Goal: Communication & Community: Share content

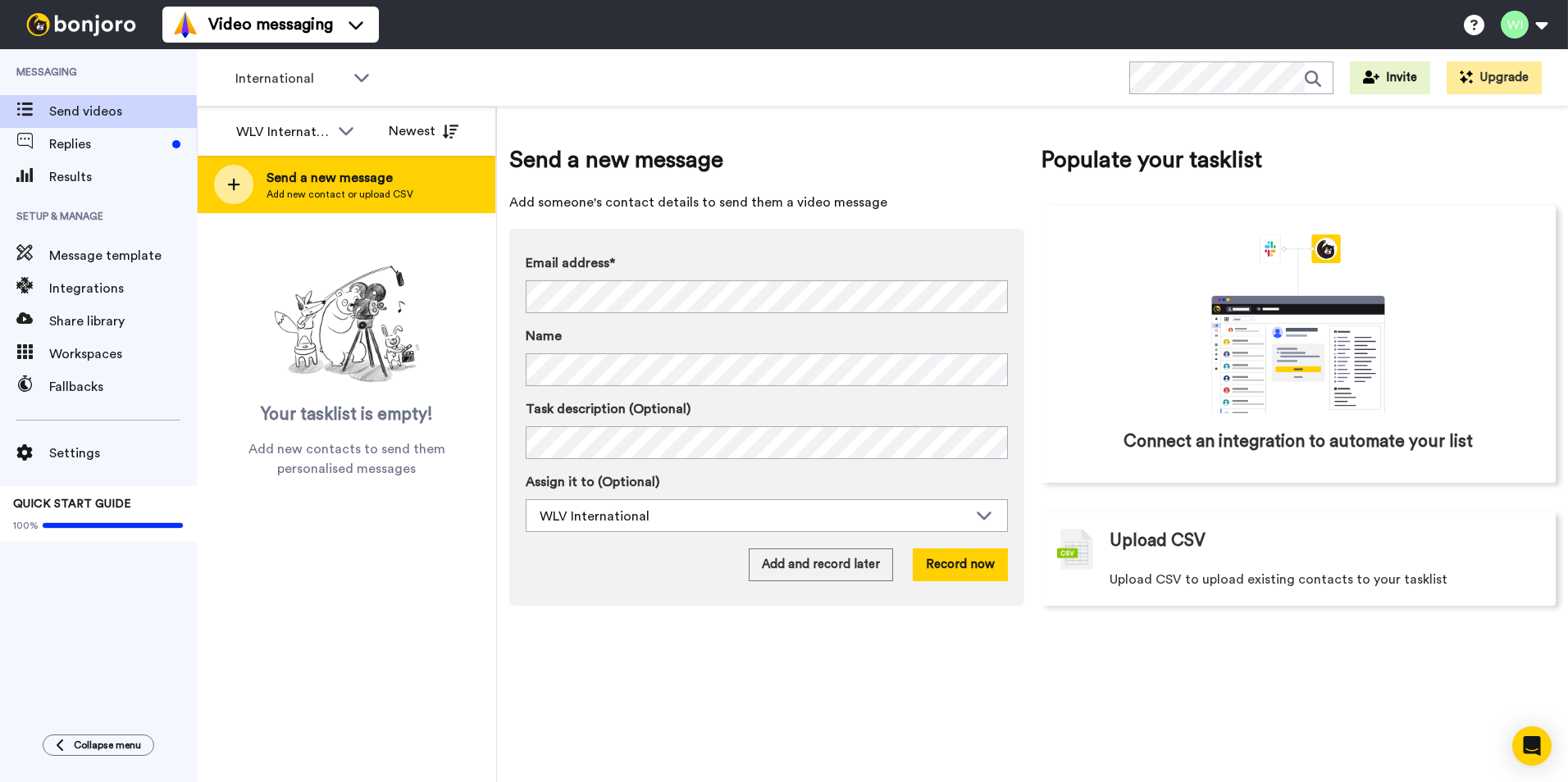
click at [321, 187] on span "Send a new message" at bounding box center [340, 178] width 147 height 20
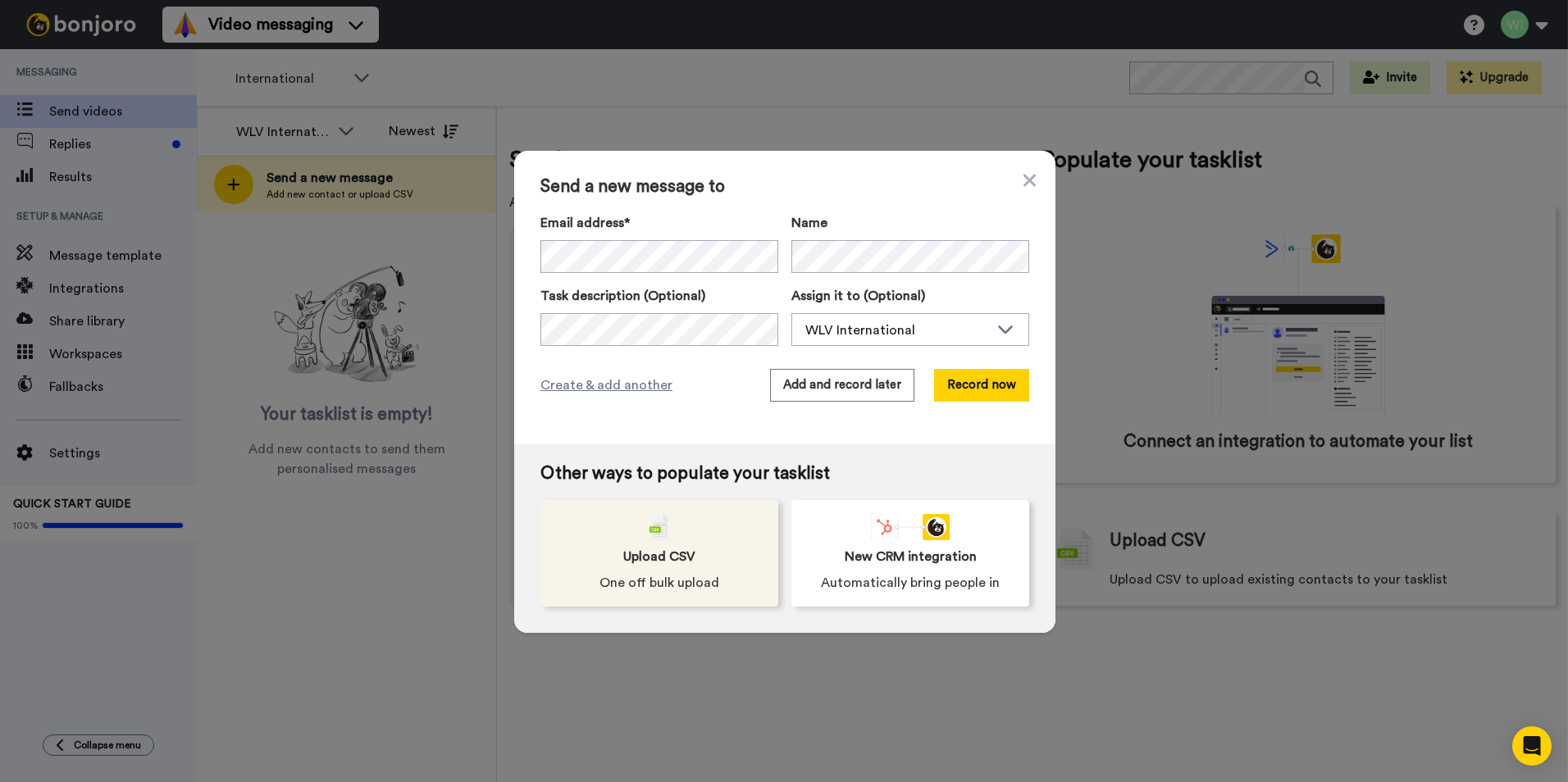
click at [672, 569] on div "Upload CSV One off bulk upload" at bounding box center [659, 553] width 238 height 106
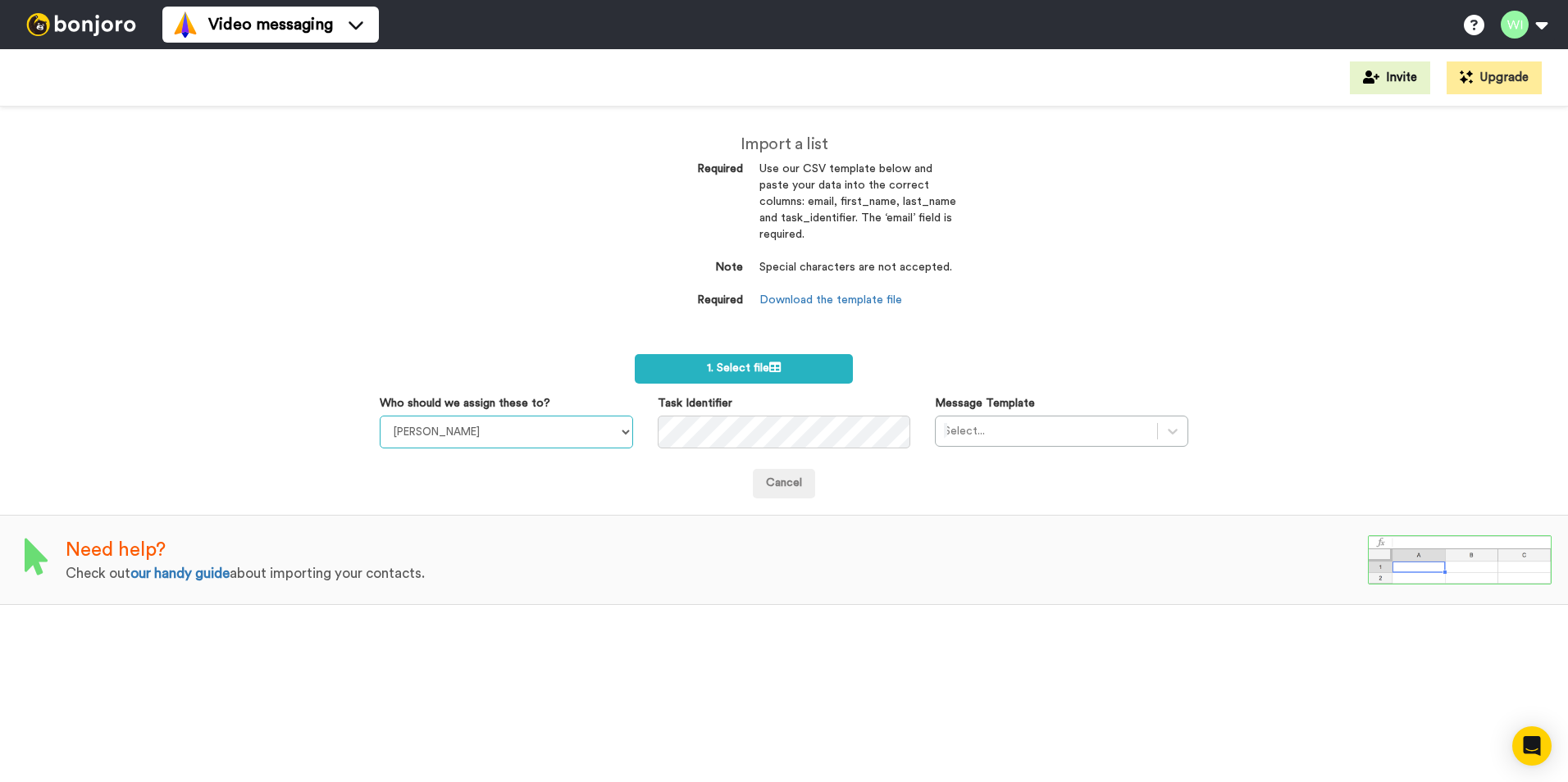
click at [609, 433] on select "[PERSON_NAME] [PERSON_NAME] WLV Academic (FSE) [PERSON_NAME] Ademokoya UK Recru…" at bounding box center [506, 432] width 253 height 32
select select "d575366b-34de-4d4d-ba6c-d2d11e507584"
click at [380, 416] on select "Laura Wright Amarjit Duggal WLV Academic (FSE) Divandra Birla Bolutife Ademokoy…" at bounding box center [506, 432] width 253 height 32
click at [858, 295] on link "Download the template file" at bounding box center [831, 300] width 143 height 12
click at [1016, 614] on div "Import a list Required Use our CSV template below and paste your data into the …" at bounding box center [784, 443] width 1568 height 675
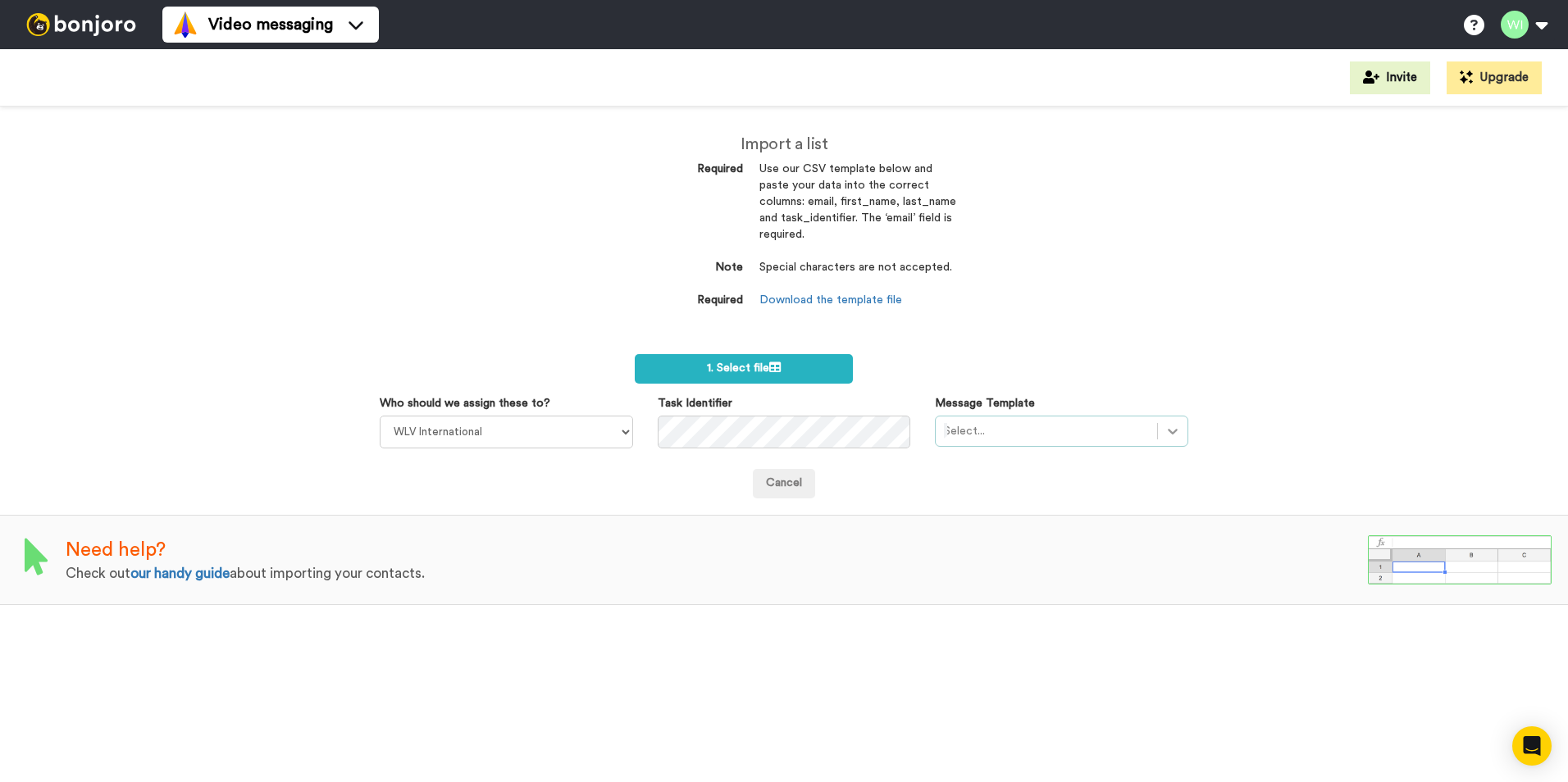
click at [1155, 422] on div "Select..." at bounding box center [1061, 432] width 253 height 32
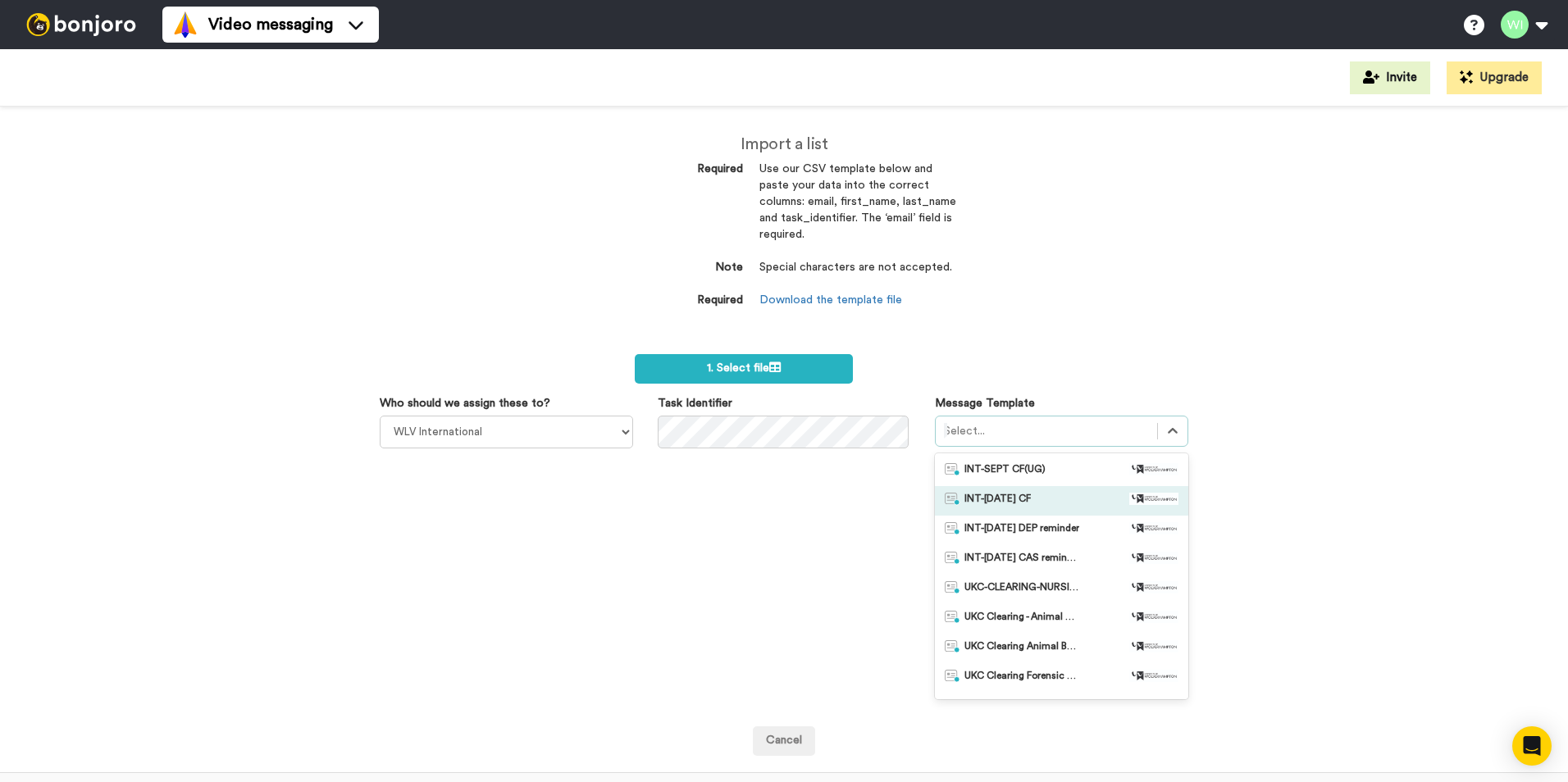
click at [1030, 496] on div "INT-Sept 25 CF" at bounding box center [1061, 501] width 233 height 17
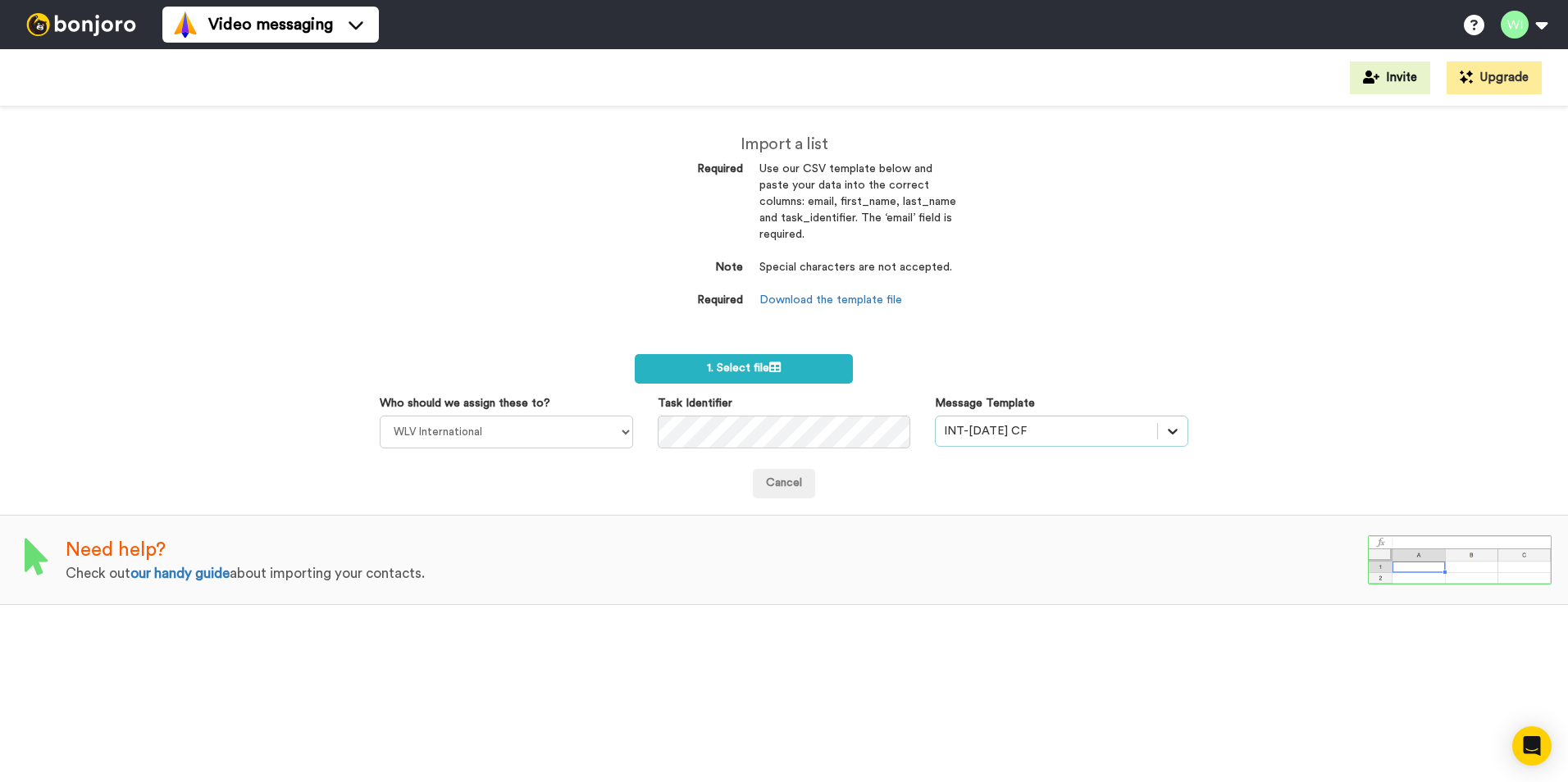
click at [1176, 433] on div at bounding box center [1173, 432] width 30 height 30
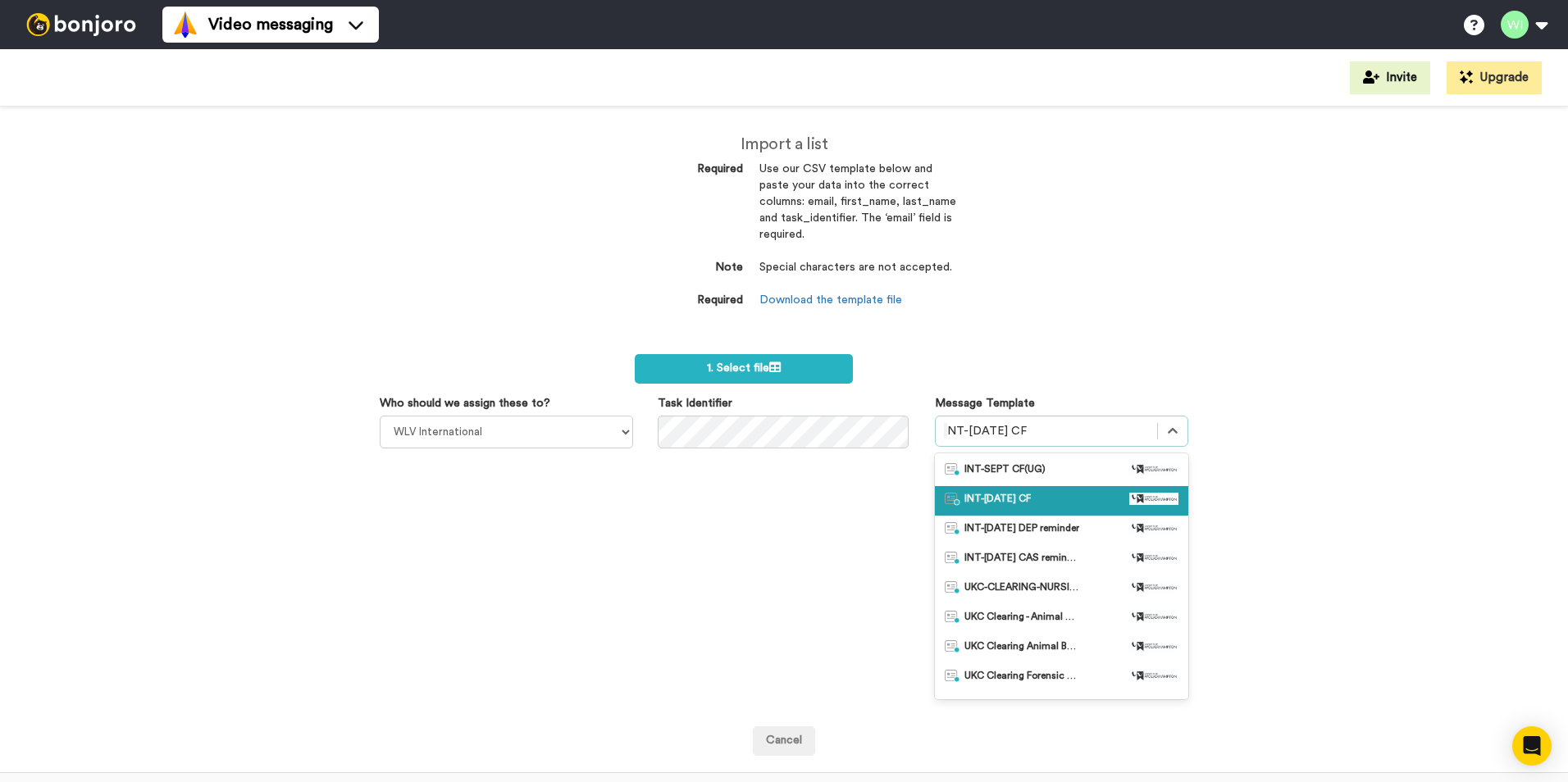
click at [1058, 498] on div "INT-Sept 25 CF" at bounding box center [1061, 501] width 233 height 17
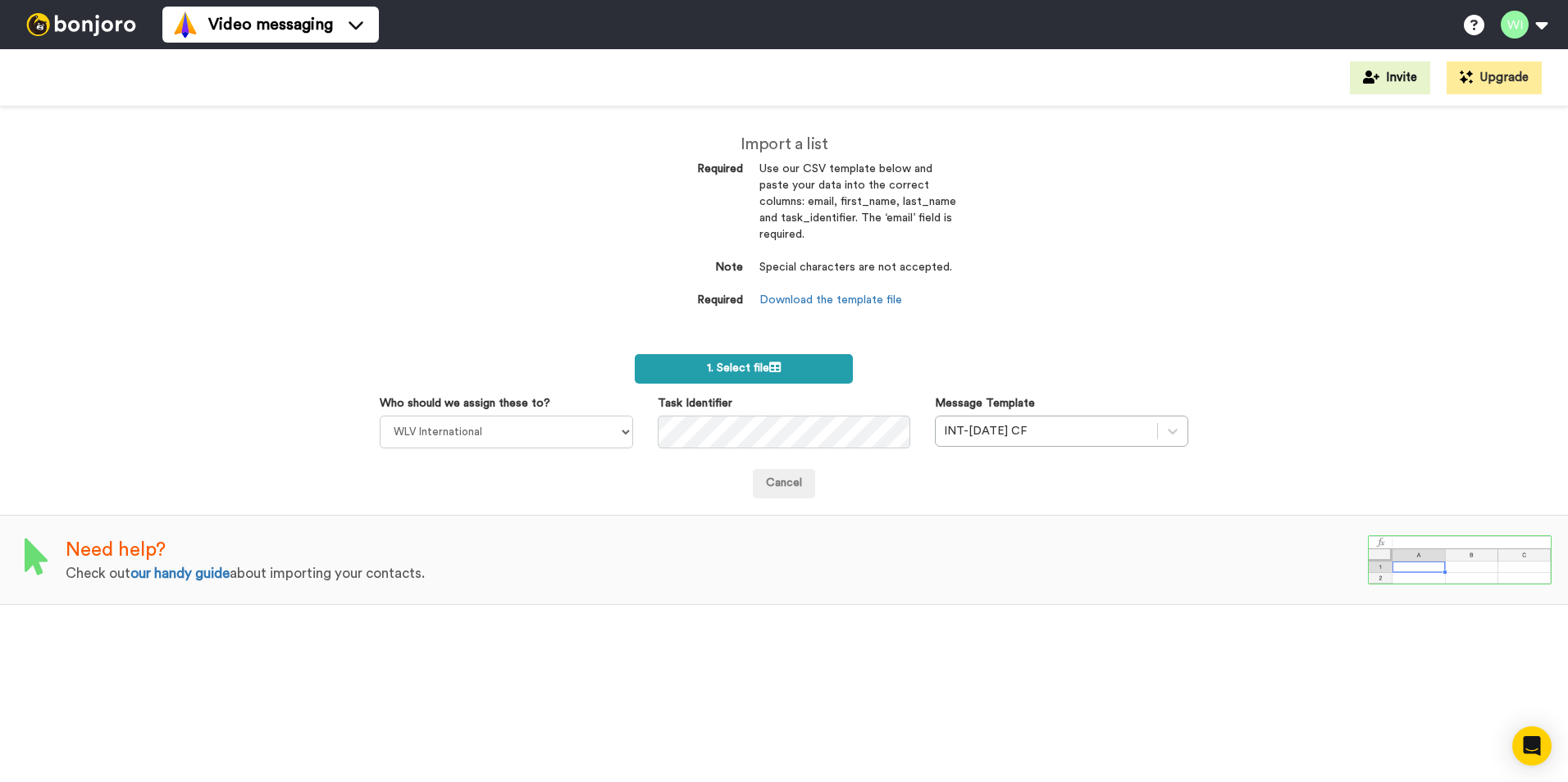
click at [806, 374] on label "1. Select file" at bounding box center [743, 369] width 218 height 30
click at [1121, 433] on div at bounding box center [1046, 431] width 205 height 20
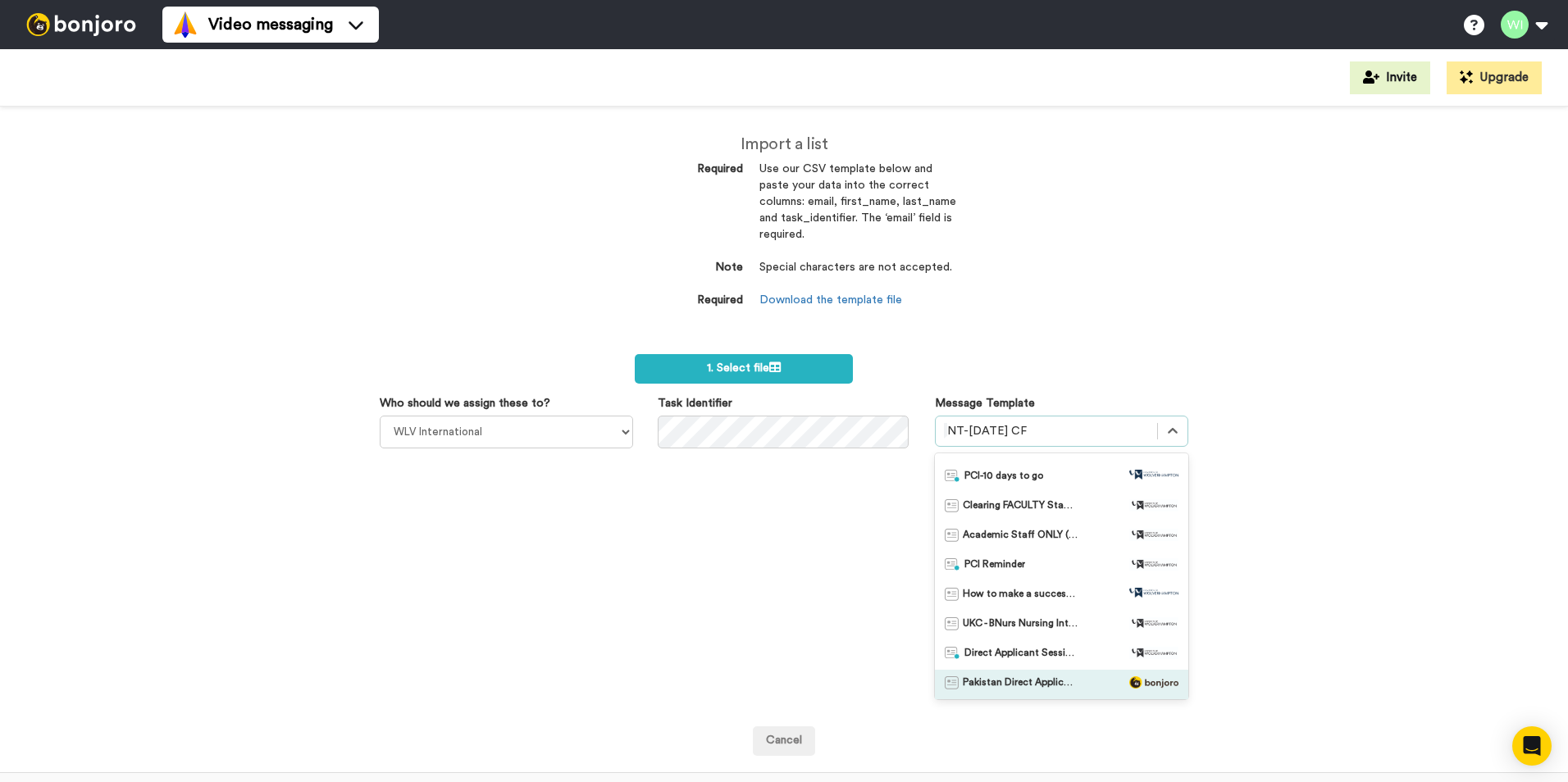
scroll to position [902, 0]
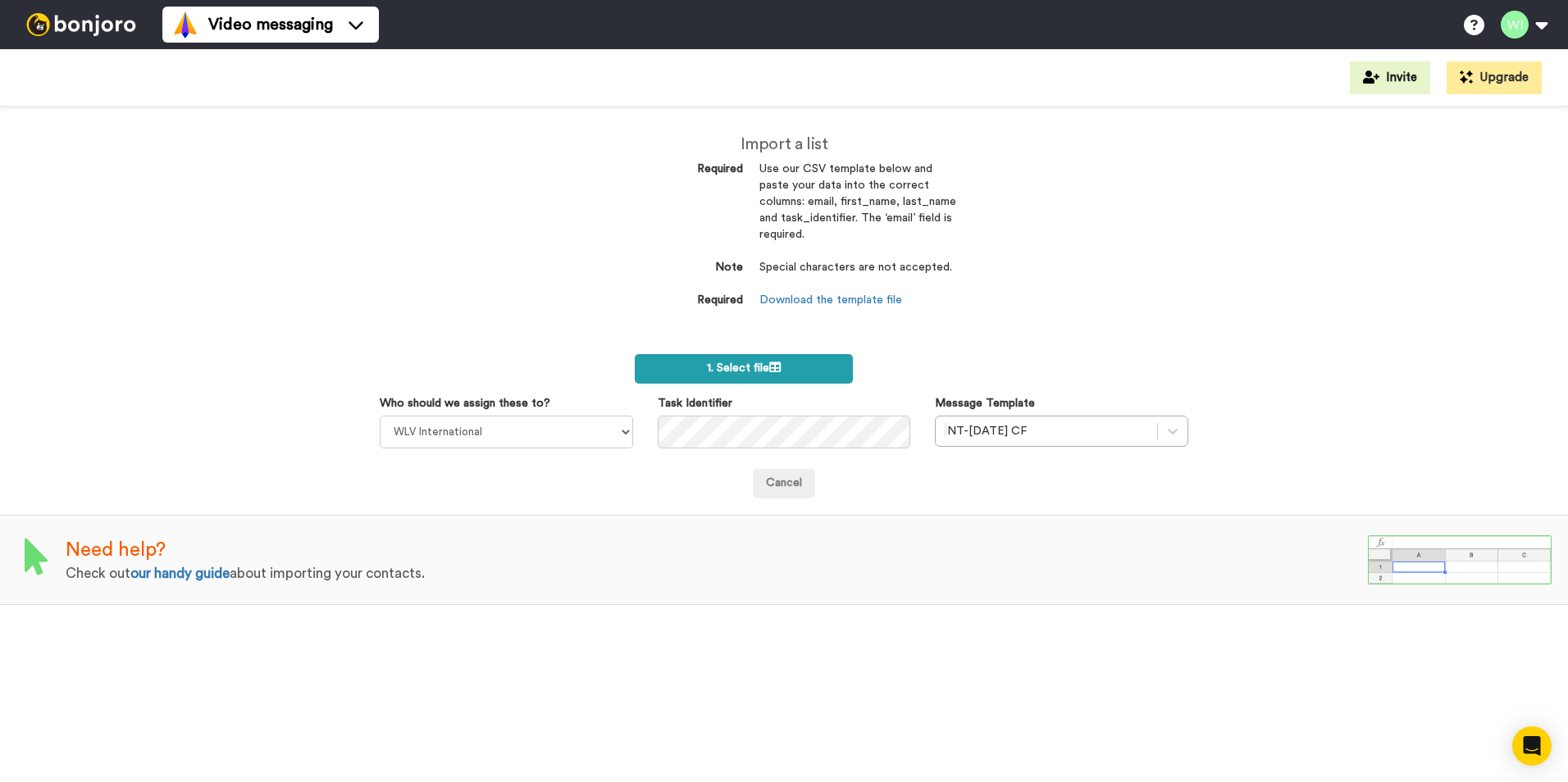
click at [784, 357] on label "1. Select file" at bounding box center [743, 369] width 218 height 30
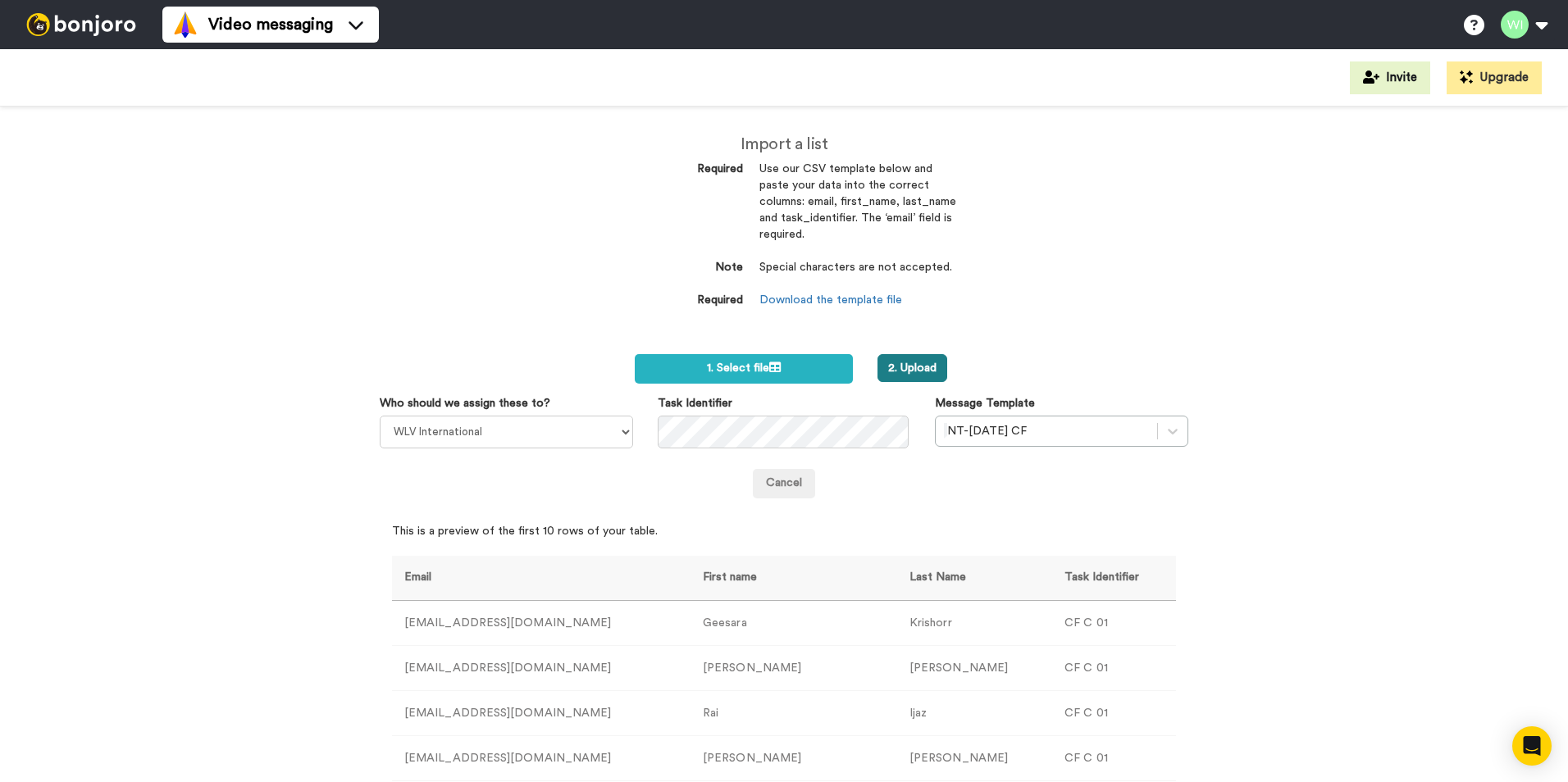
click at [936, 364] on button "2. Upload" at bounding box center [912, 368] width 70 height 28
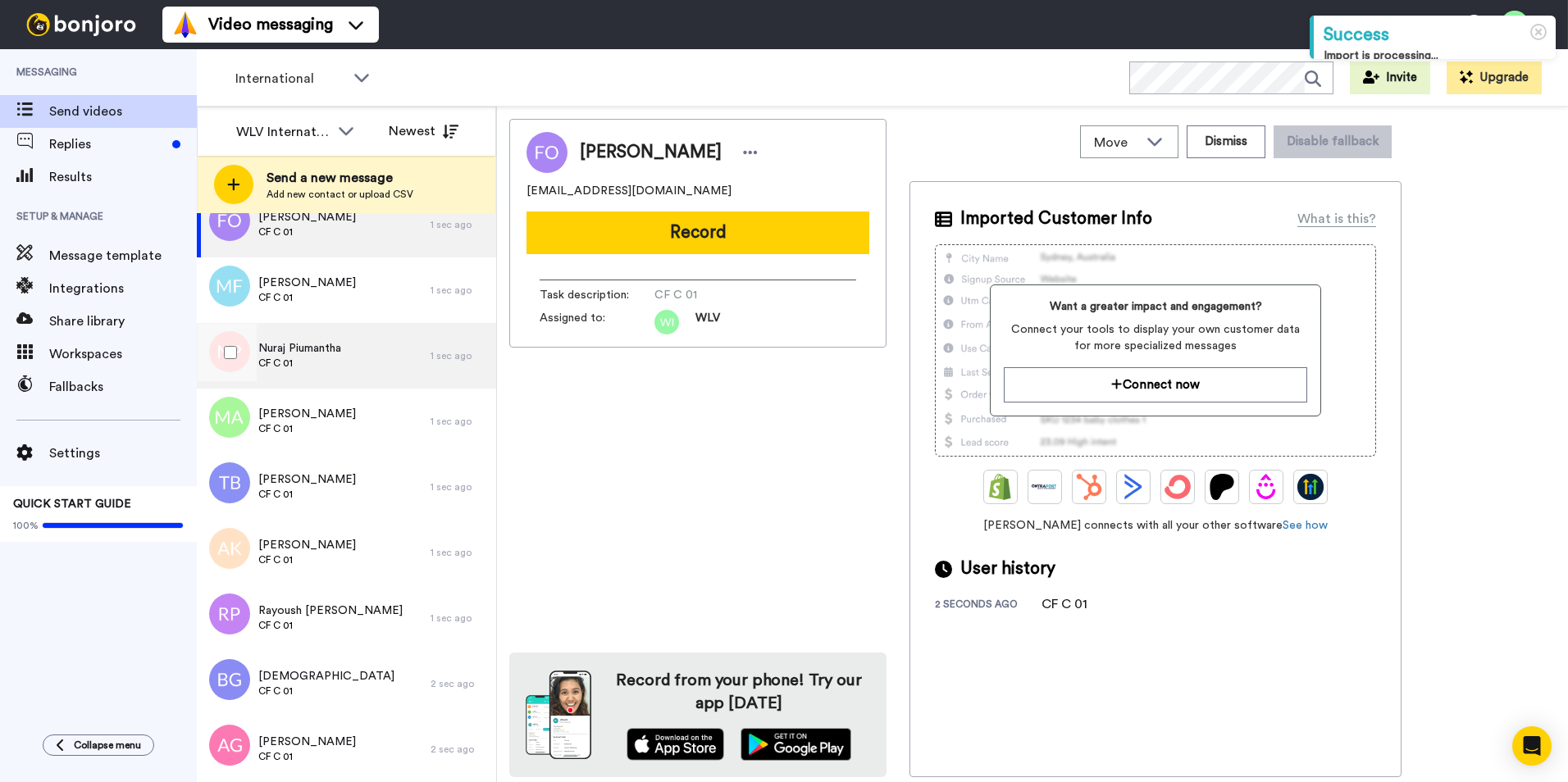
scroll to position [365, 0]
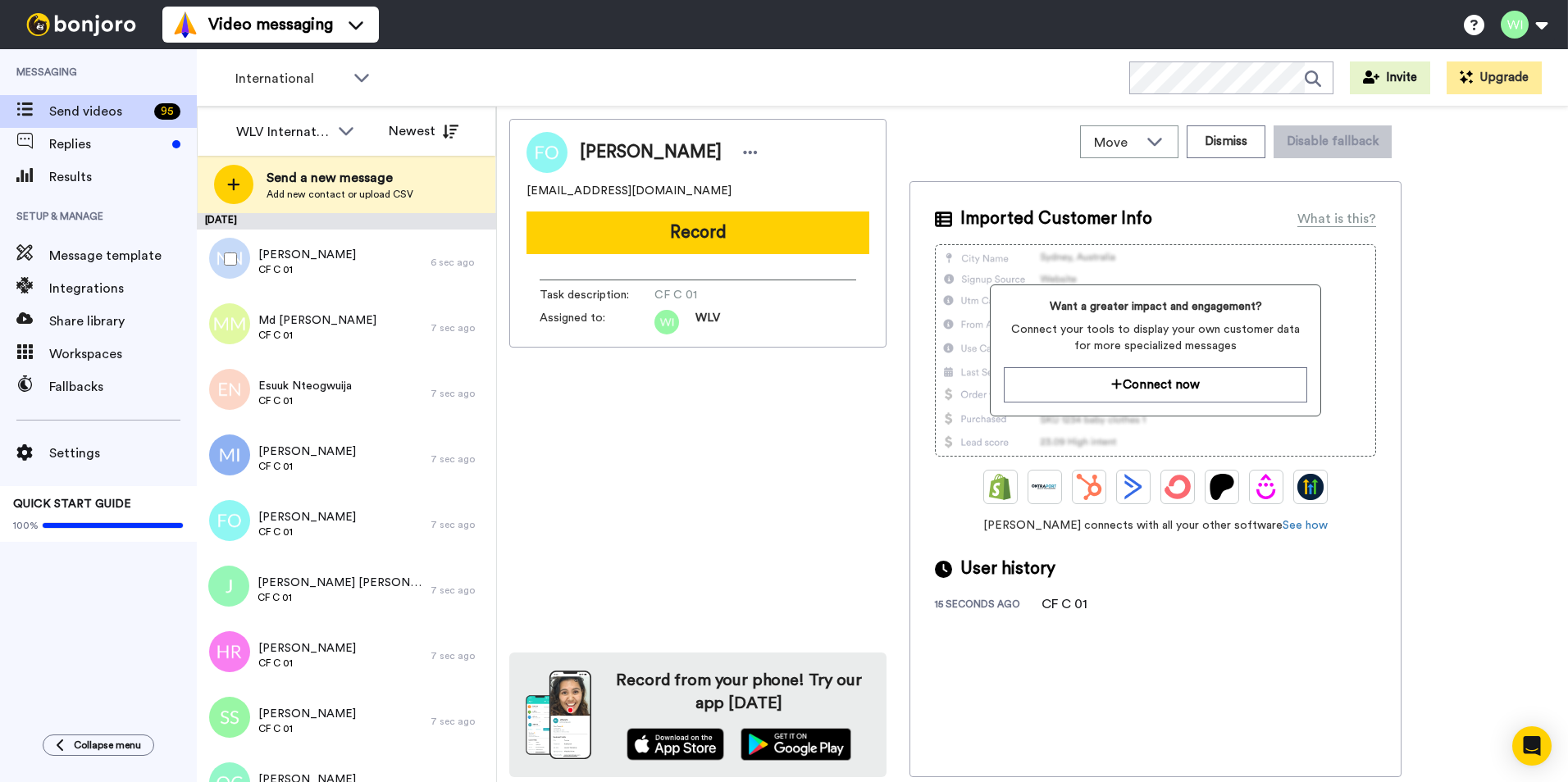
click at [238, 261] on div at bounding box center [227, 258] width 59 height 57
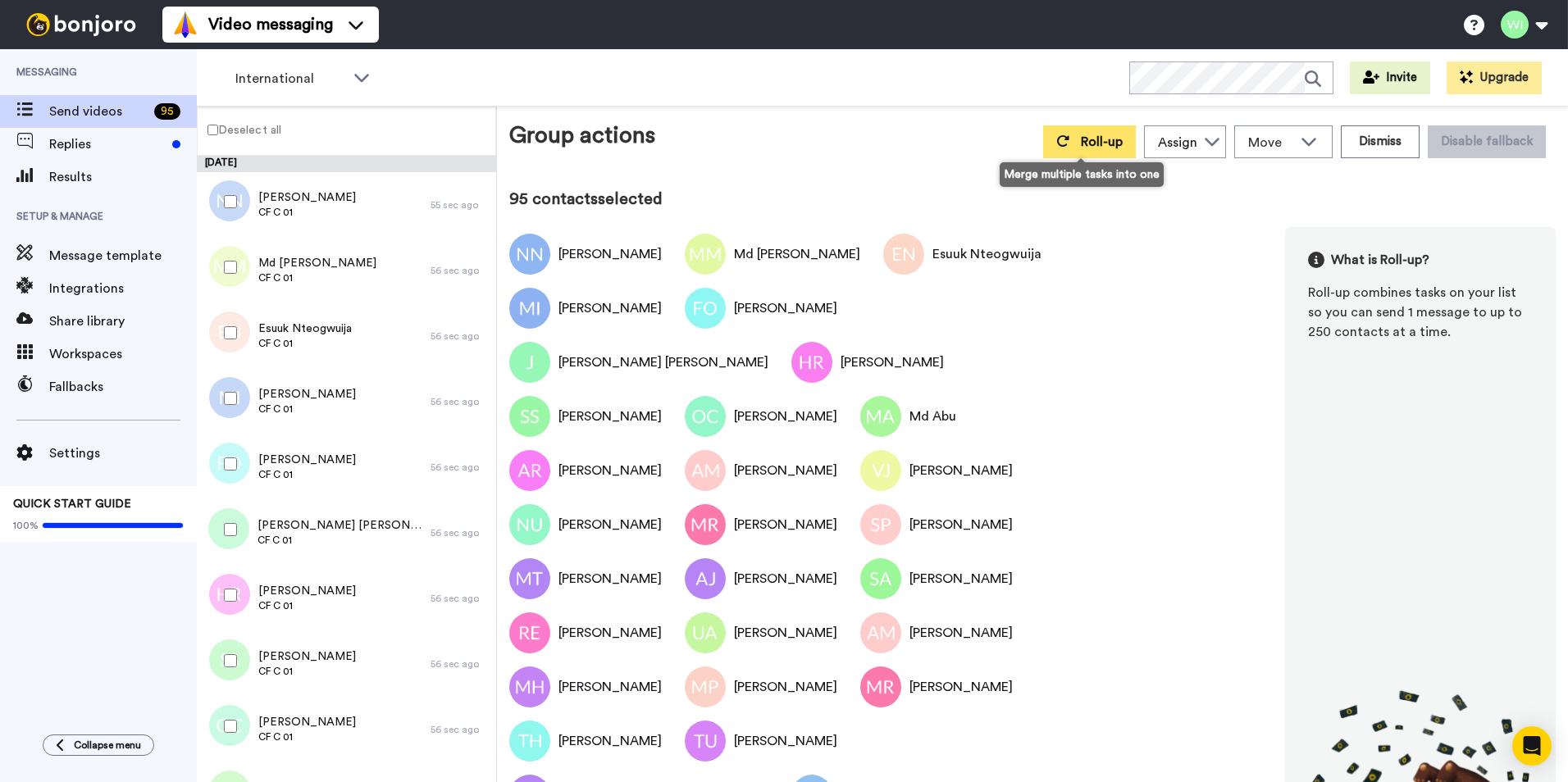
click at [1077, 149] on button "Roll-up" at bounding box center [1090, 141] width 93 height 32
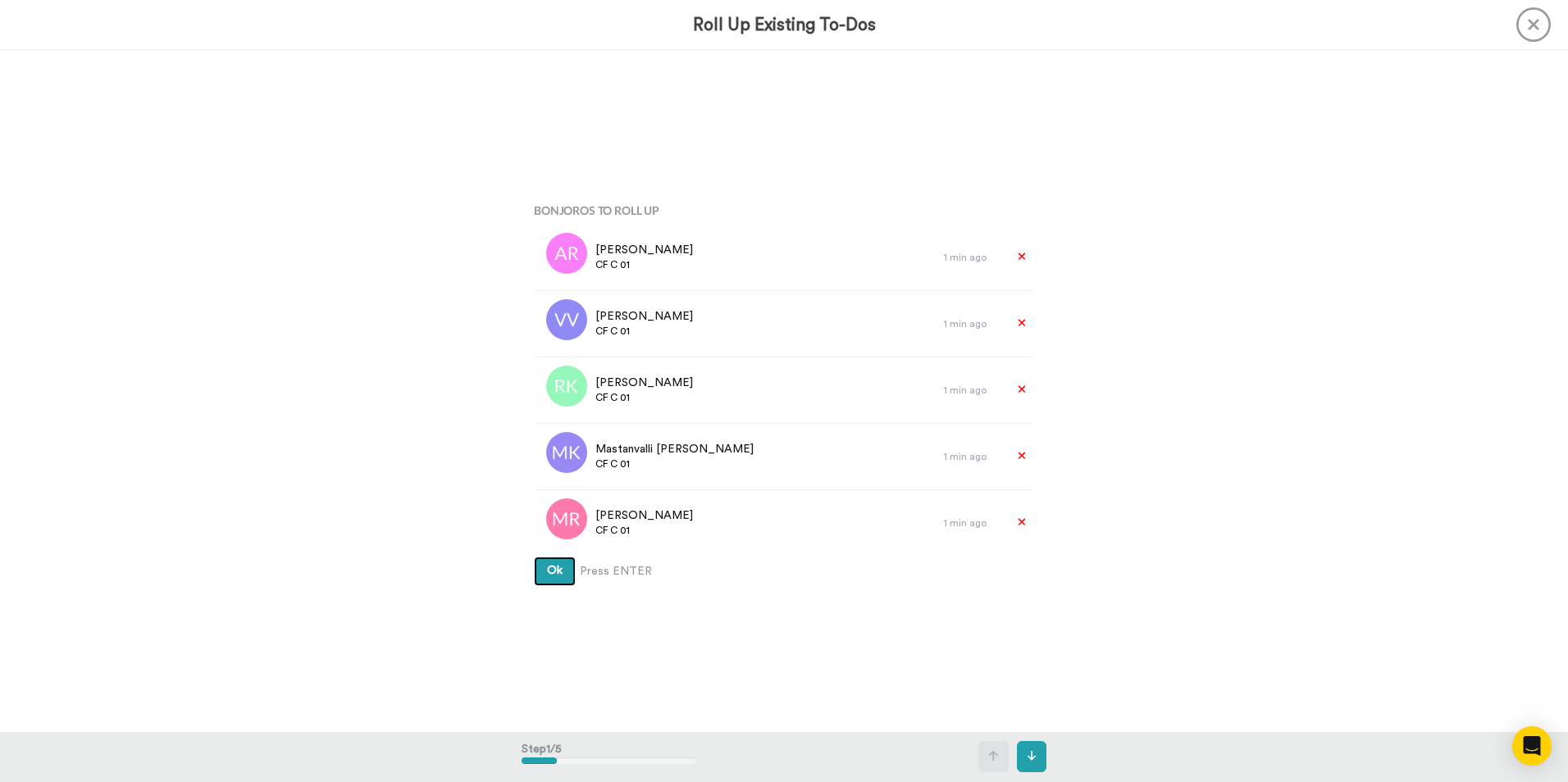
click at [563, 571] on button "Ok" at bounding box center [555, 571] width 42 height 30
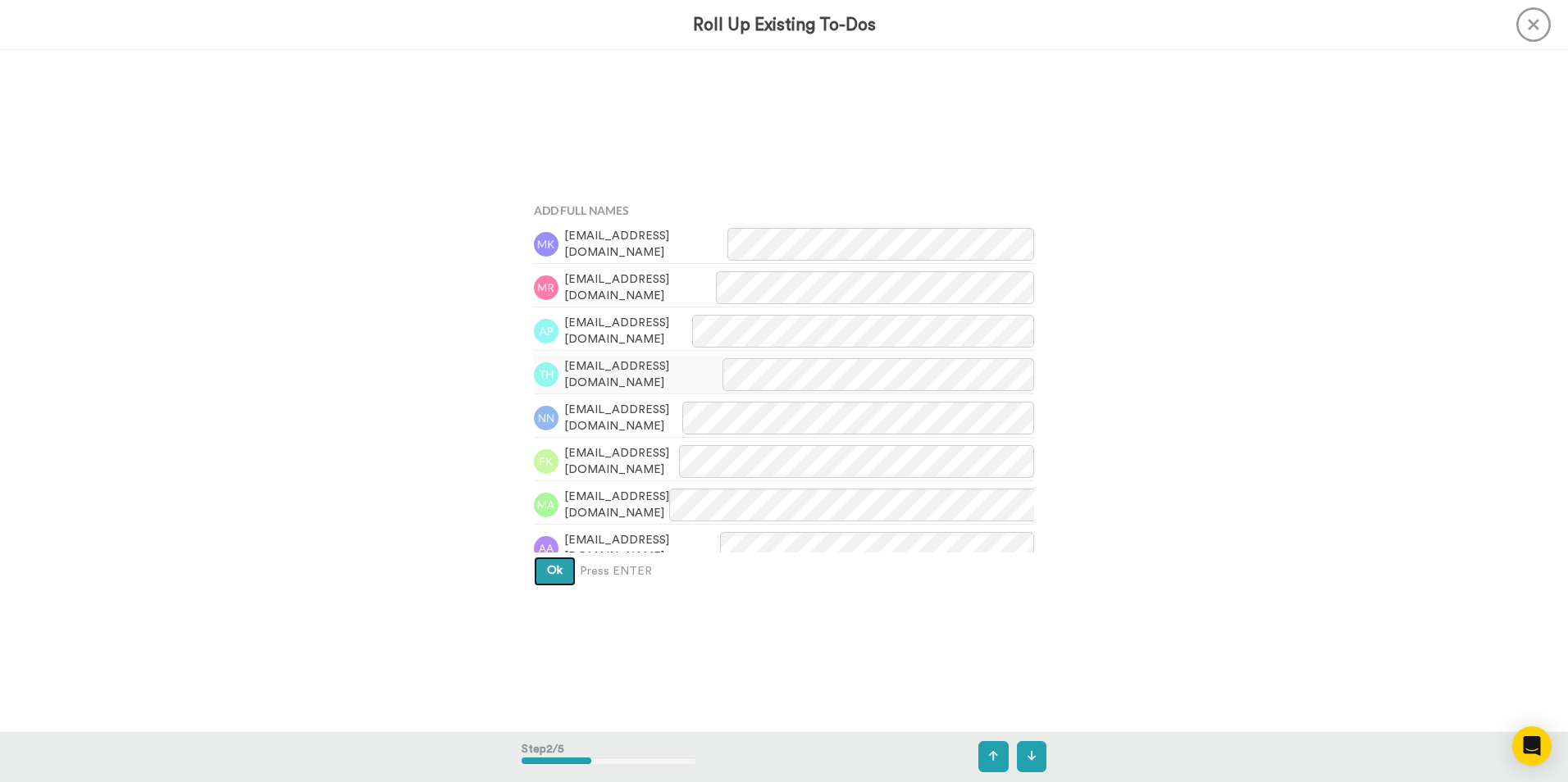
click at [565, 572] on button "Ok" at bounding box center [555, 571] width 42 height 30
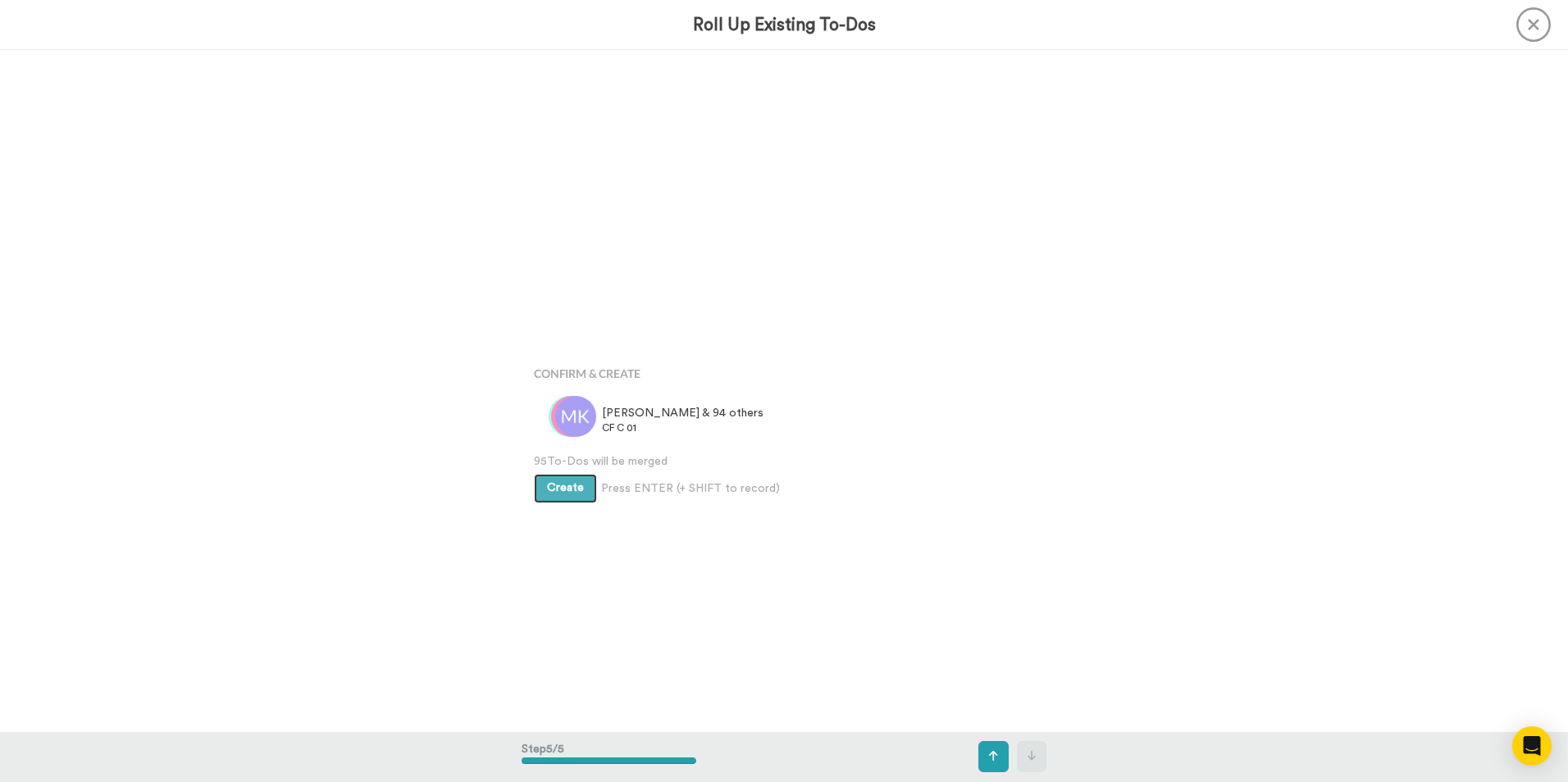
scroll to position [2726, 0]
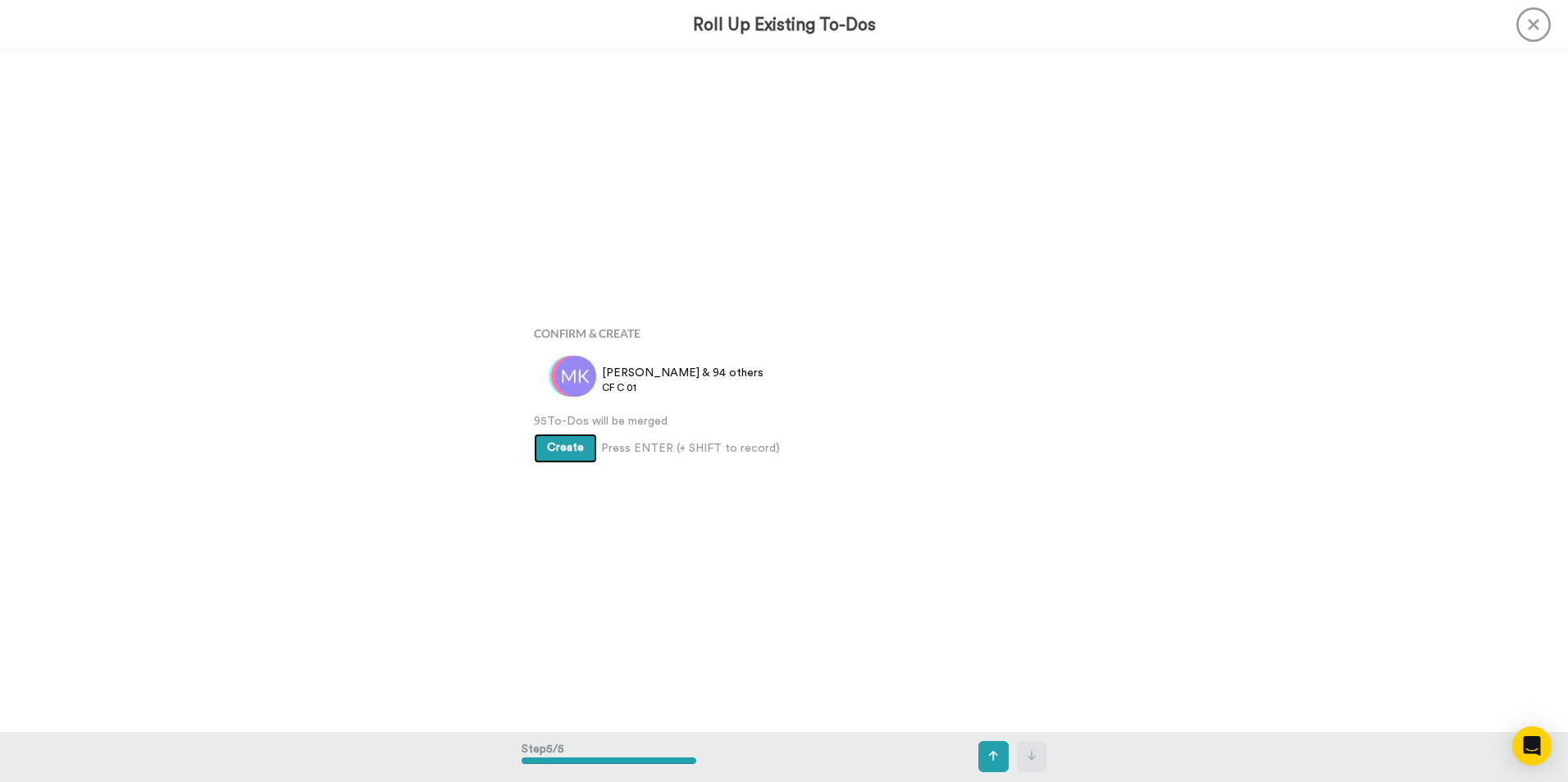
click at [586, 444] on button "Create" at bounding box center [566, 448] width 63 height 30
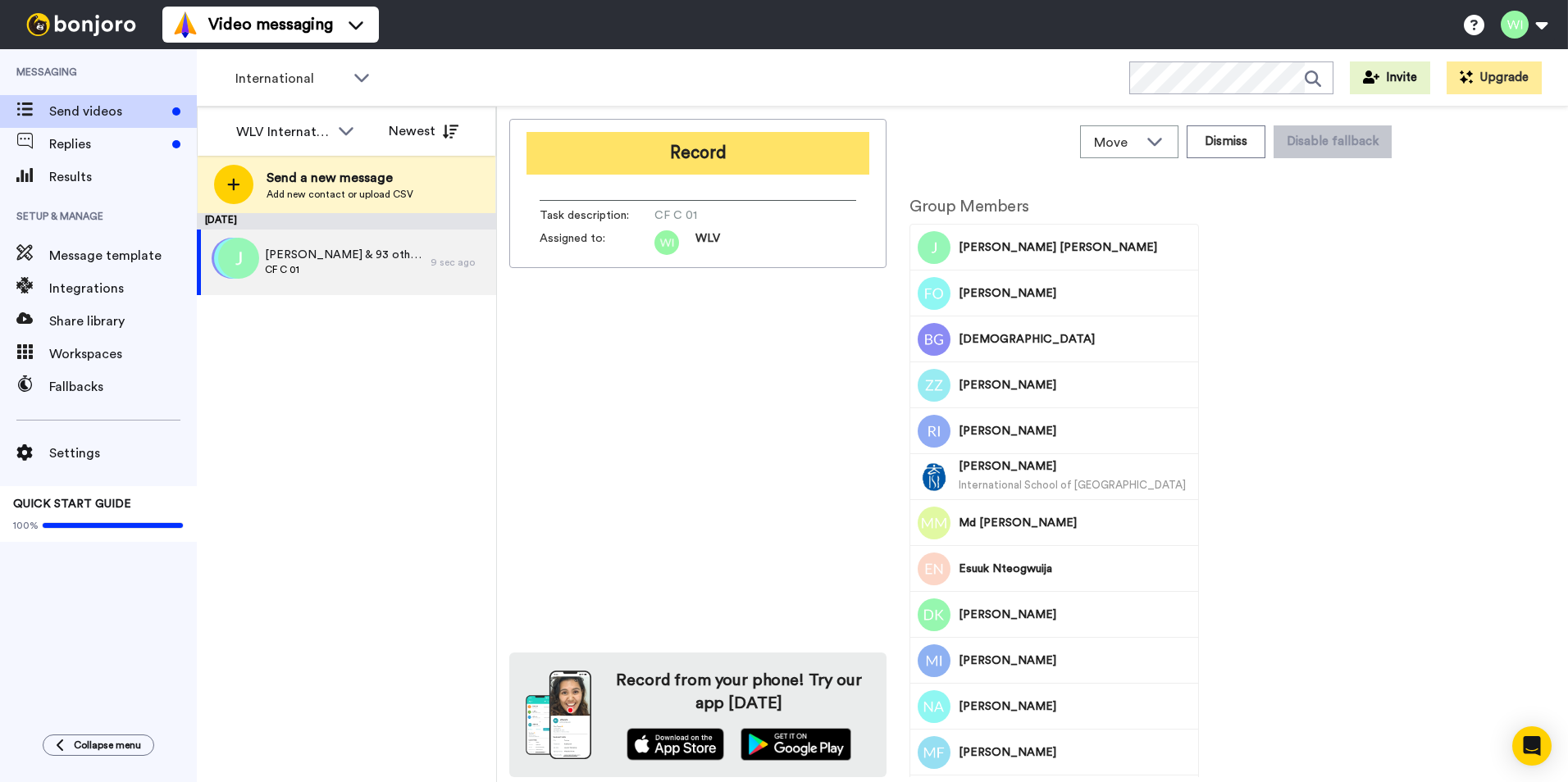
drag, startPoint x: 619, startPoint y: 160, endPoint x: 2, endPoint y: 447, distance: 680.5
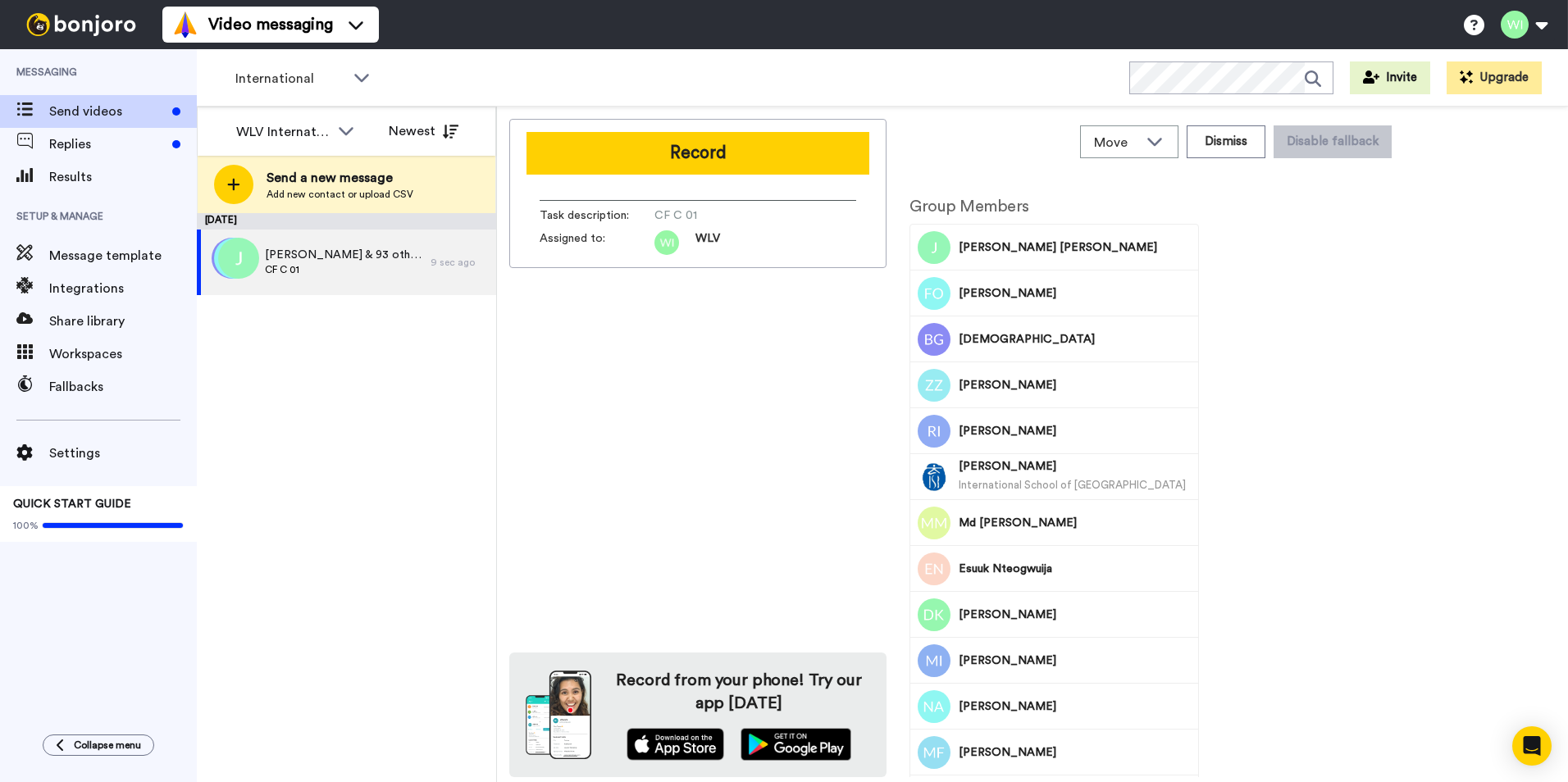
click at [619, 160] on button "Record" at bounding box center [698, 153] width 343 height 42
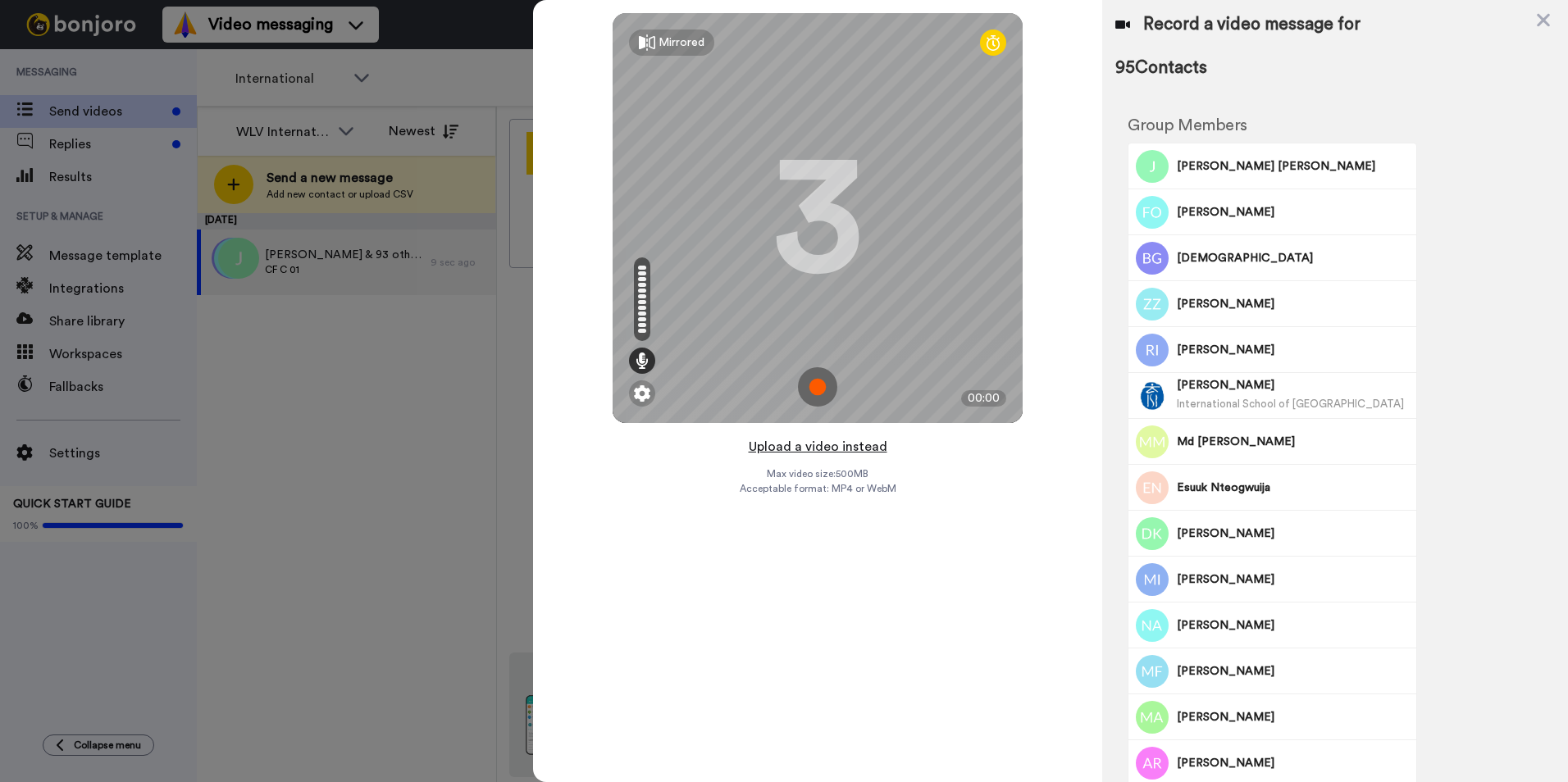
click at [860, 449] on button "Upload a video instead" at bounding box center [817, 447] width 149 height 22
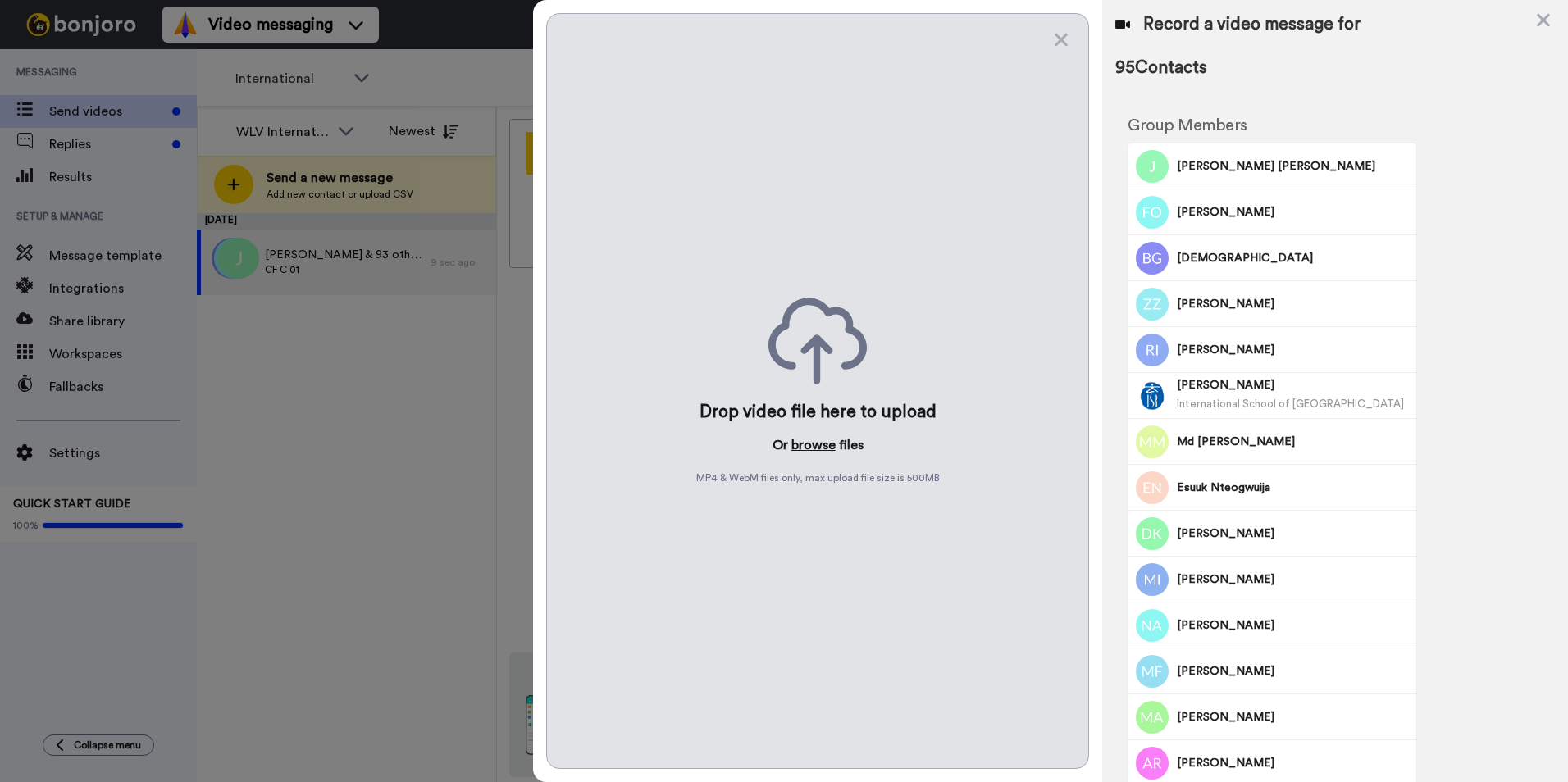
click at [811, 450] on button "browse" at bounding box center [813, 445] width 44 height 20
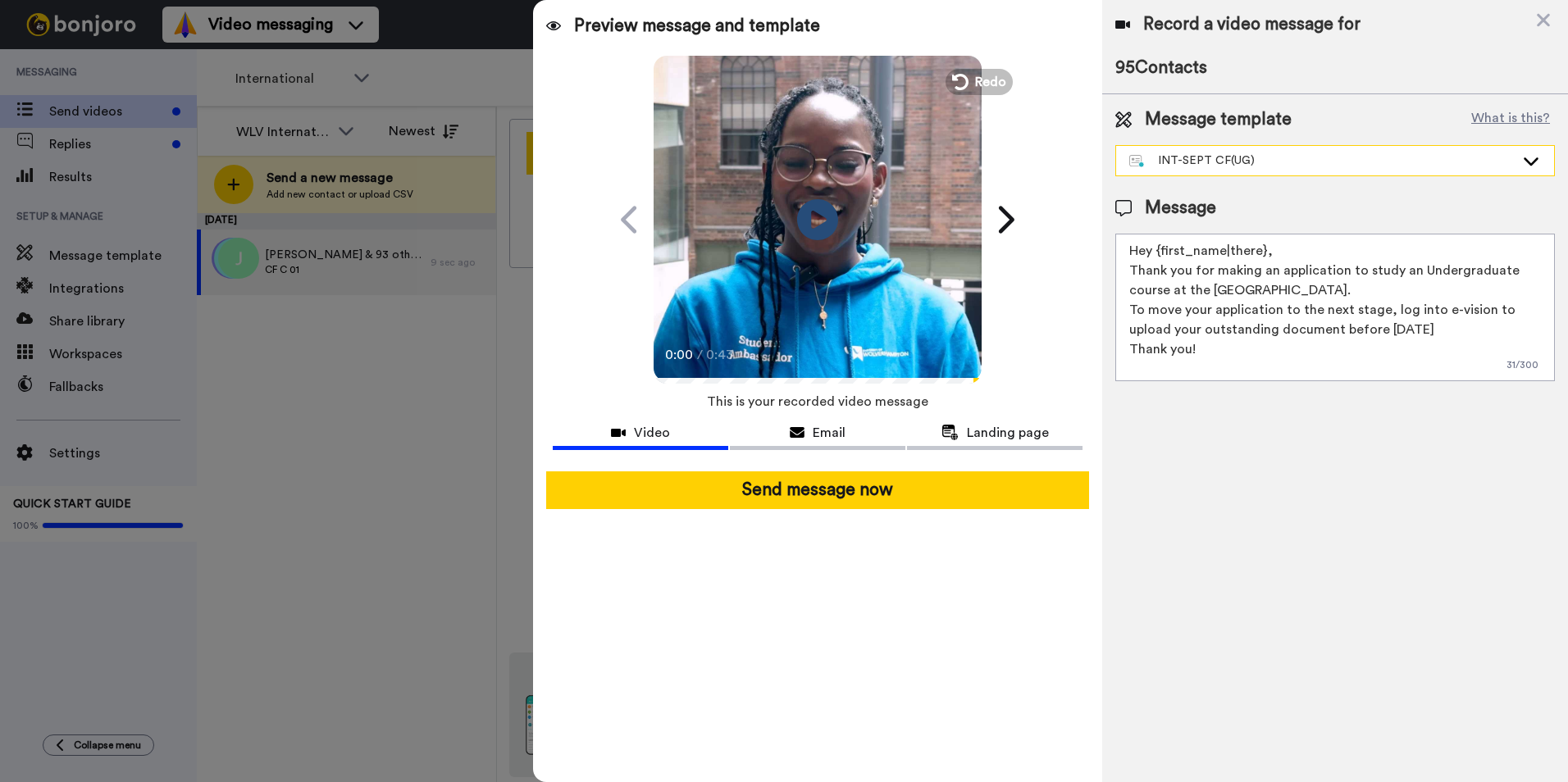
click at [1269, 156] on div "INT-SEPT CF(UG)" at bounding box center [1321, 161] width 385 height 17
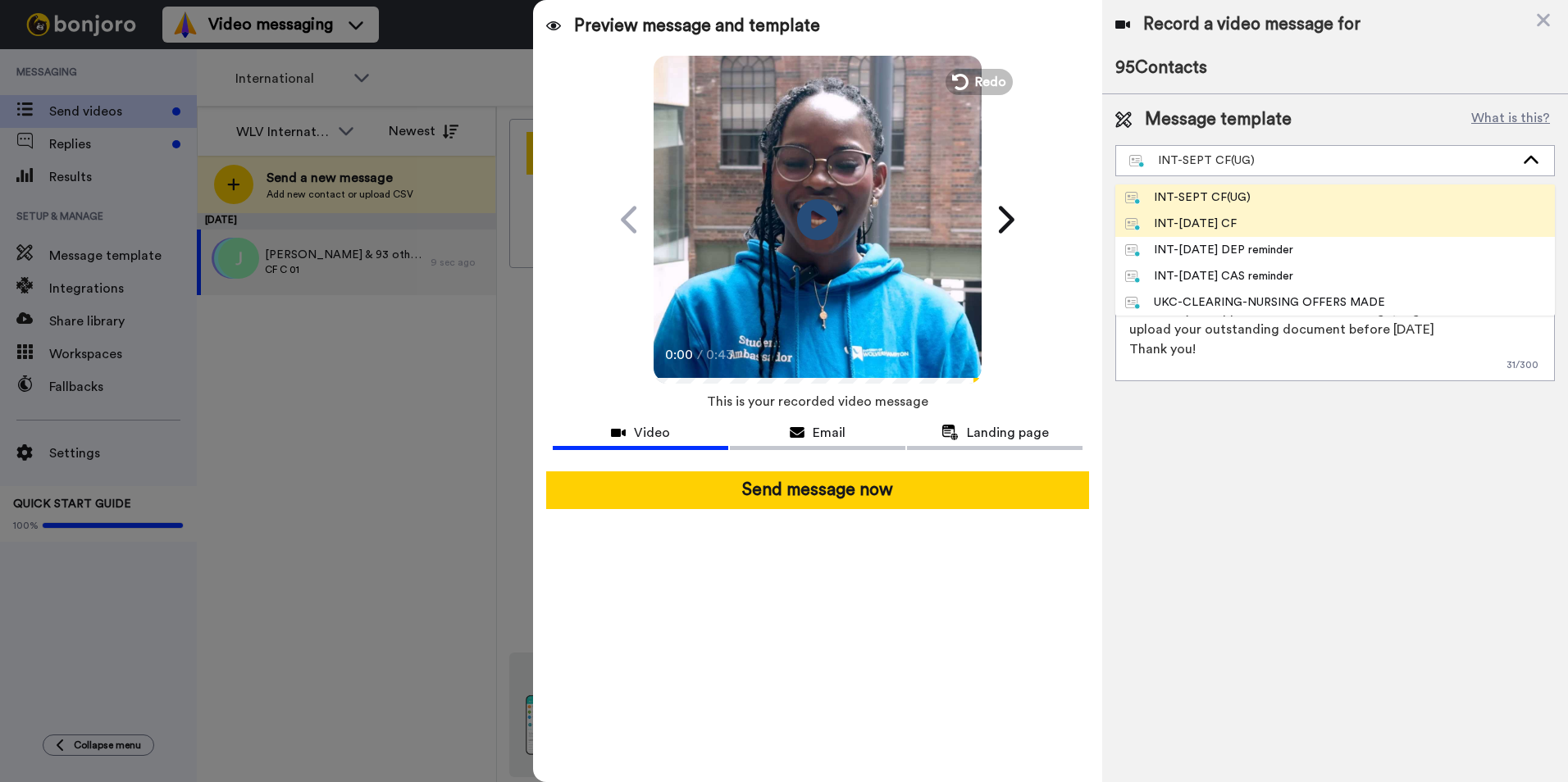
click at [1248, 221] on li "INT-Sept 25 CF" at bounding box center [1335, 224] width 439 height 27
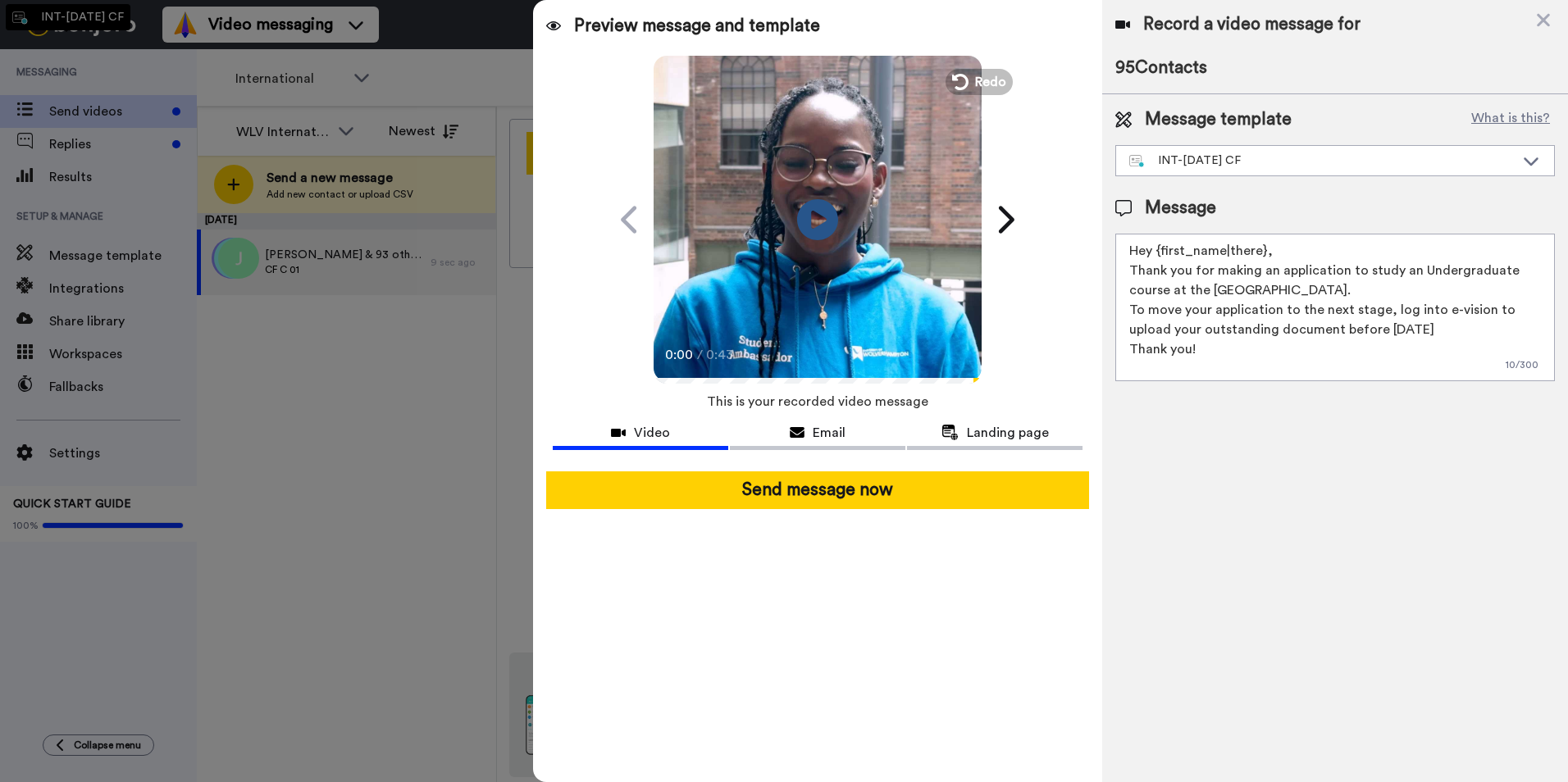
type textarea "Hi {first_name| }, Thank you for applying to study with us. On checking your re…"
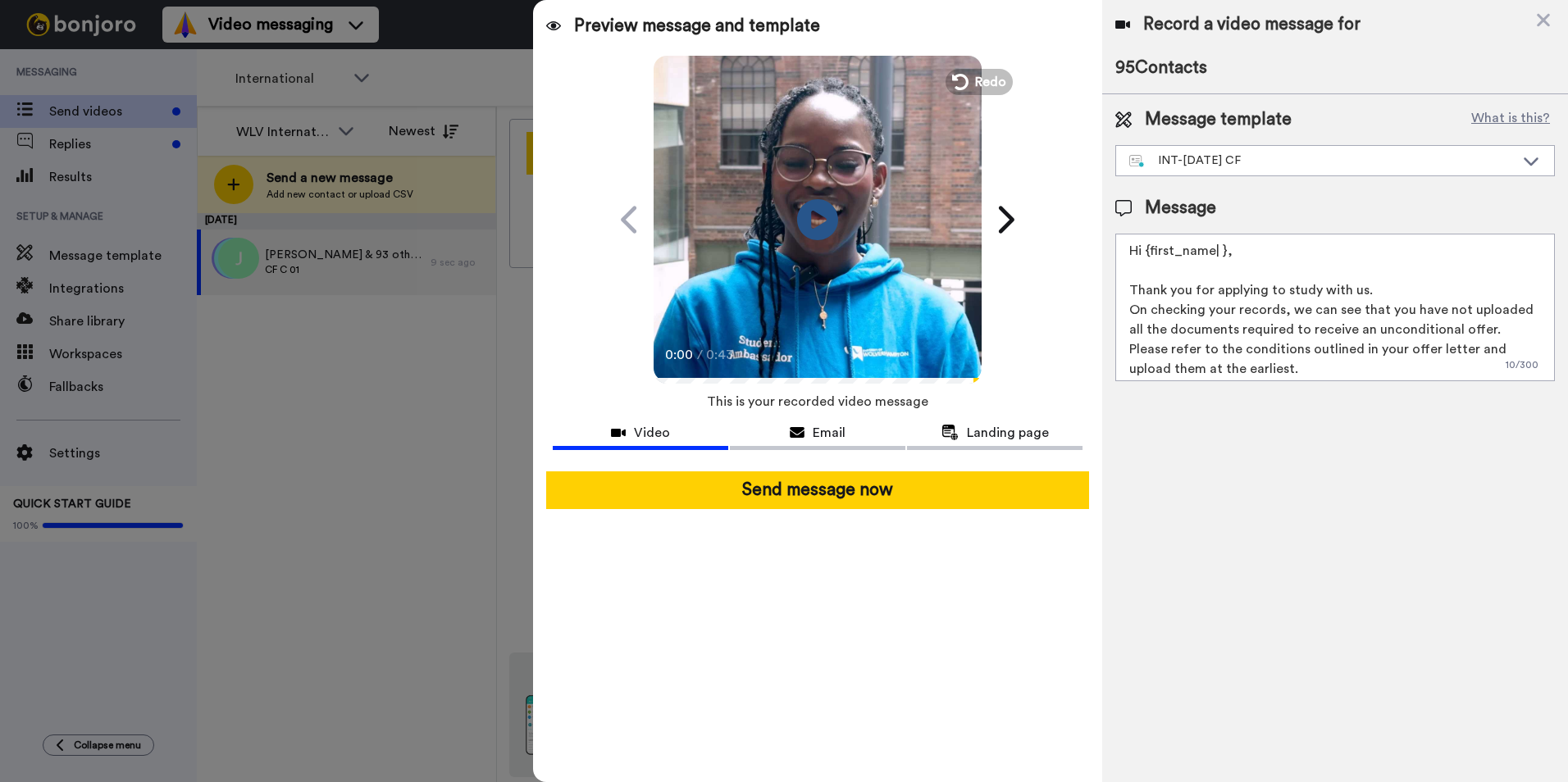
scroll to position [25, 0]
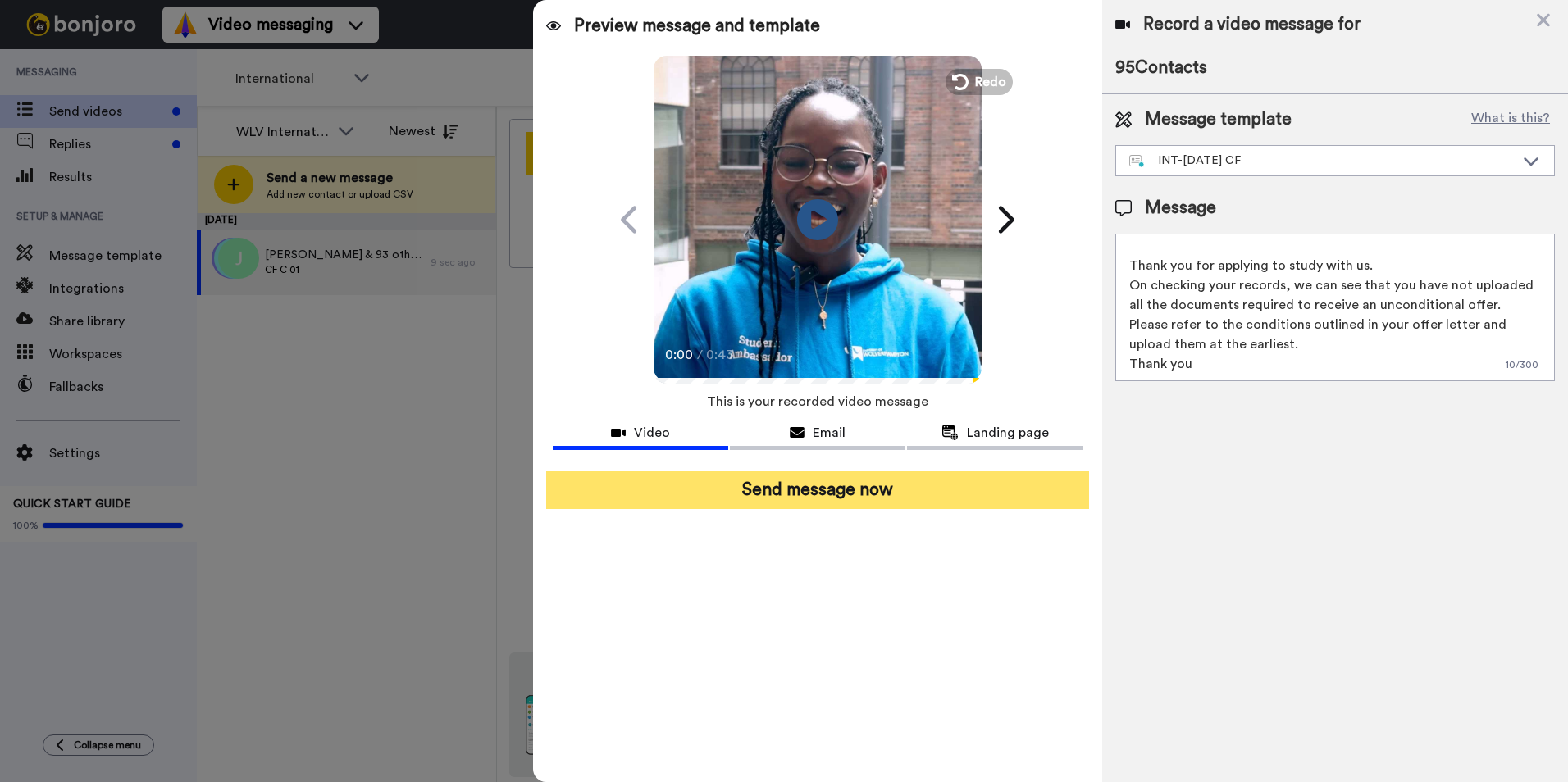
click at [976, 500] on button "Send message now" at bounding box center [817, 490] width 543 height 37
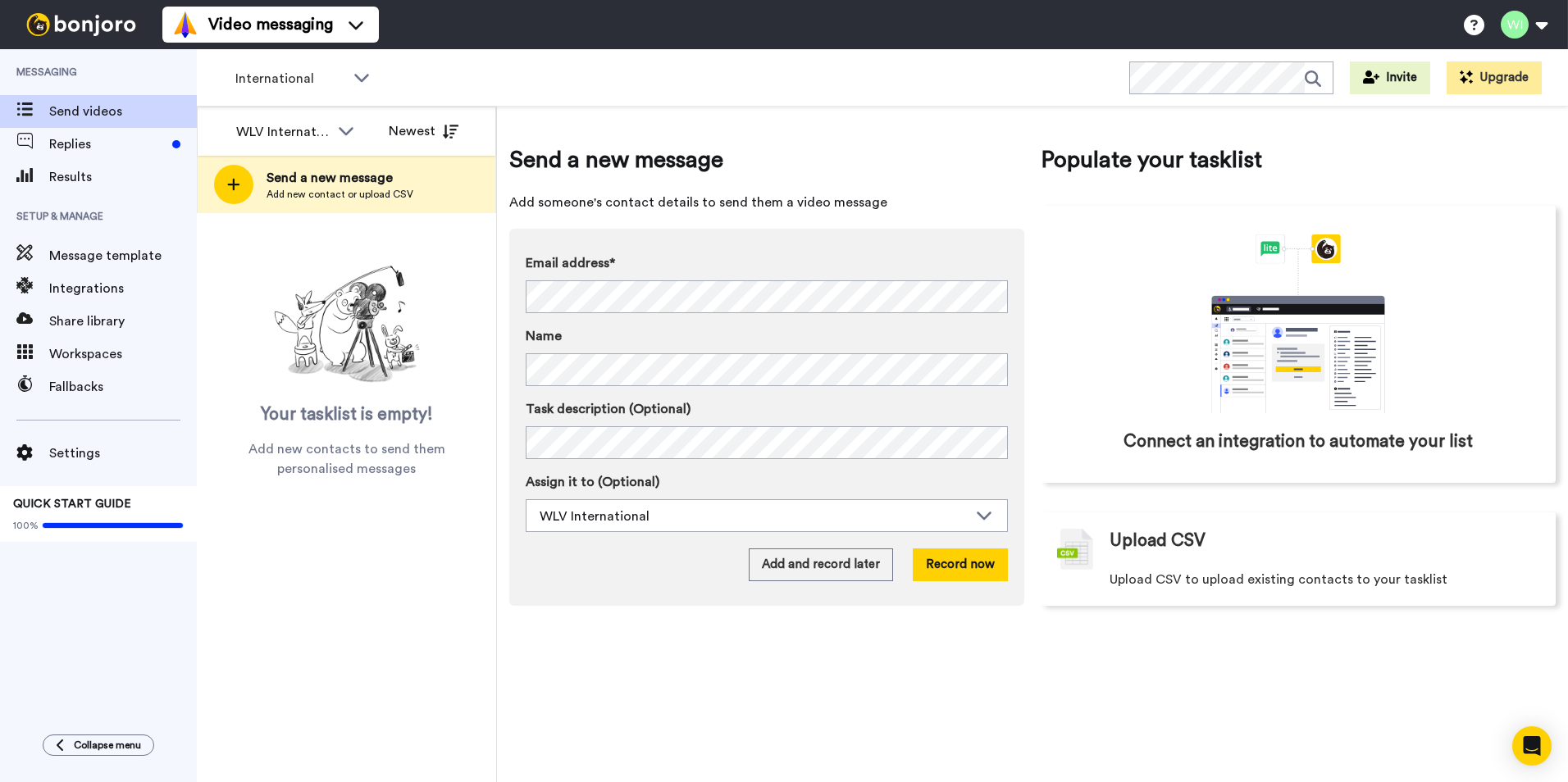
click at [293, 194] on span "Add new contact or upload CSV" at bounding box center [340, 194] width 147 height 13
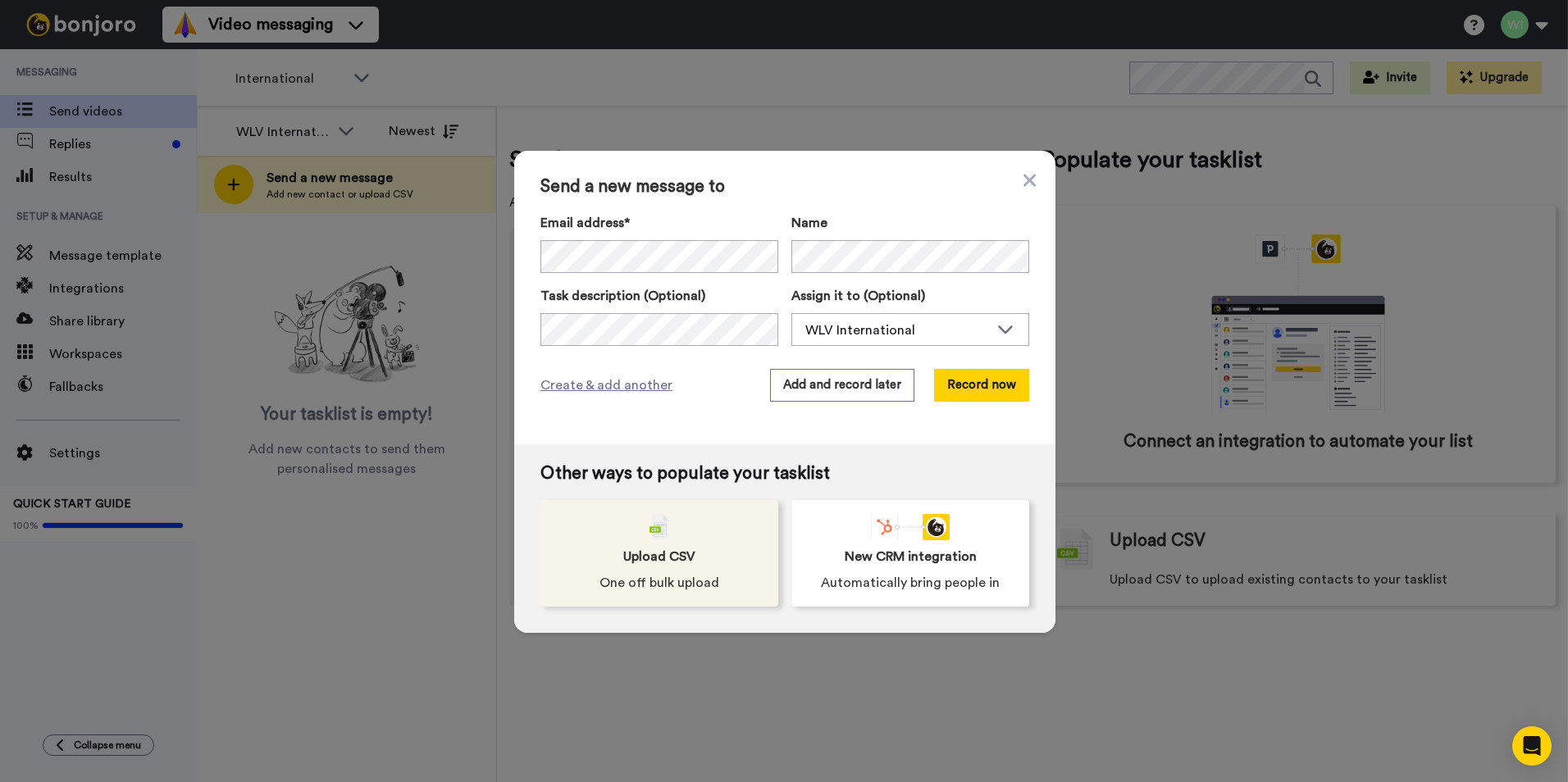
click at [740, 558] on div "Upload CSV One off bulk upload" at bounding box center [659, 553] width 238 height 106
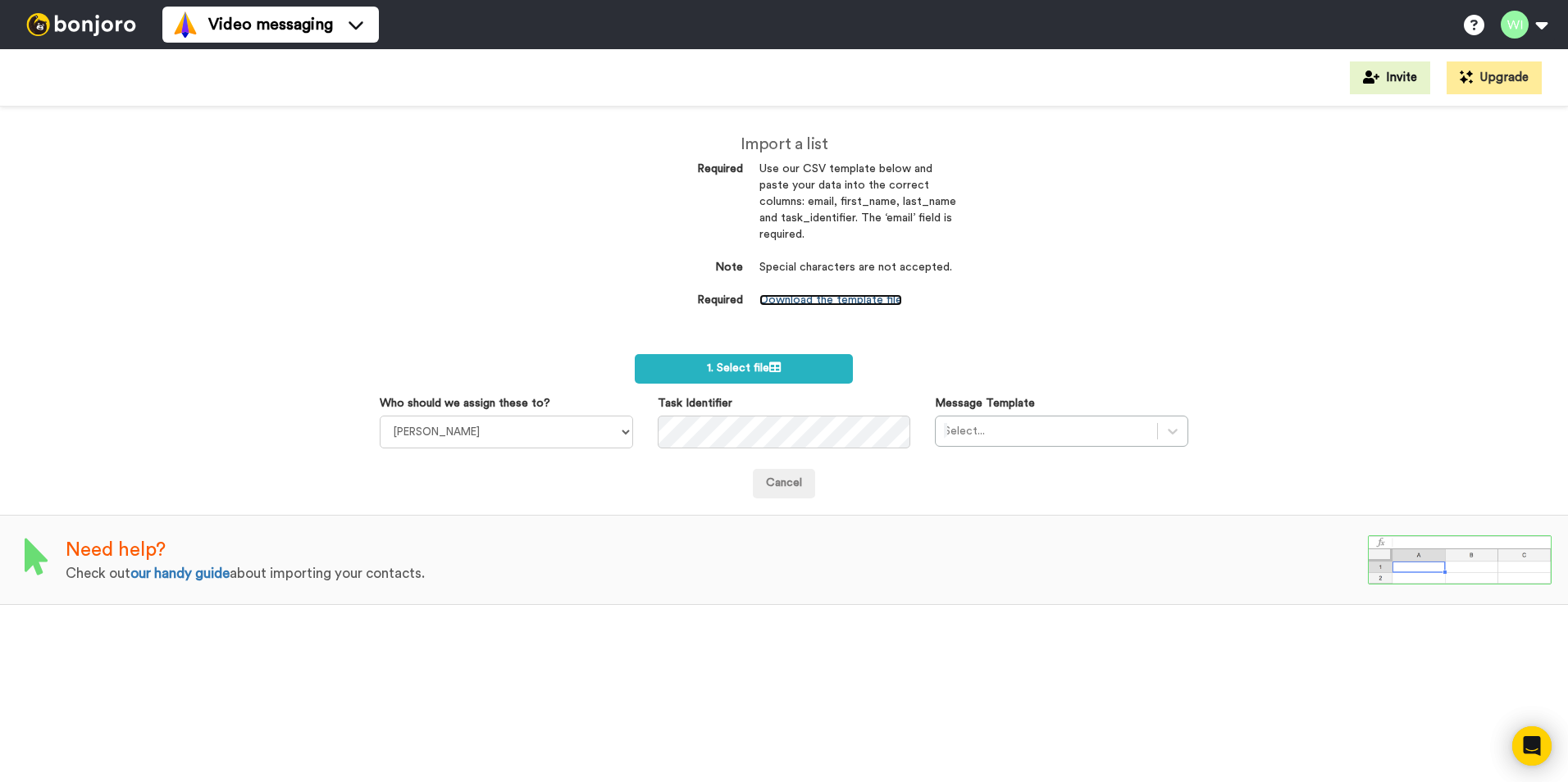
click at [851, 299] on link "Download the template file" at bounding box center [831, 300] width 143 height 12
drag, startPoint x: 617, startPoint y: 434, endPoint x: 590, endPoint y: 415, distance: 33.0
click at [616, 433] on select "Laura Wright Amarjit Duggal WLV Academic (FSE) Divandra Birla Bolutife Ademokoy…" at bounding box center [506, 432] width 253 height 32
select select "d575366b-34de-4d4d-ba6c-d2d11e507584"
click at [380, 416] on select "Laura Wright Amarjit Duggal WLV Academic (FSE) Divandra Birla Bolutife Ademokoy…" at bounding box center [506, 432] width 253 height 32
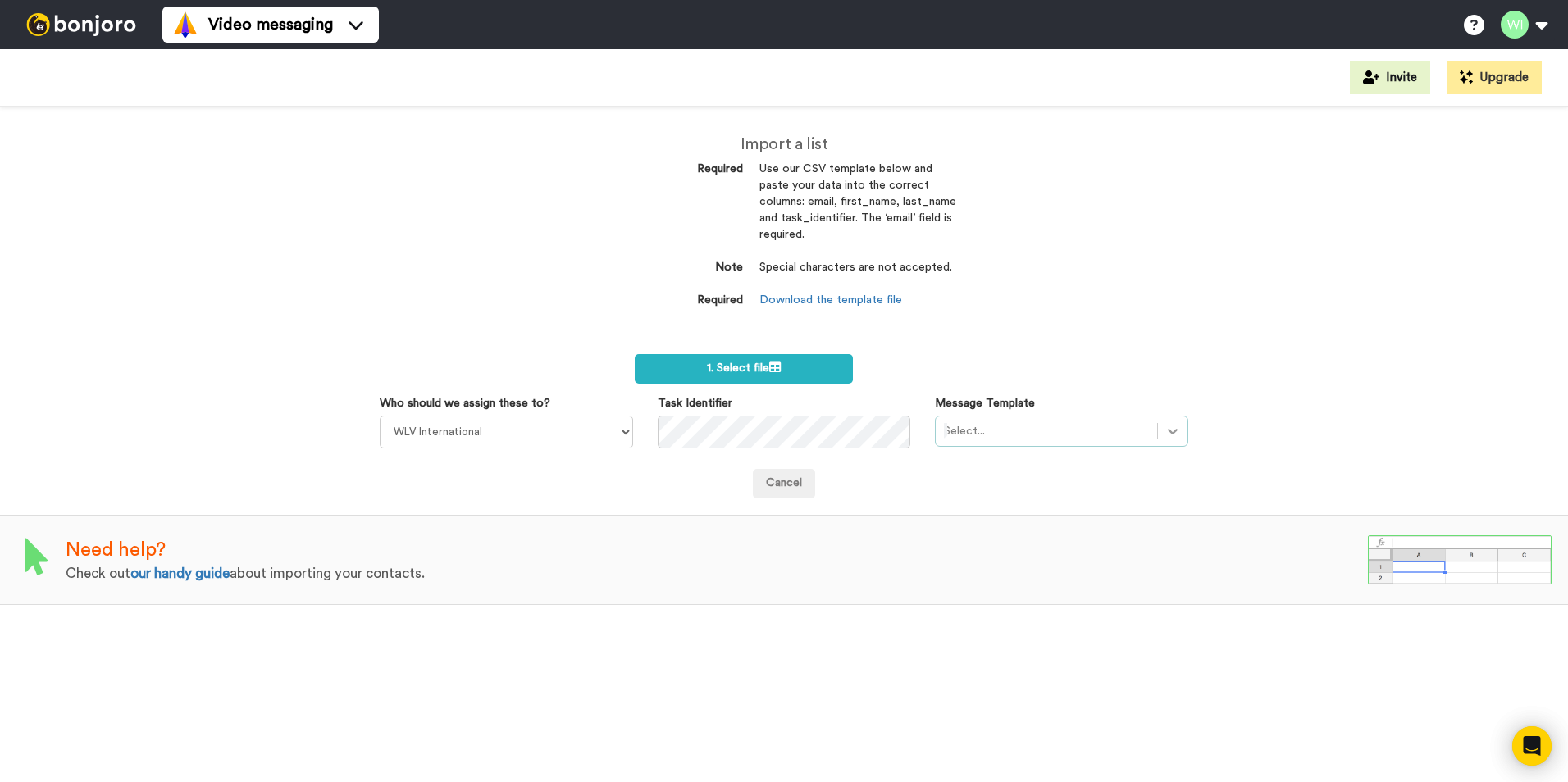
drag, startPoint x: 1172, startPoint y: 433, endPoint x: 1160, endPoint y: 426, distance: 13.9
click at [1172, 432] on div at bounding box center [1173, 432] width 30 height 30
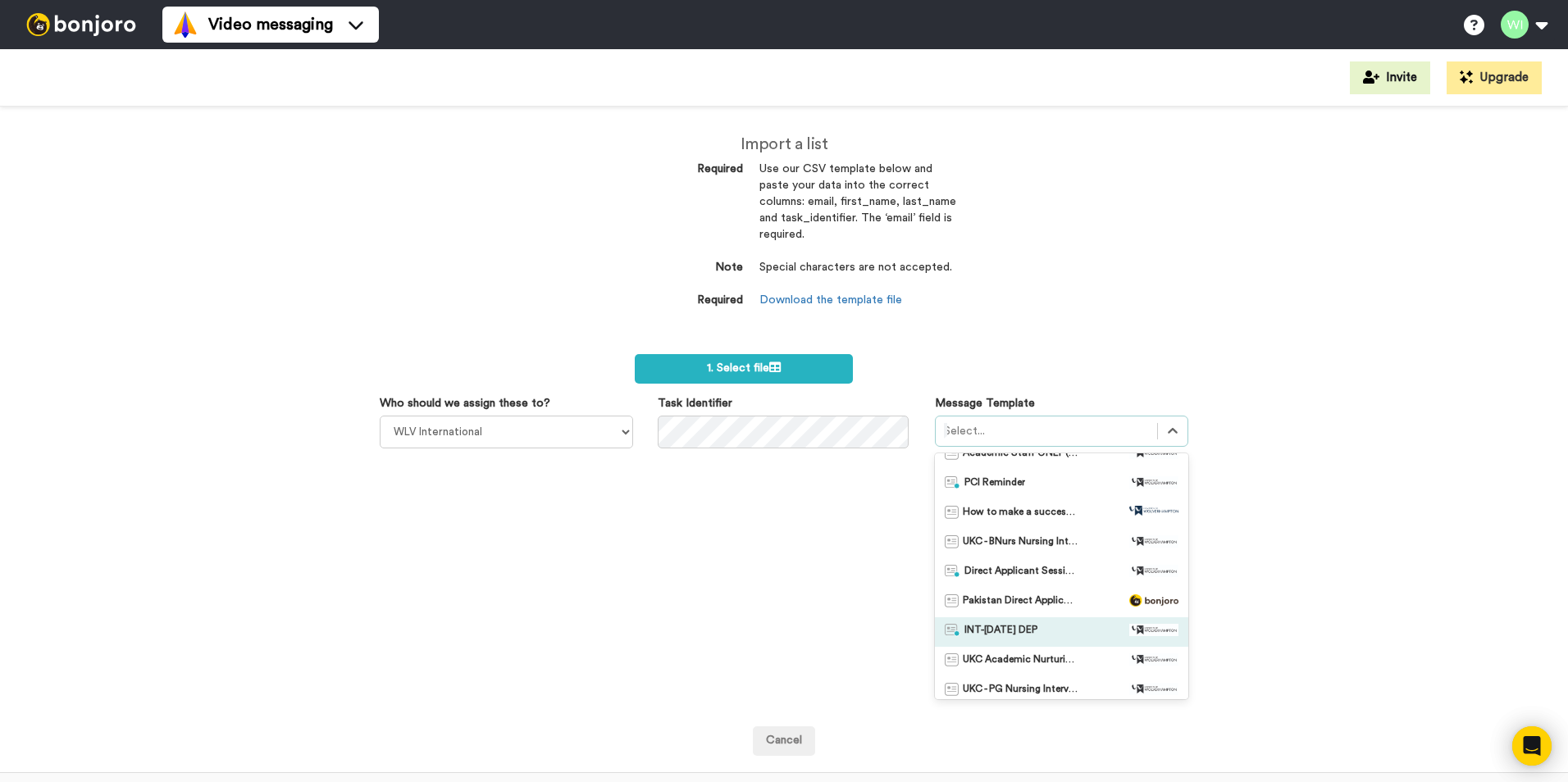
scroll to position [984, 0]
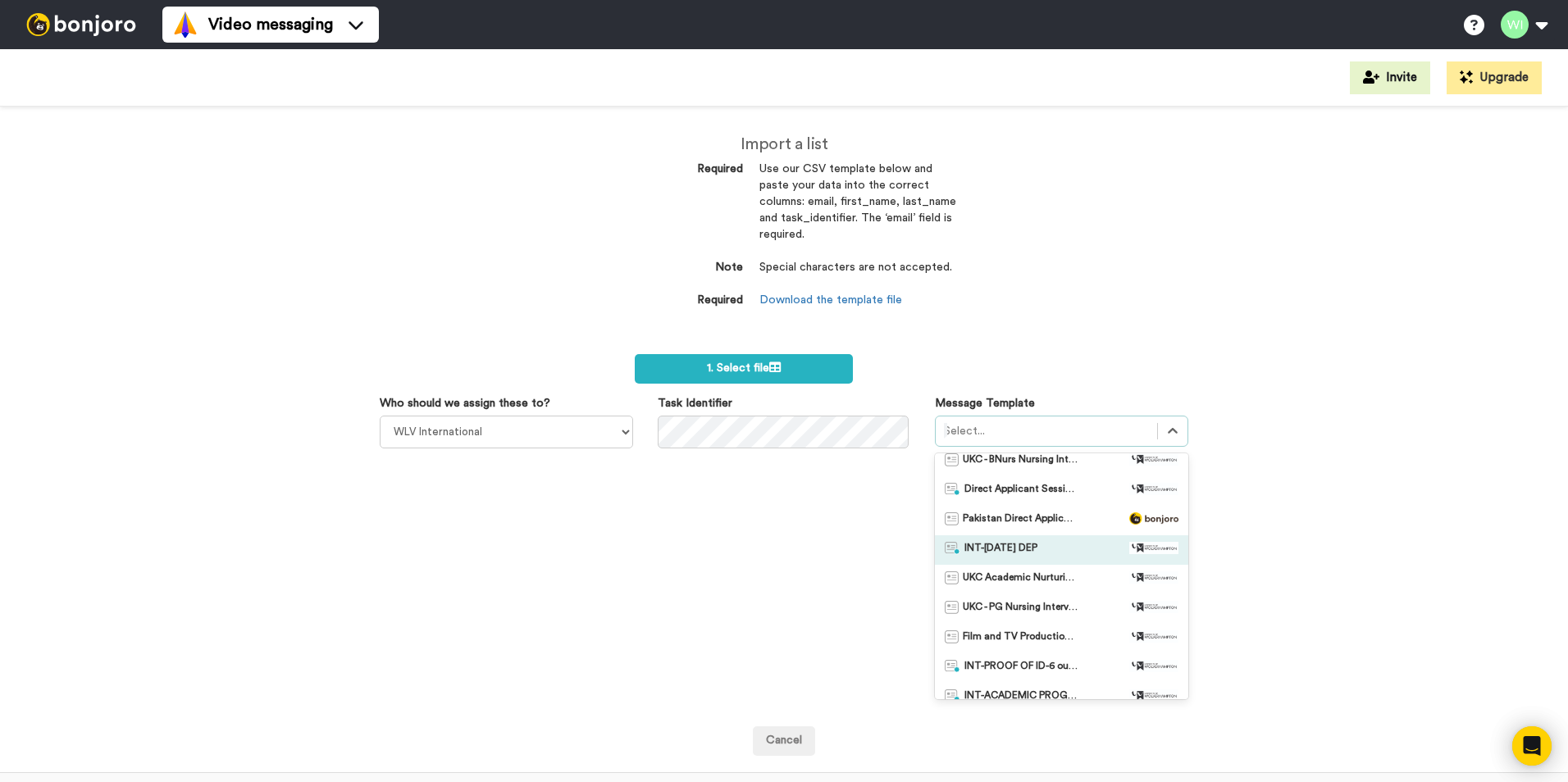
click at [1056, 550] on div "INT-[DATE] DEP" at bounding box center [1061, 550] width 233 height 17
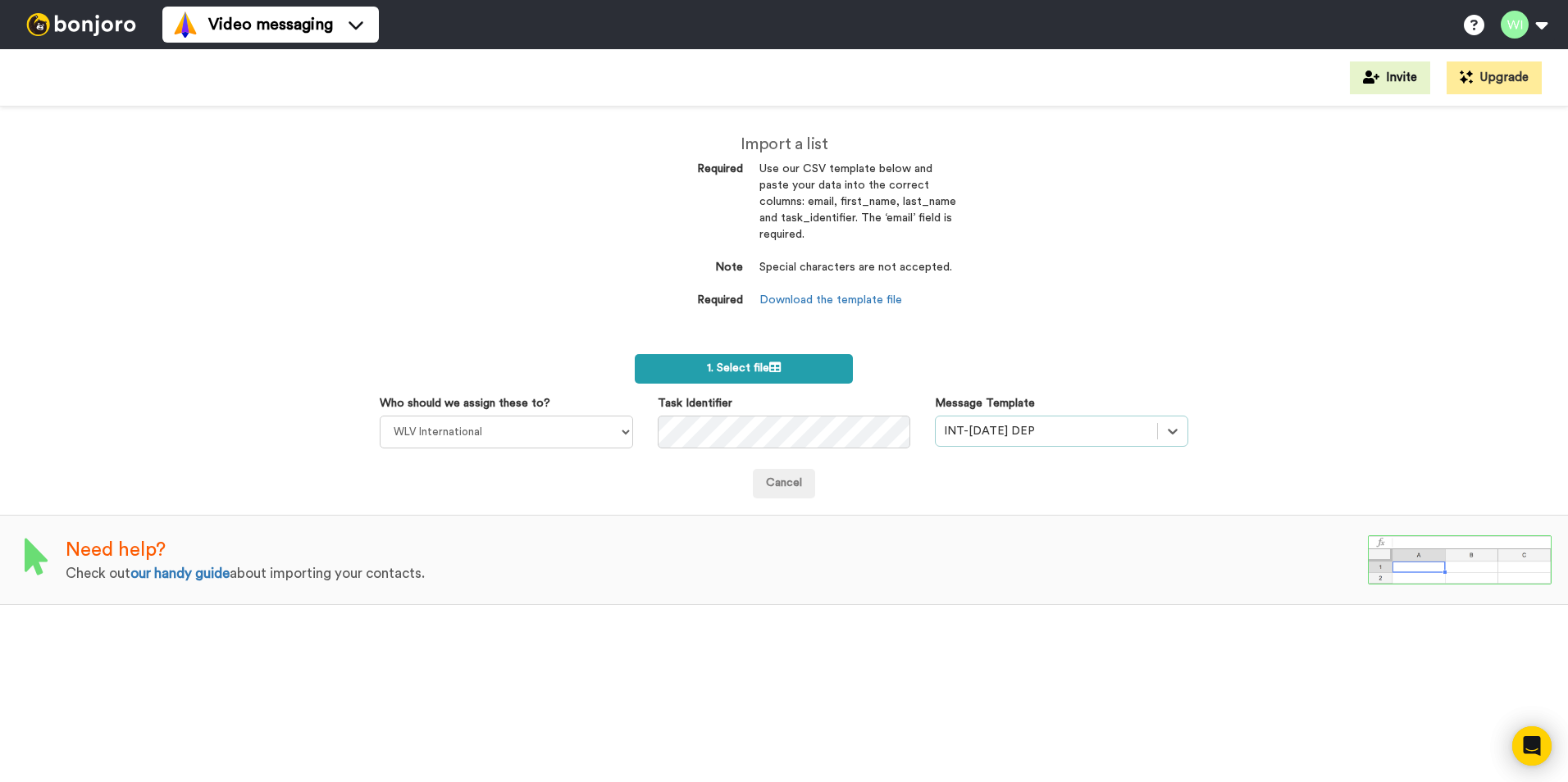
click at [775, 357] on label "1. Select file" at bounding box center [743, 369] width 218 height 30
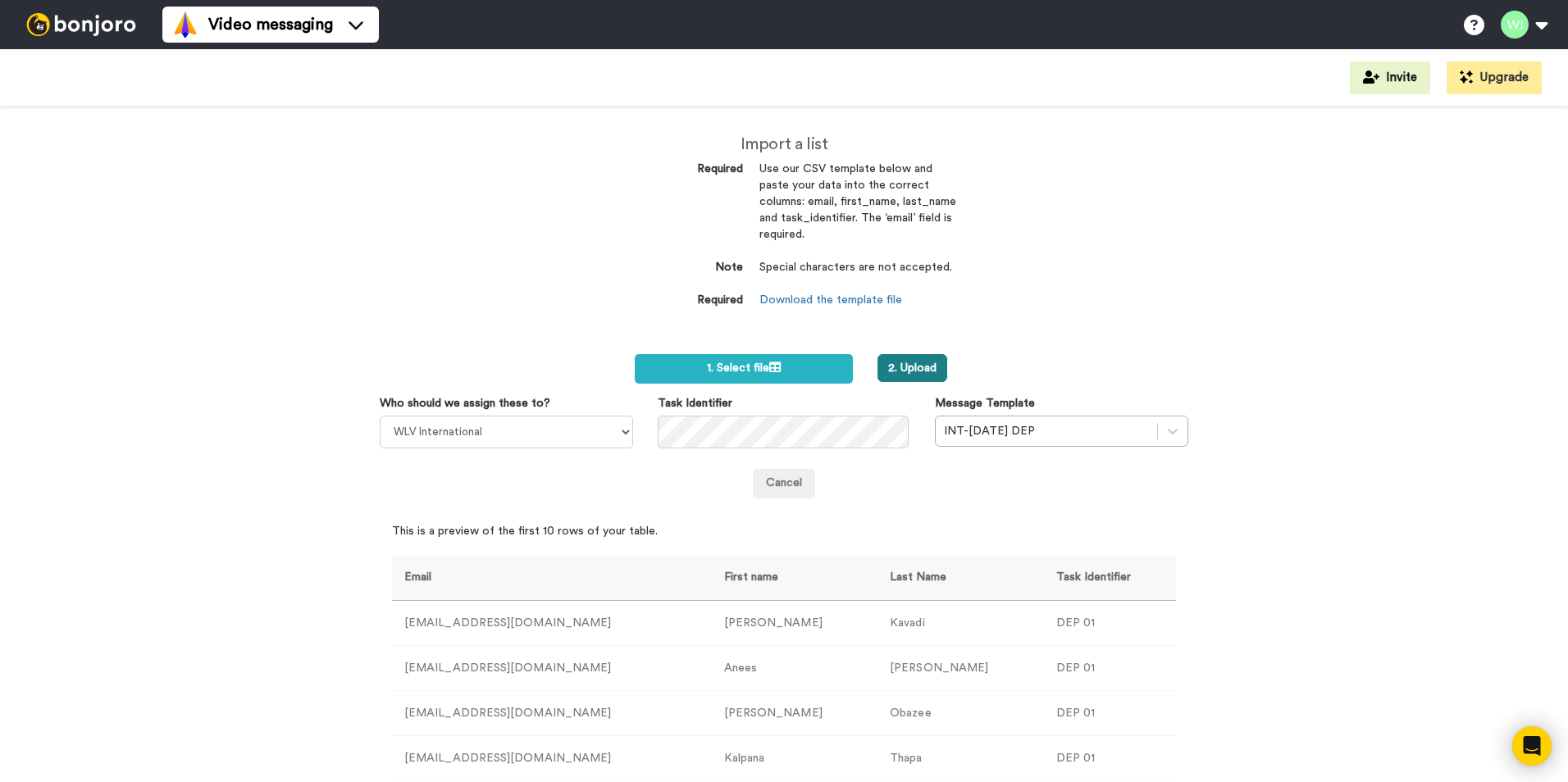
click at [917, 374] on button "2. Upload" at bounding box center [912, 368] width 70 height 28
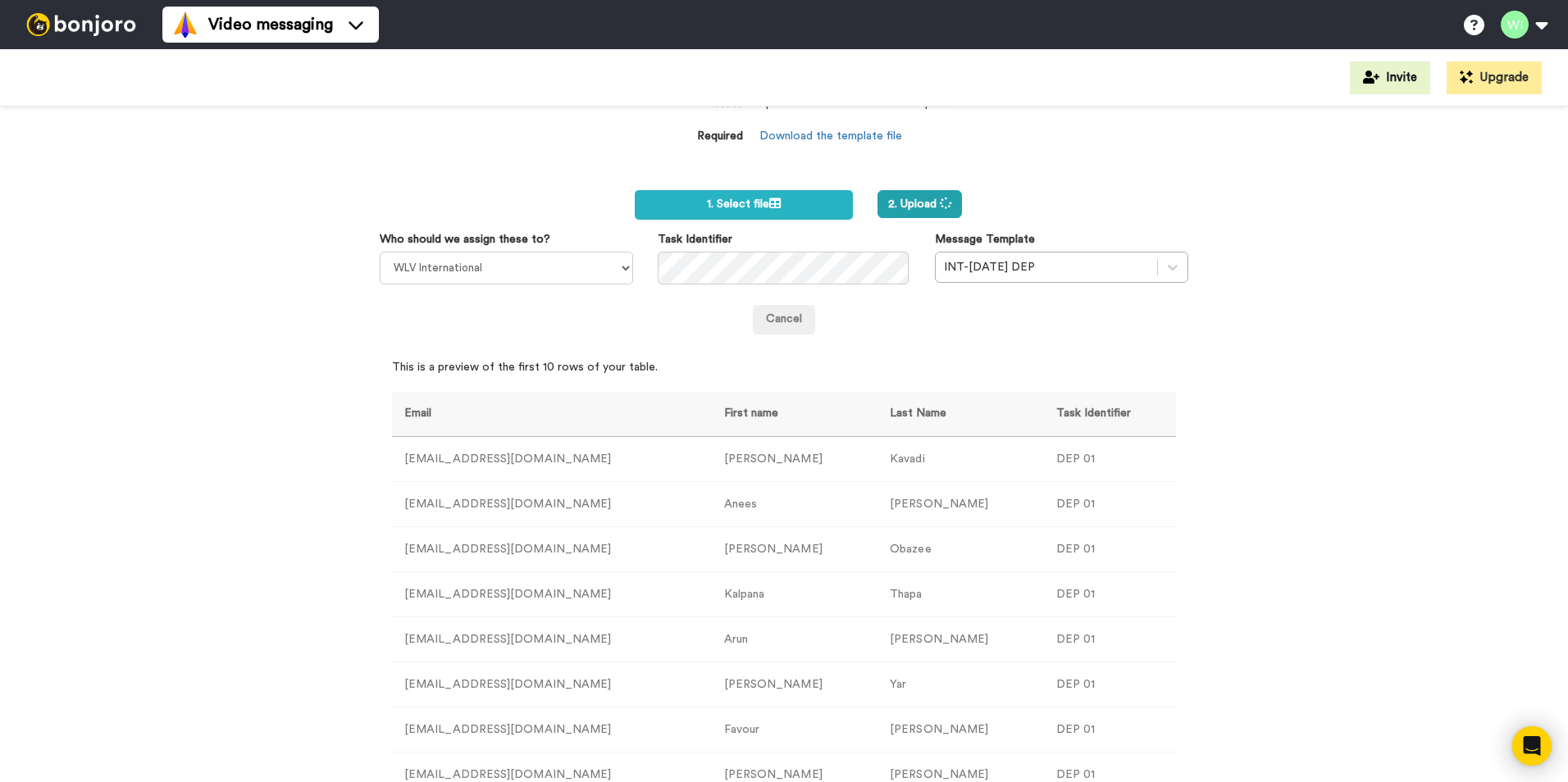
scroll to position [246, 0]
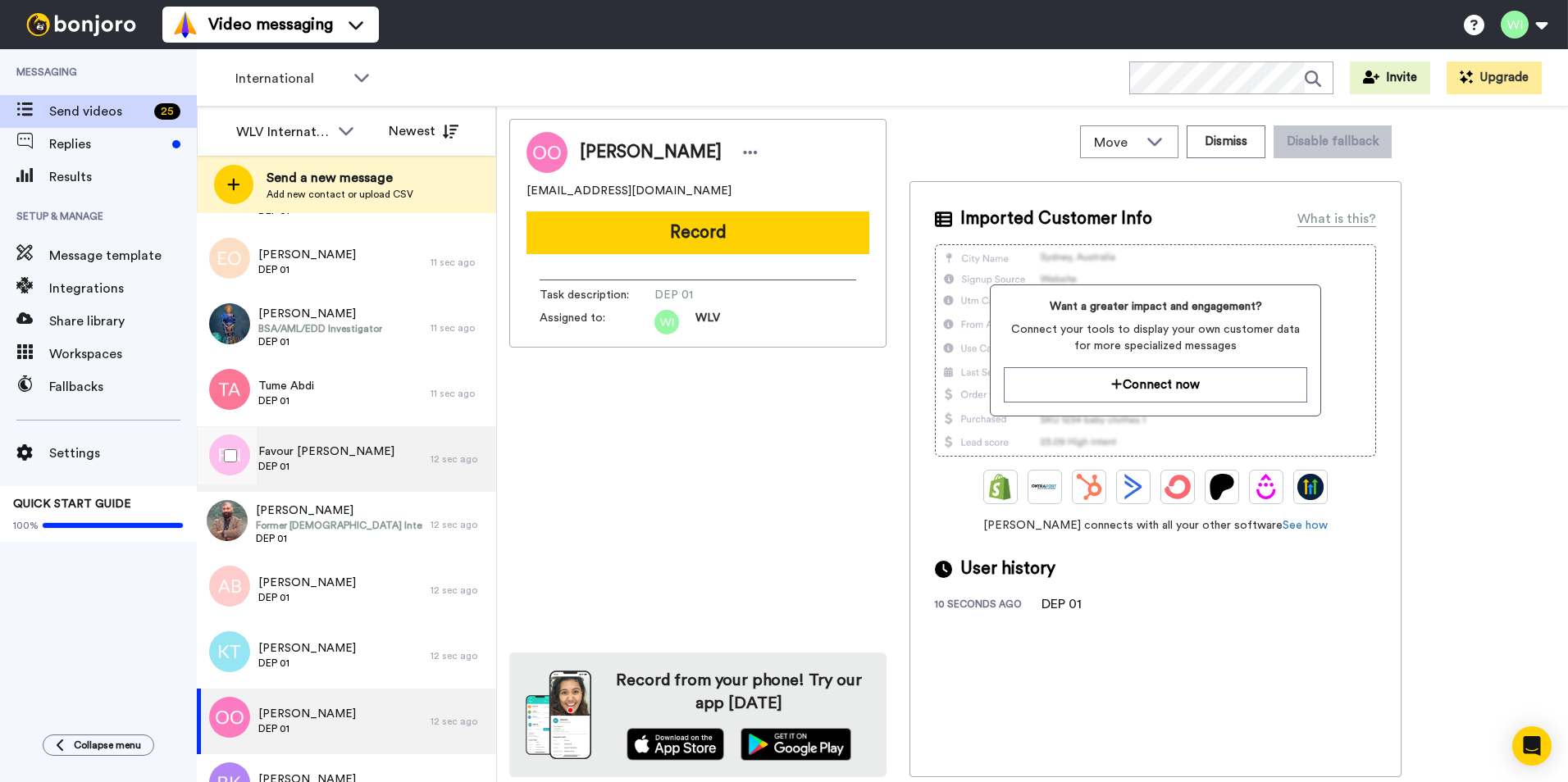
scroll to position [1087, 0]
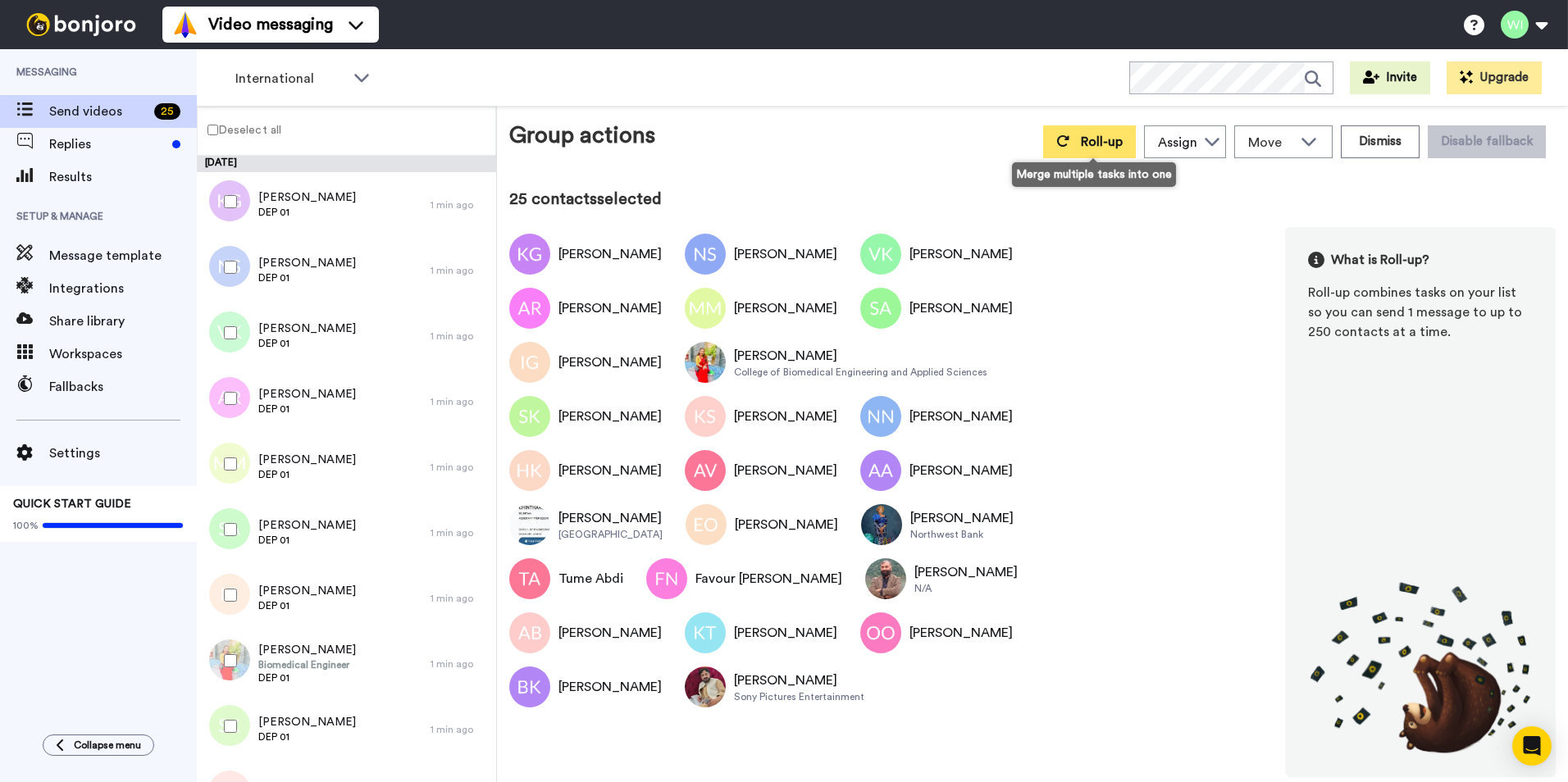
drag, startPoint x: 1085, startPoint y: 153, endPoint x: 1105, endPoint y: 146, distance: 21.2
click at [1102, 148] on button "Roll-up" at bounding box center [1090, 141] width 93 height 32
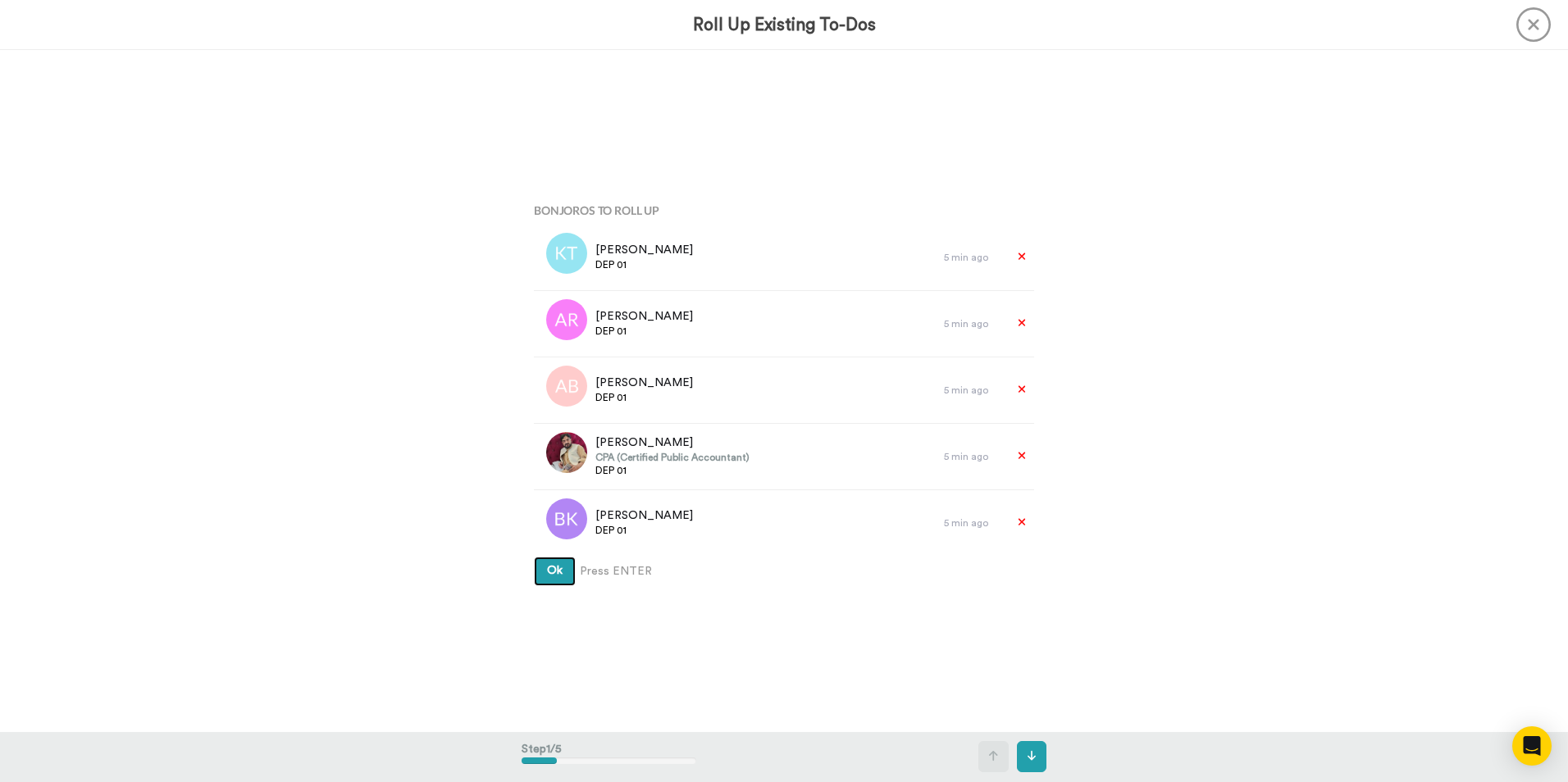
click at [554, 563] on button "Ok" at bounding box center [555, 571] width 42 height 30
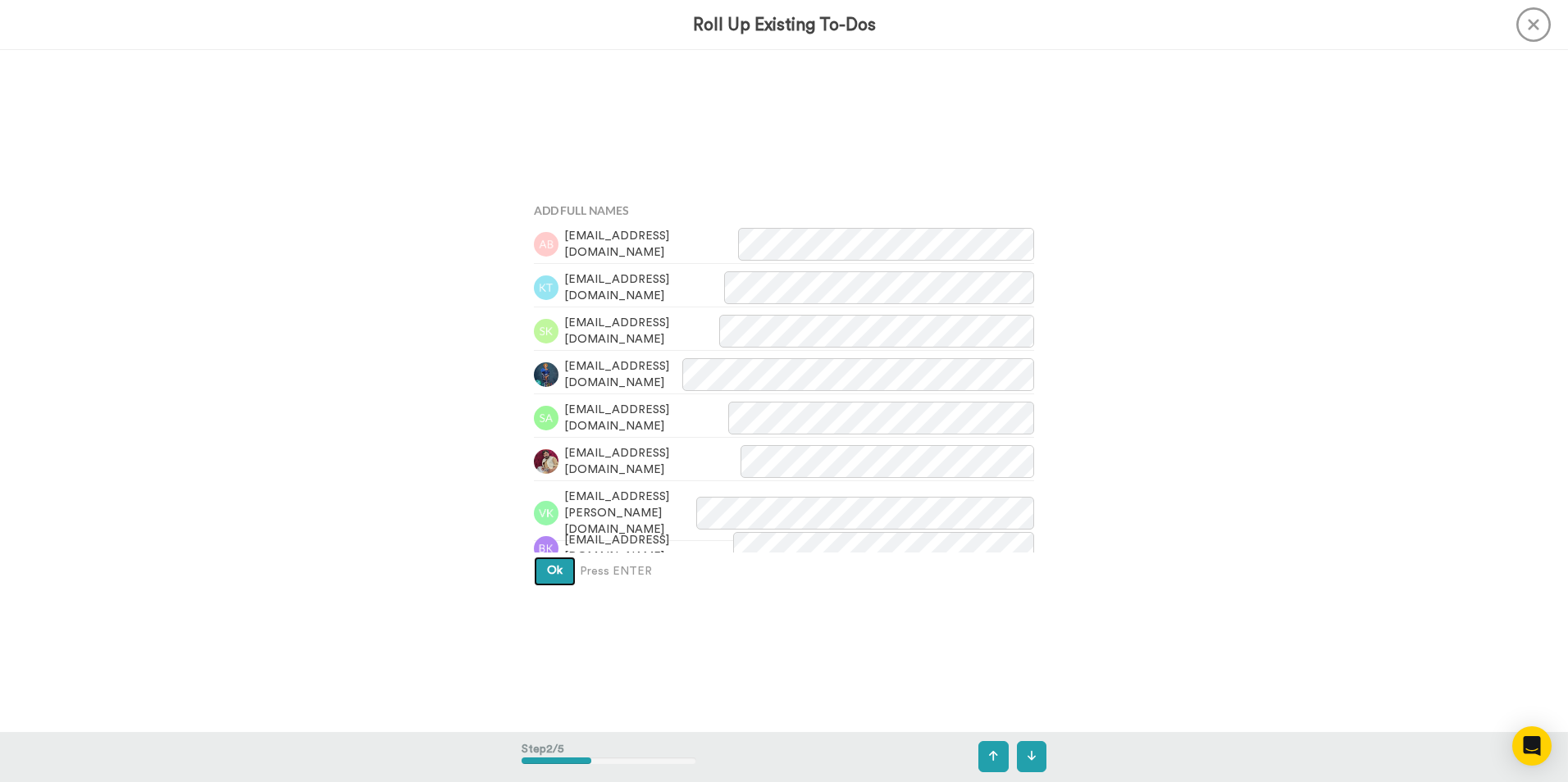
click at [559, 579] on button "Ok" at bounding box center [555, 571] width 42 height 30
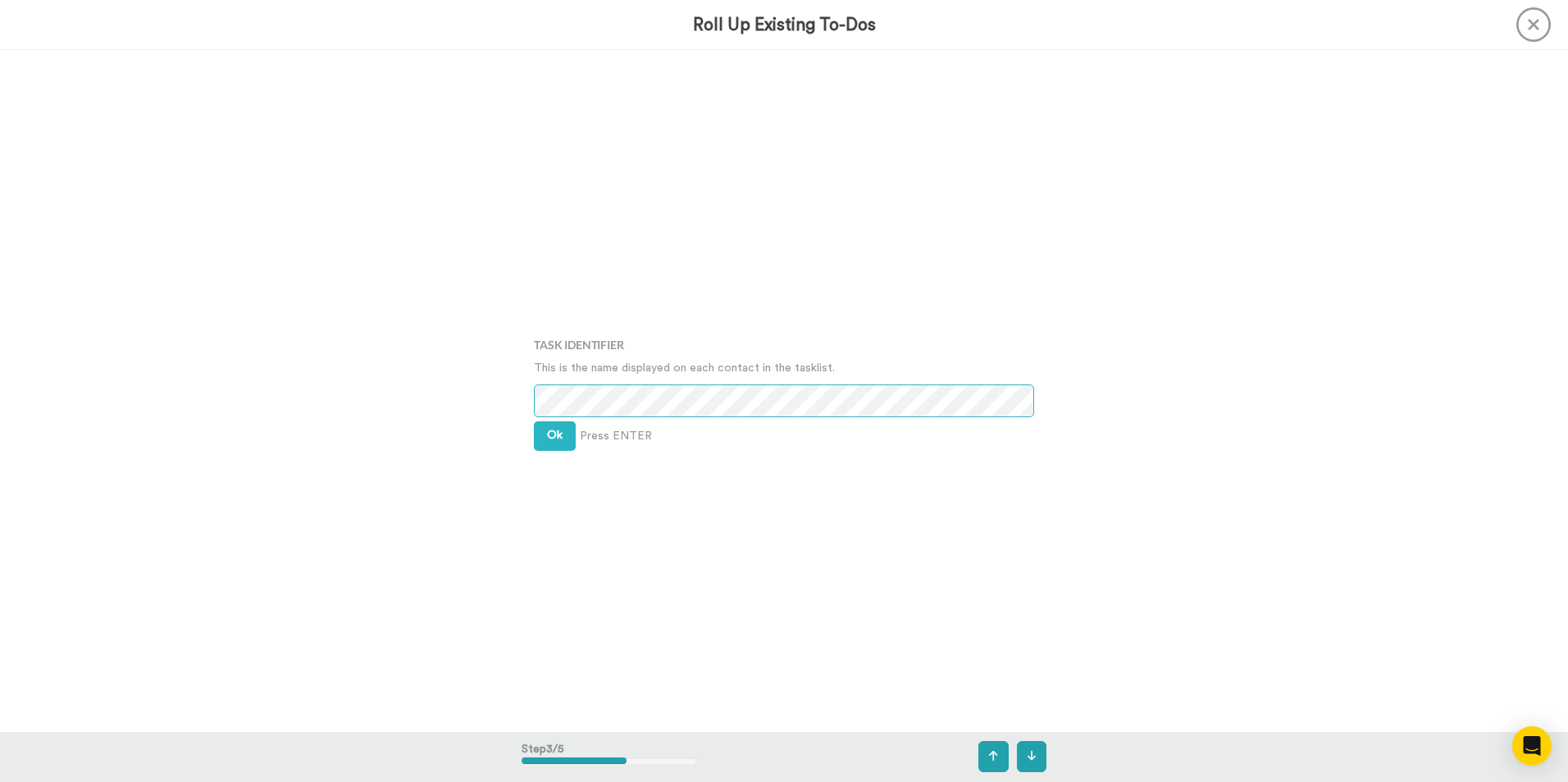
scroll to position [1364, 0]
click at [542, 433] on button "Ok" at bounding box center [555, 436] width 42 height 30
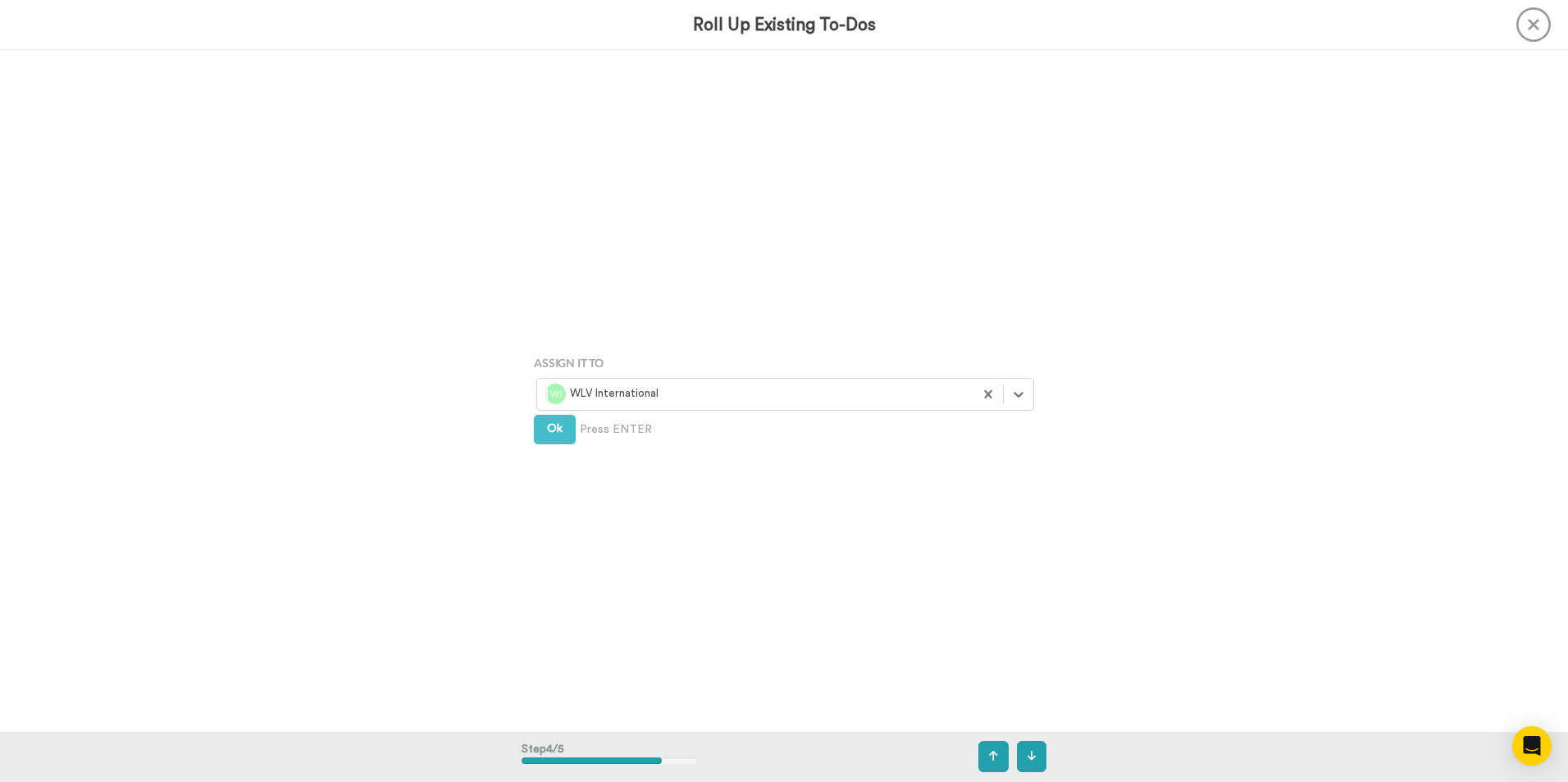
scroll to position [2045, 0]
click at [563, 424] on button "Ok" at bounding box center [555, 424] width 42 height 30
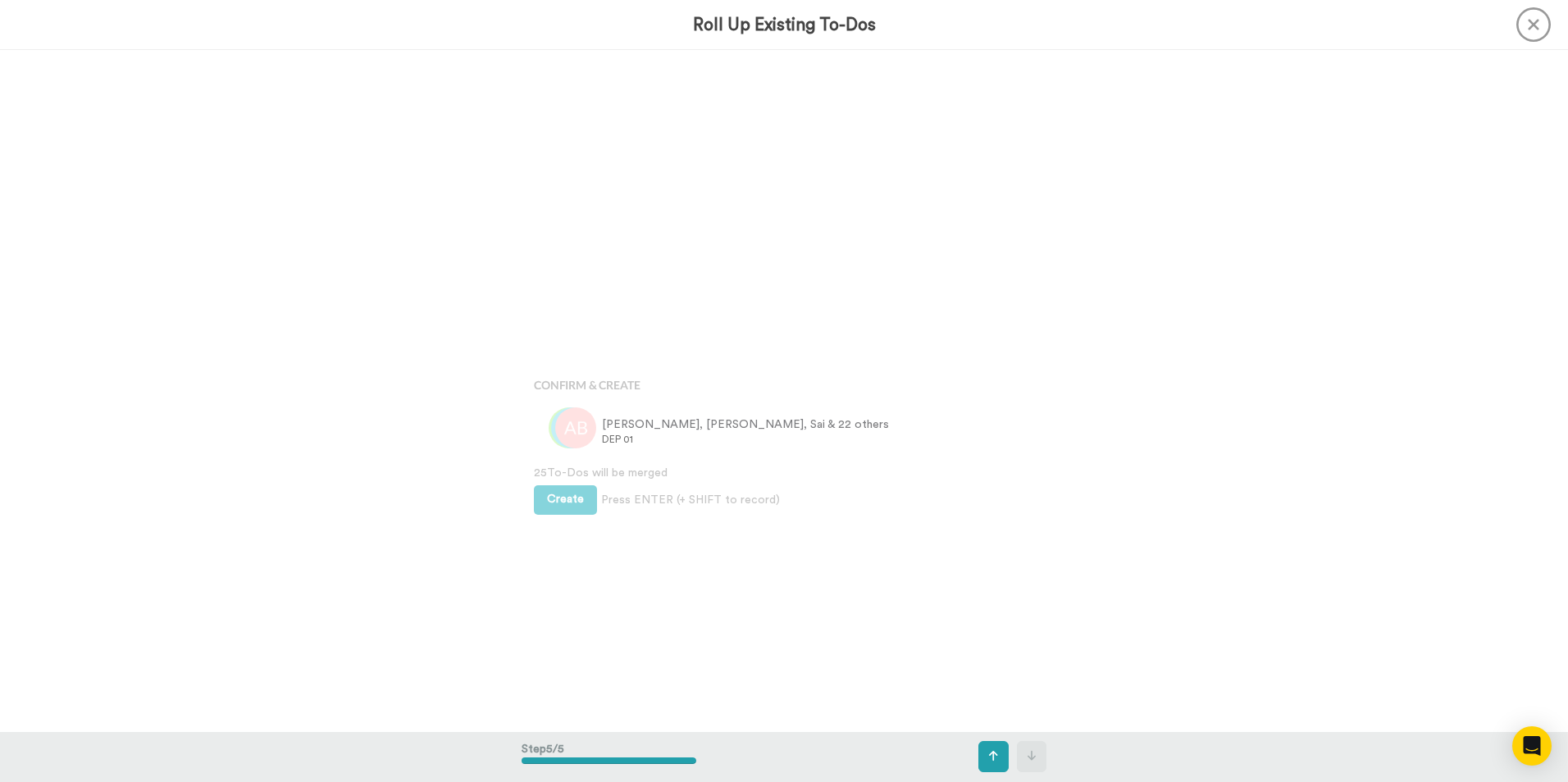
scroll to position [2726, 0]
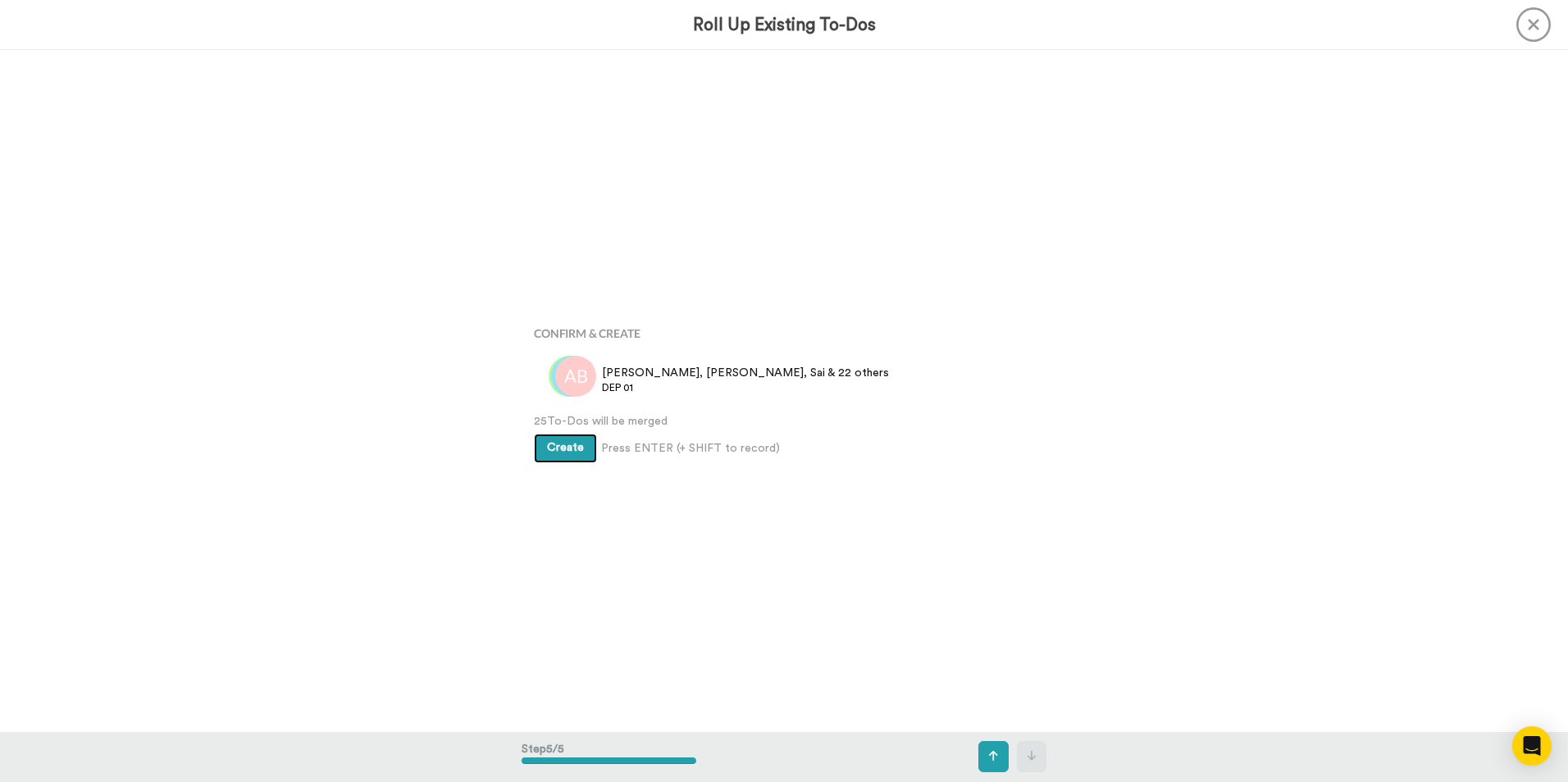
click at [562, 445] on span "Create" at bounding box center [565, 447] width 37 height 12
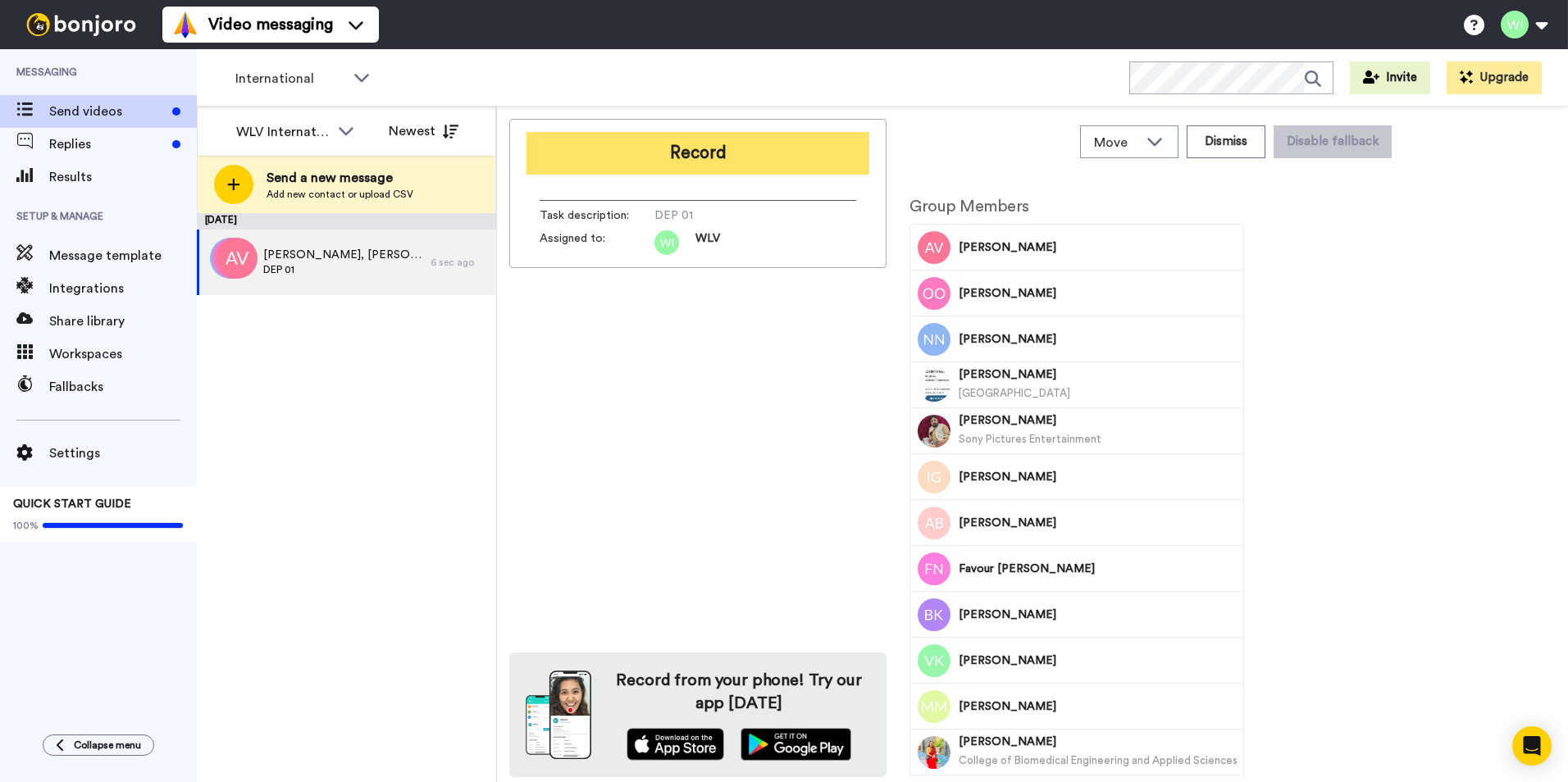
click at [691, 150] on button "Record" at bounding box center [698, 153] width 343 height 42
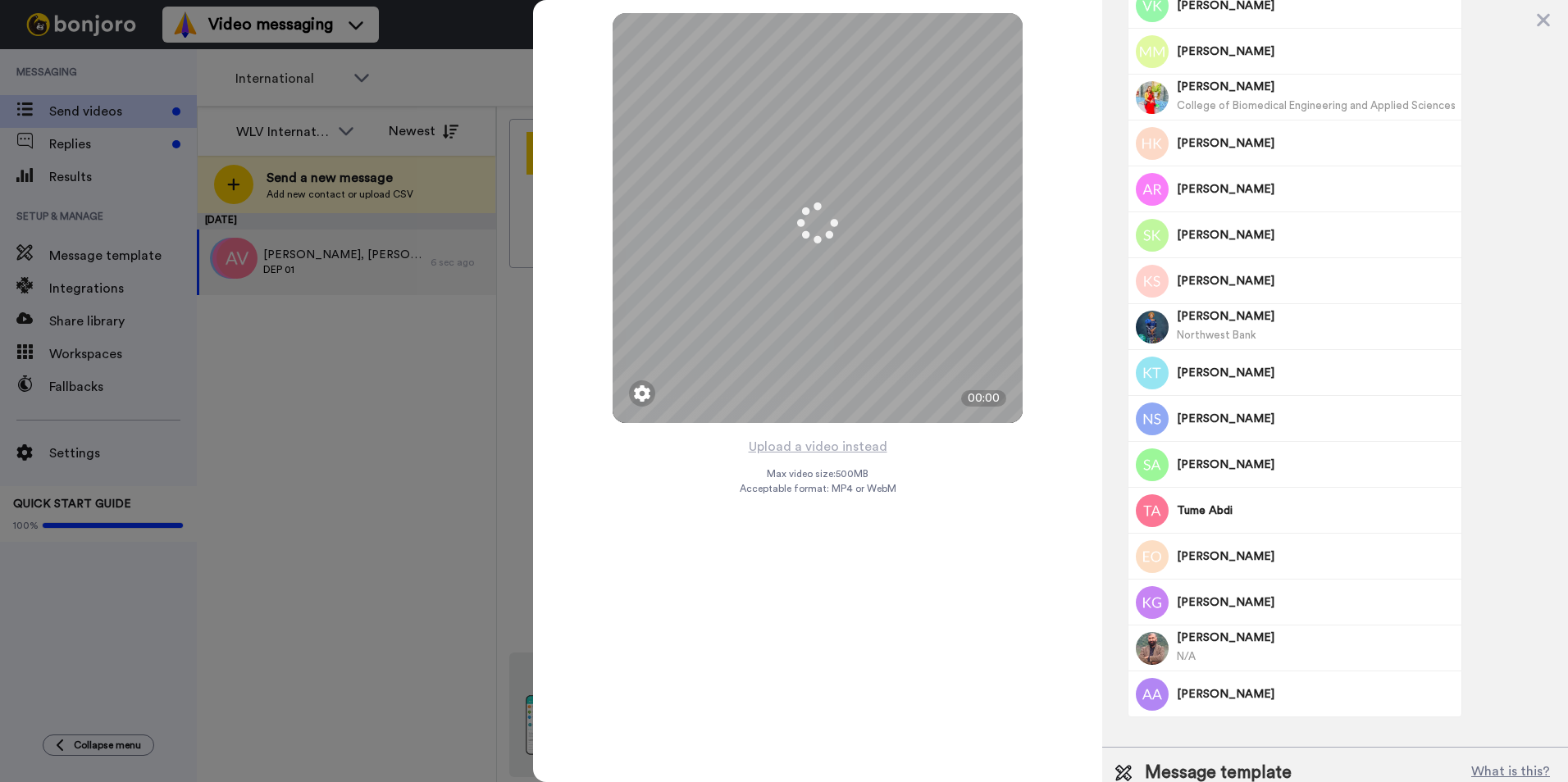
scroll to position [634, 0]
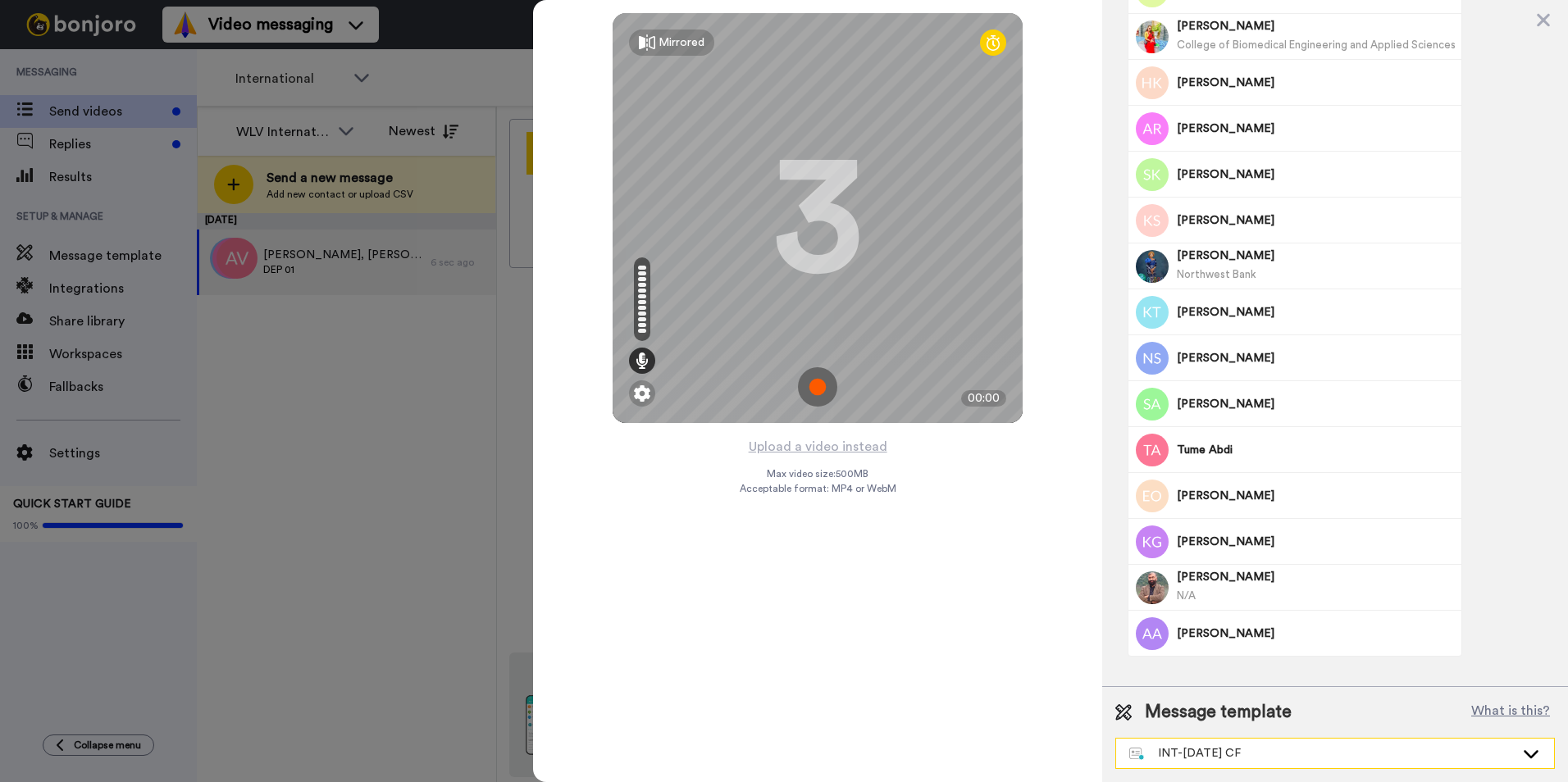
click at [1480, 748] on div "INT-[DATE] CF" at bounding box center [1321, 753] width 385 height 17
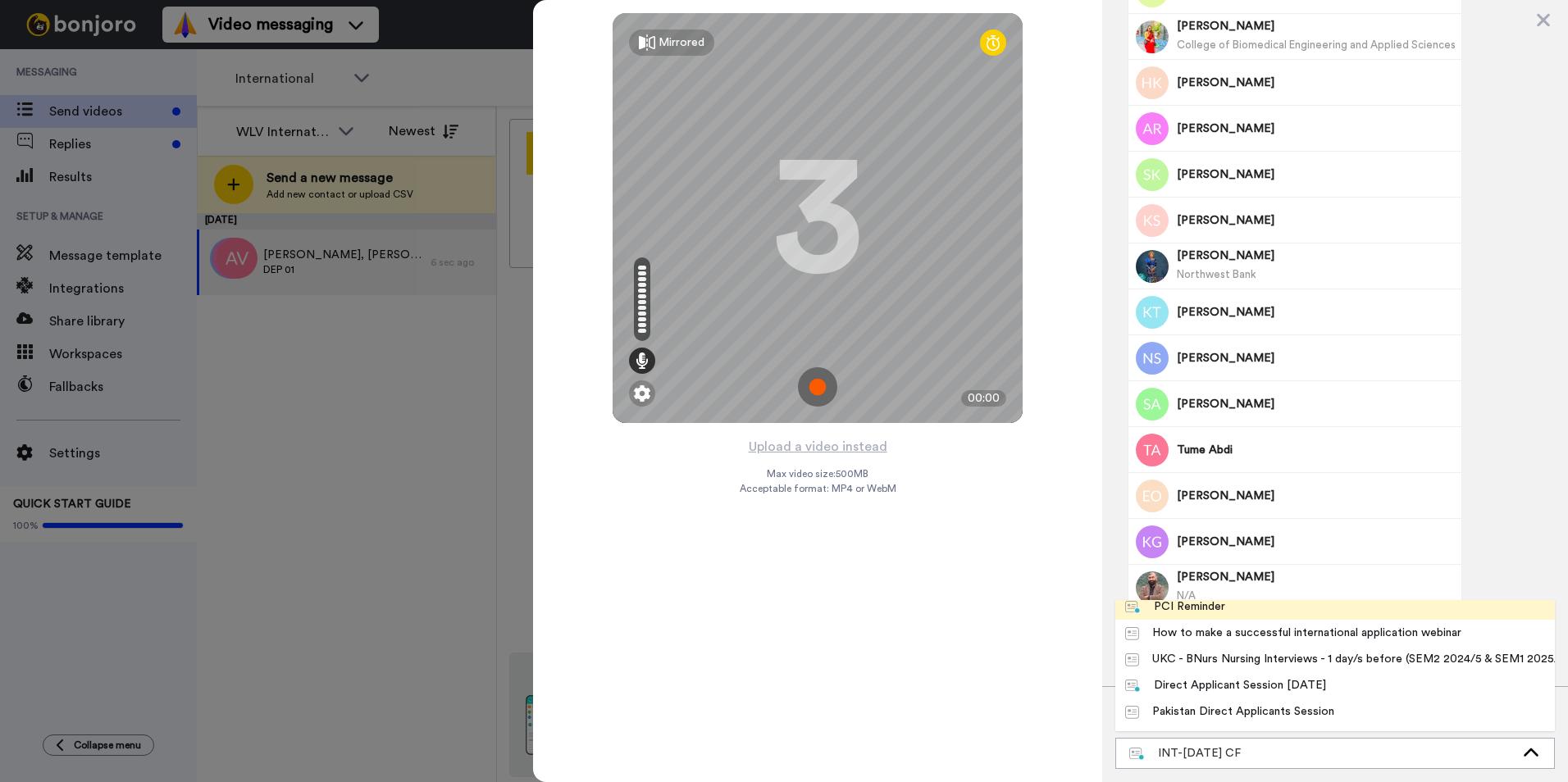
scroll to position [902, 0]
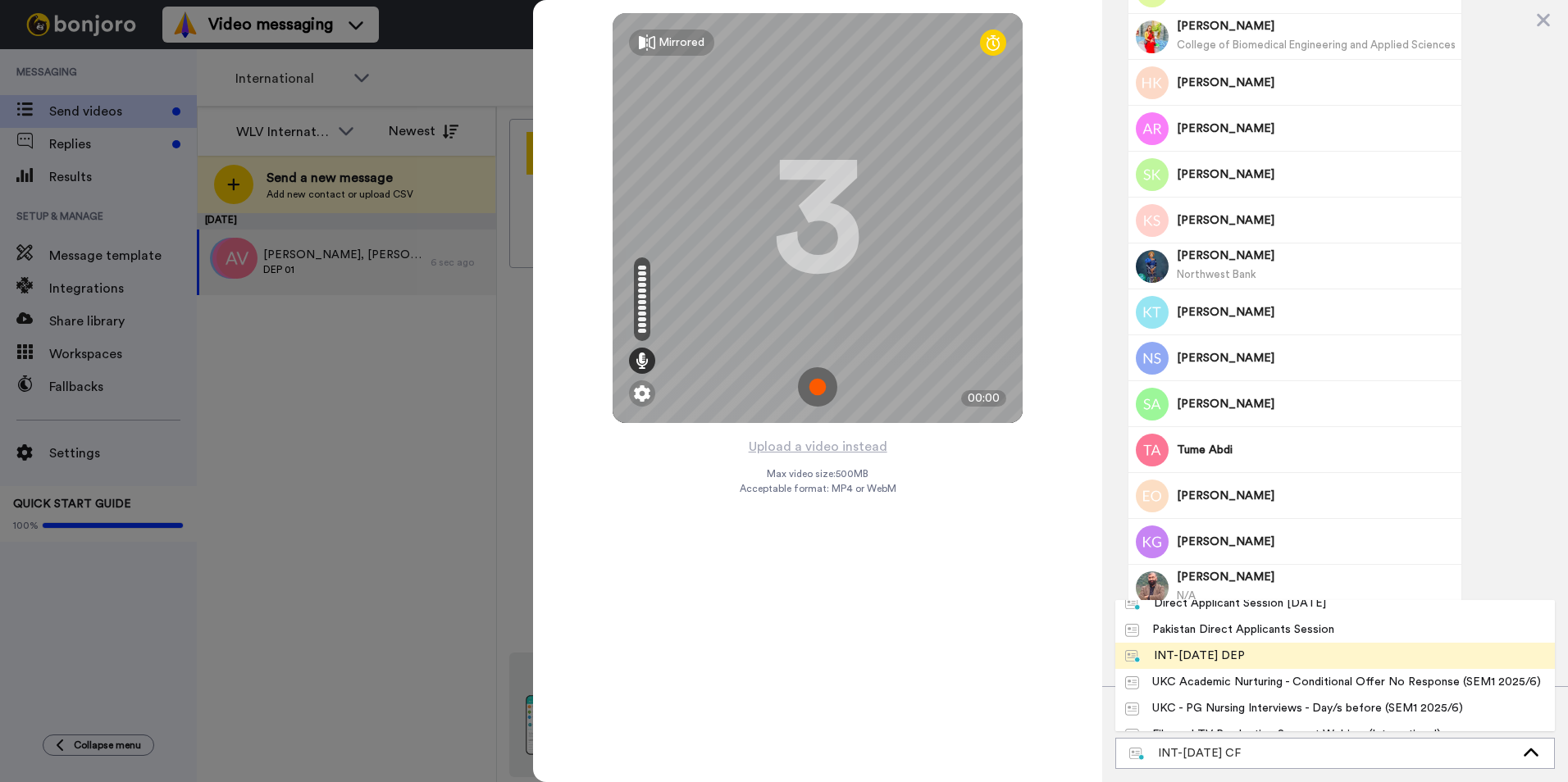
click at [1255, 654] on li "INT-Sept 25 DEP" at bounding box center [1335, 656] width 439 height 27
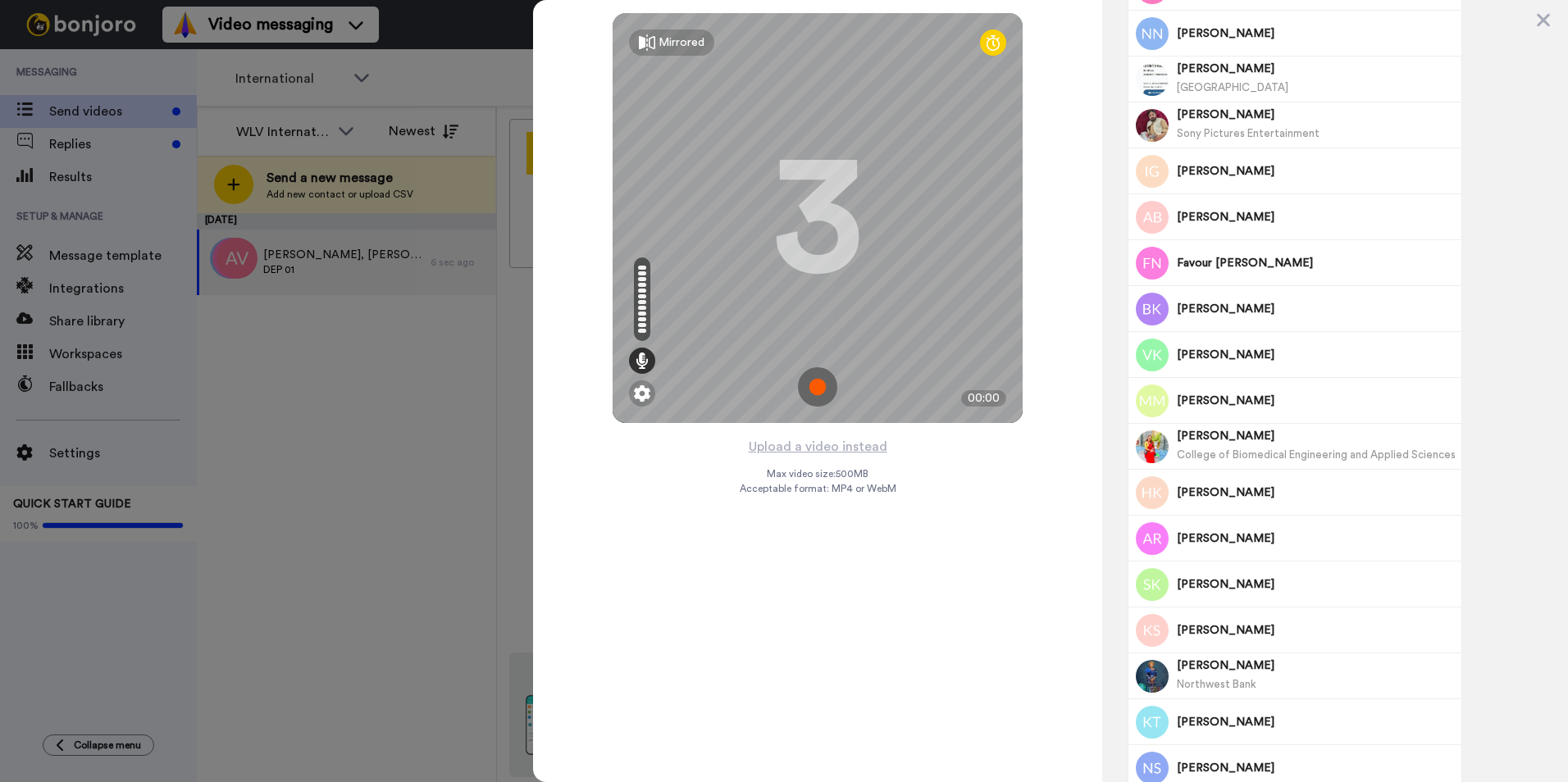
scroll to position [0, 0]
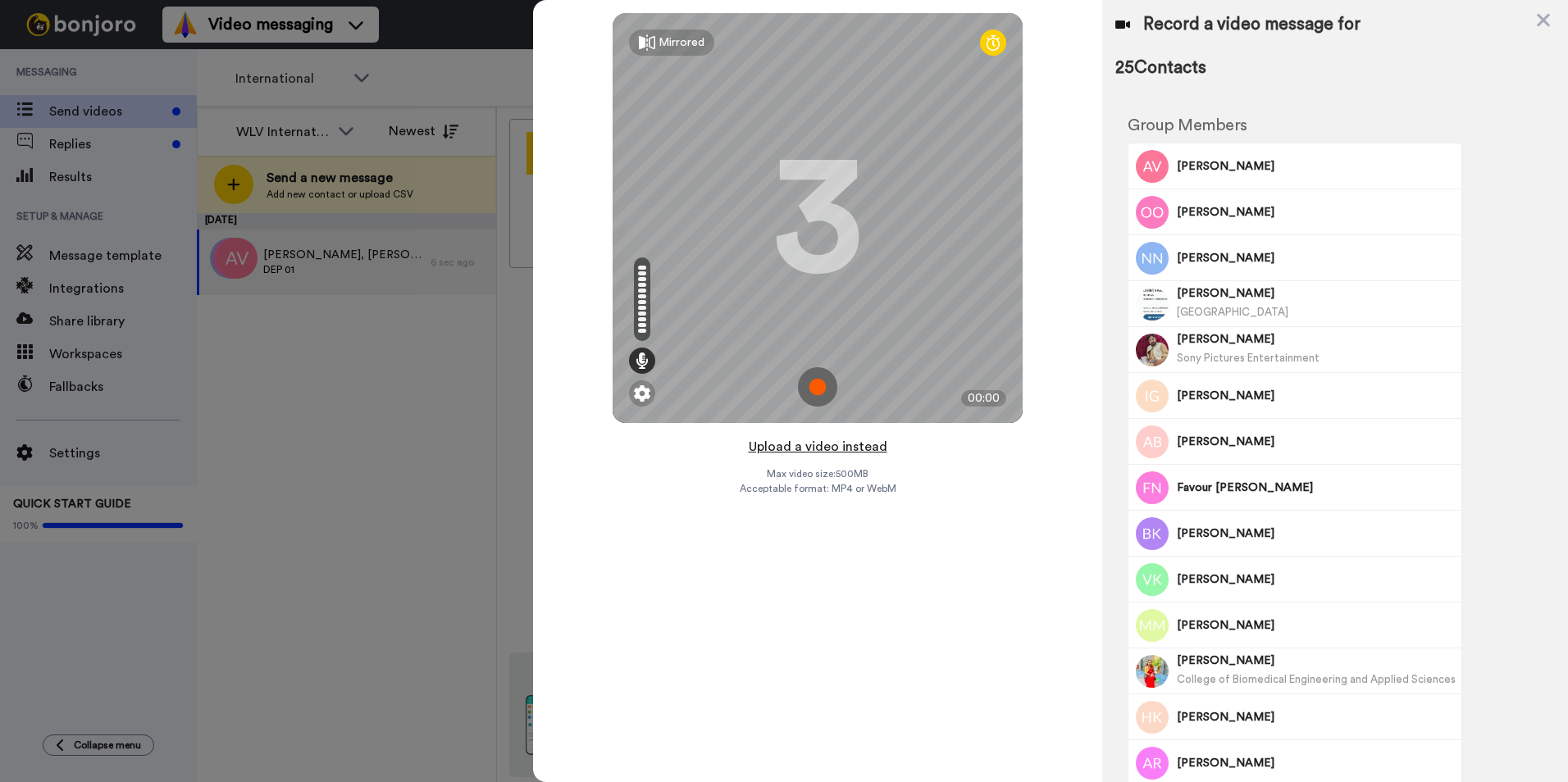
click at [838, 448] on button "Upload a video instead" at bounding box center [817, 447] width 149 height 22
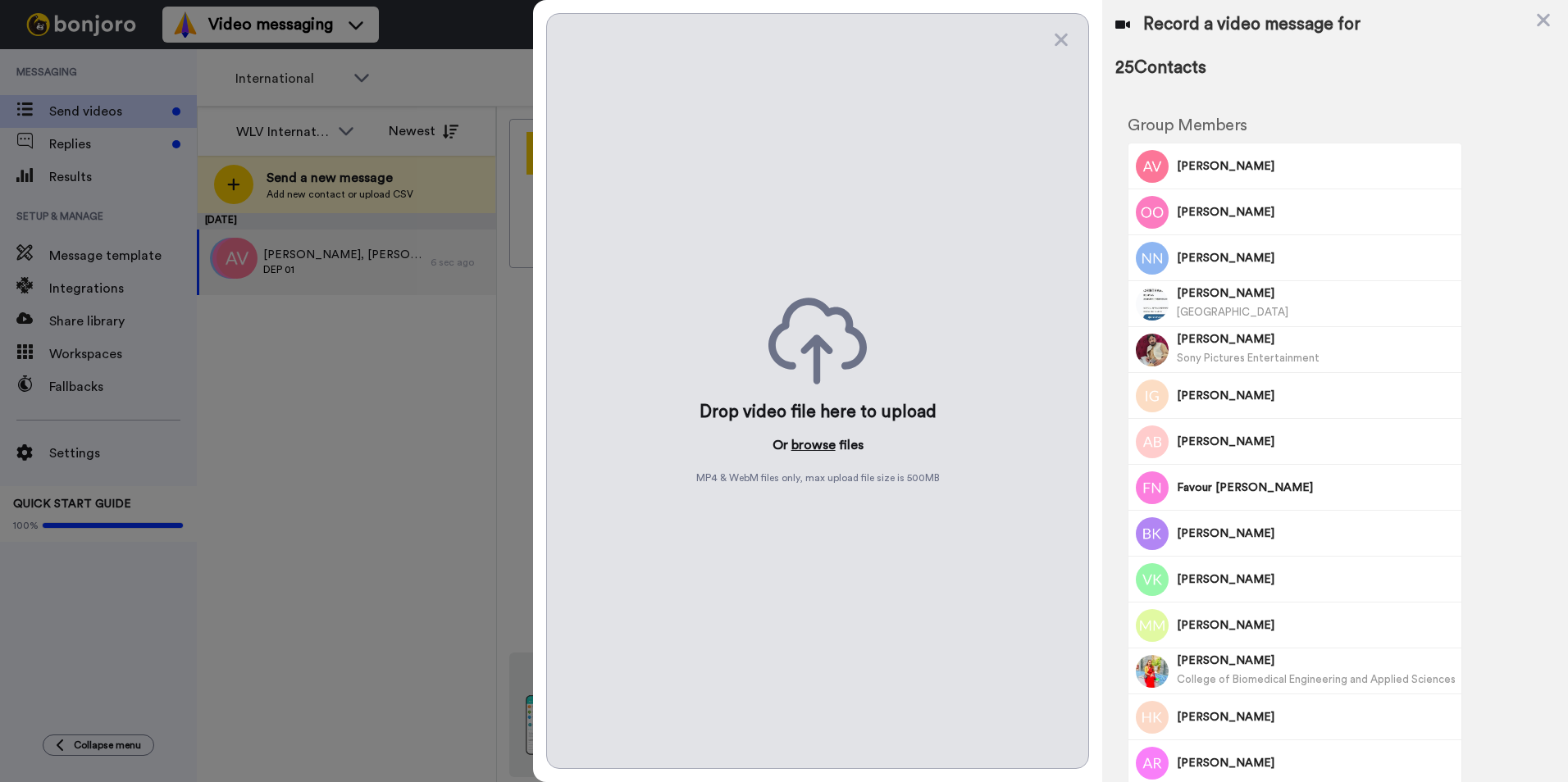
click at [819, 447] on button "browse" at bounding box center [813, 445] width 44 height 20
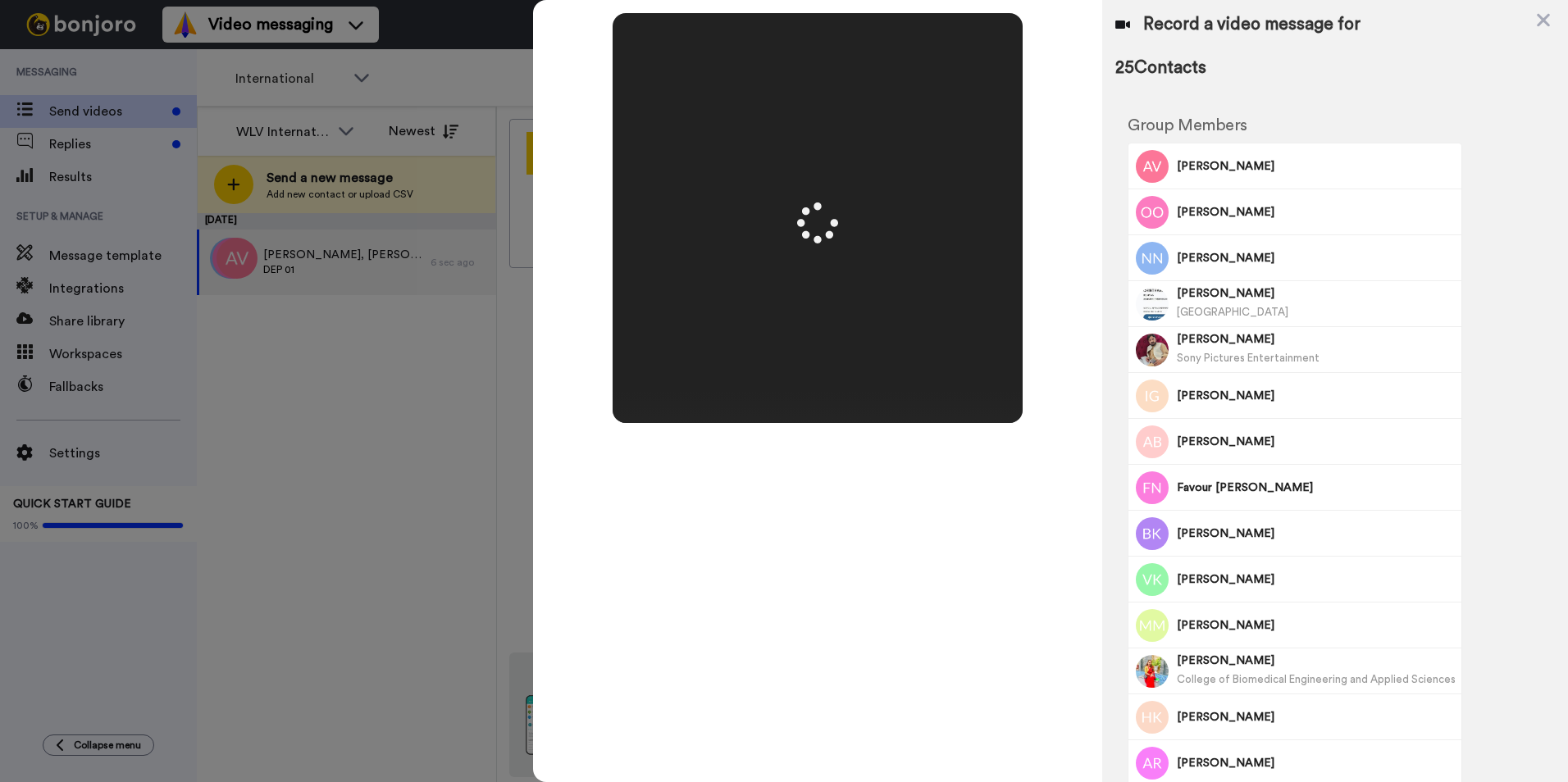
drag, startPoint x: 799, startPoint y: 223, endPoint x: 852, endPoint y: 270, distance: 70.8
click at [800, 225] on icon at bounding box center [818, 223] width 51 height 51
click at [1543, 17] on icon at bounding box center [1543, 20] width 17 height 21
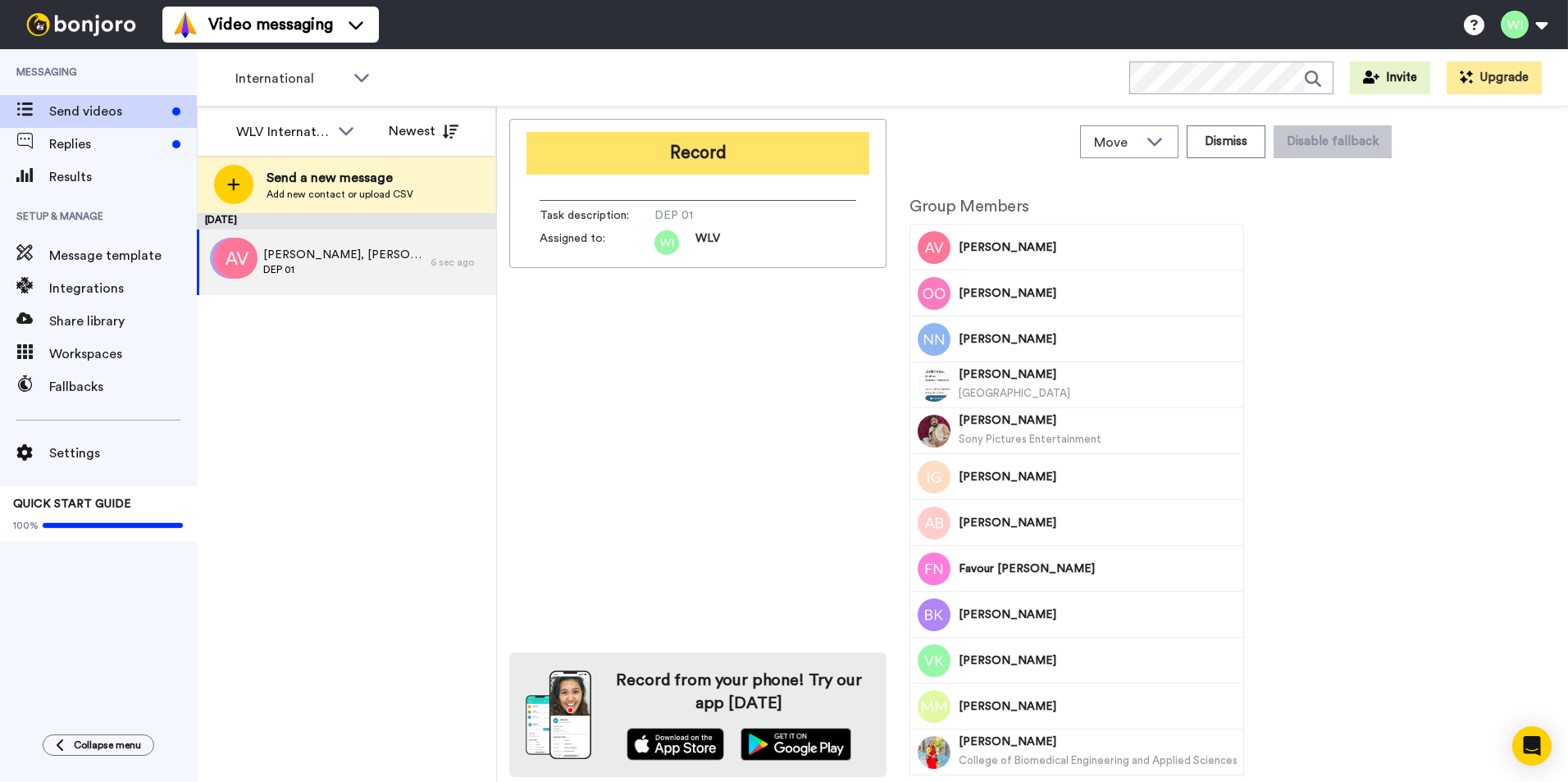
click at [757, 160] on button "Record" at bounding box center [698, 153] width 343 height 42
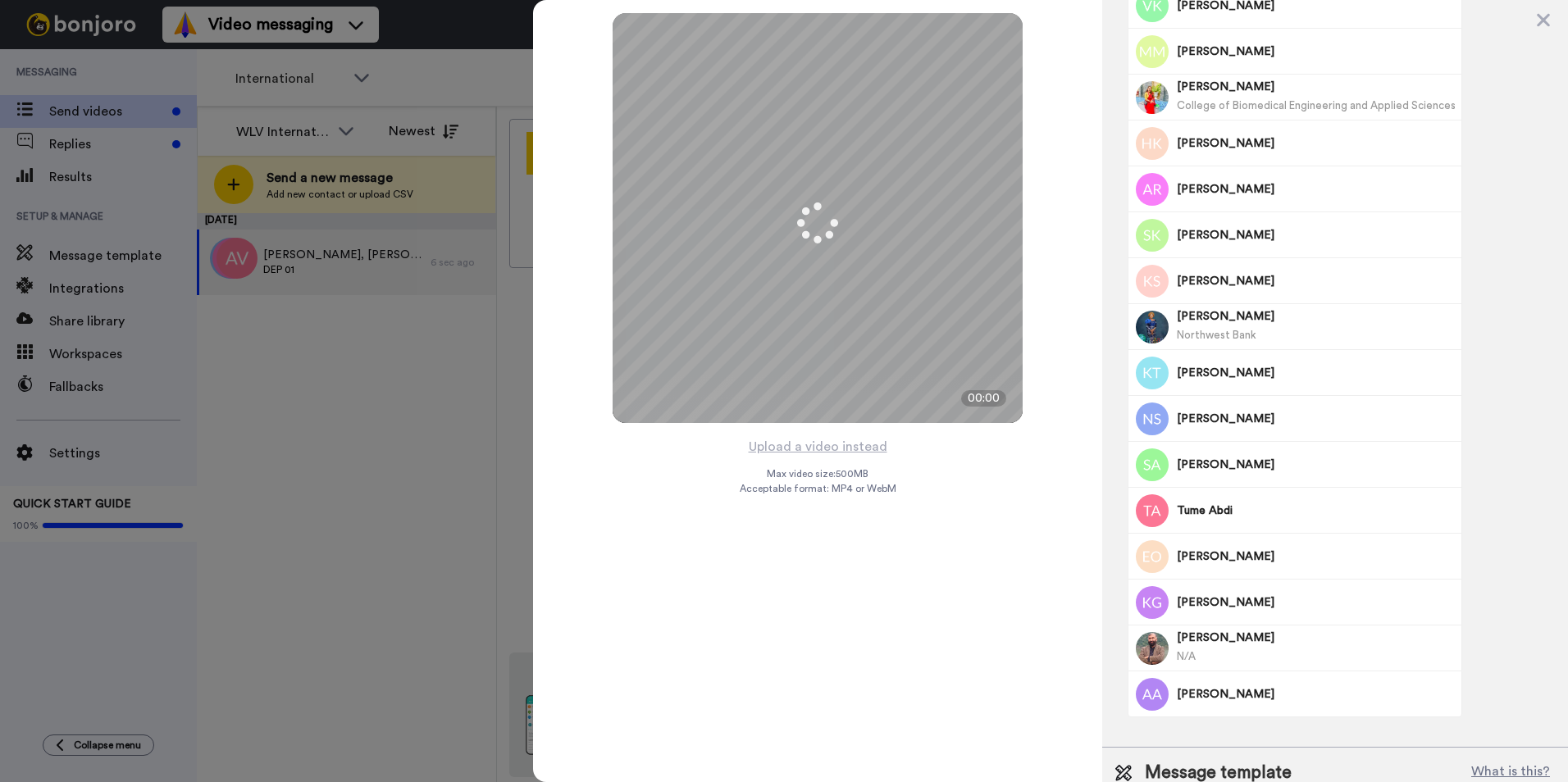
scroll to position [634, 0]
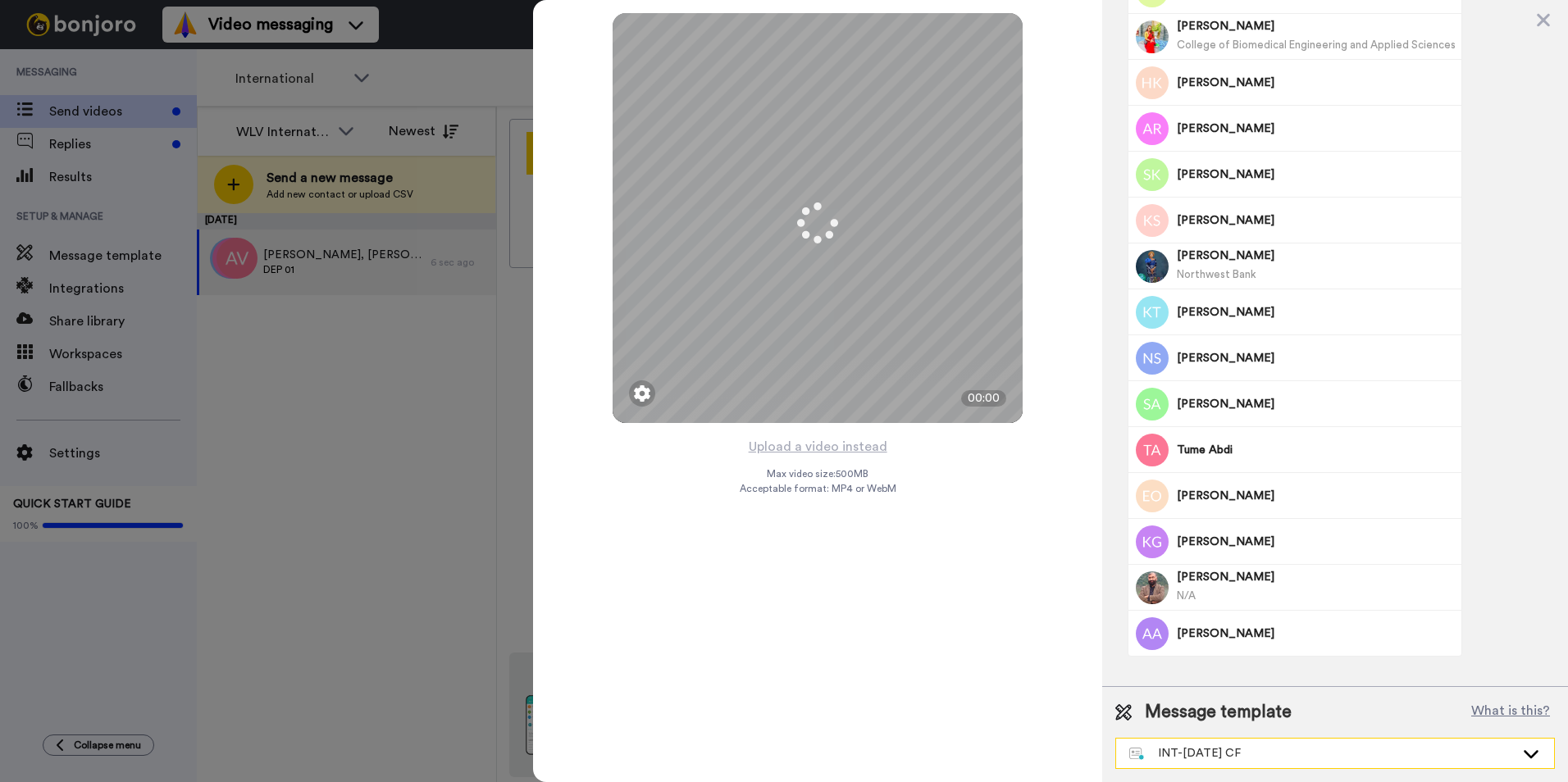
click at [1463, 745] on div "INT-[DATE] CF" at bounding box center [1321, 753] width 385 height 17
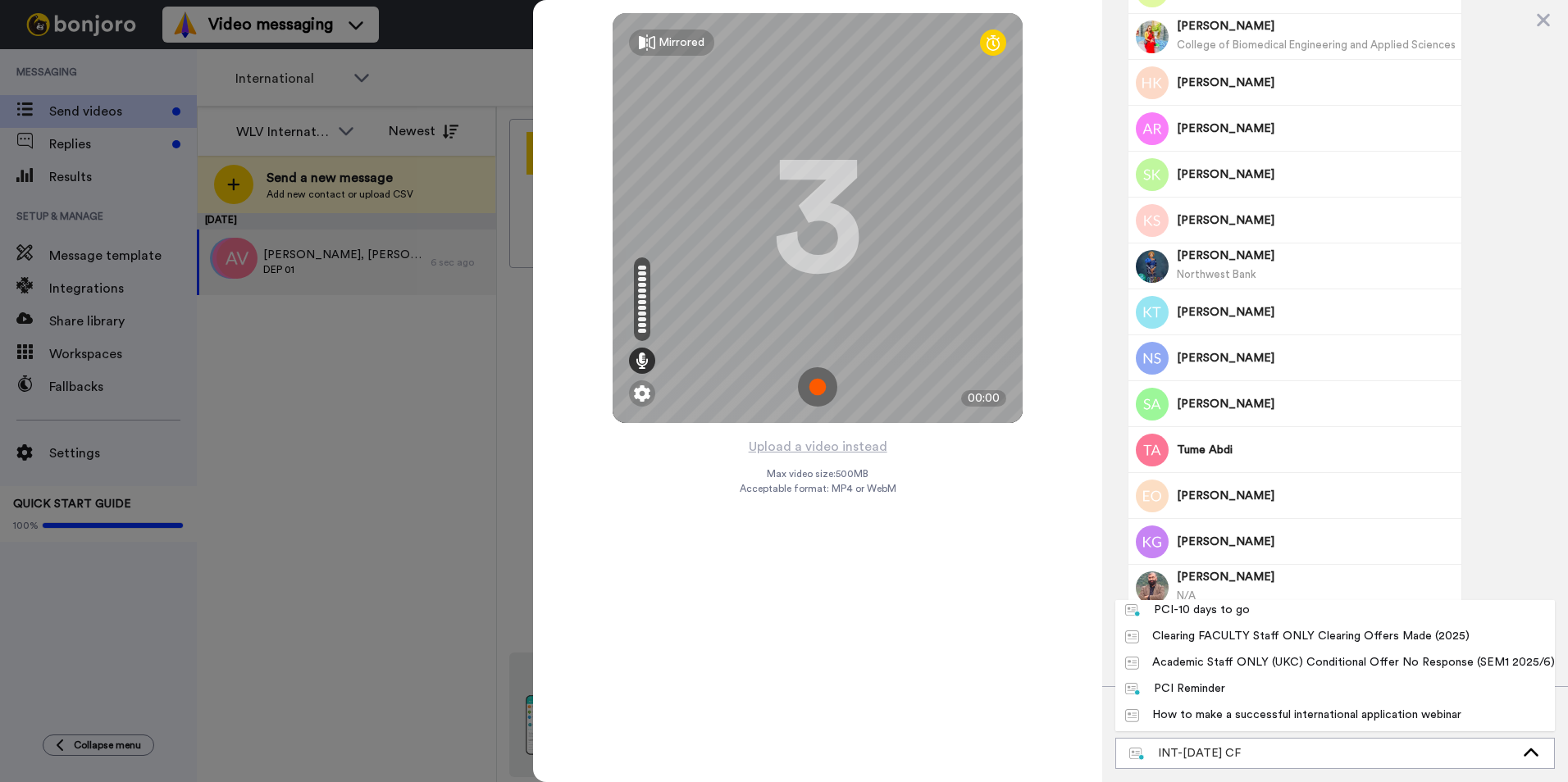
scroll to position [902, 0]
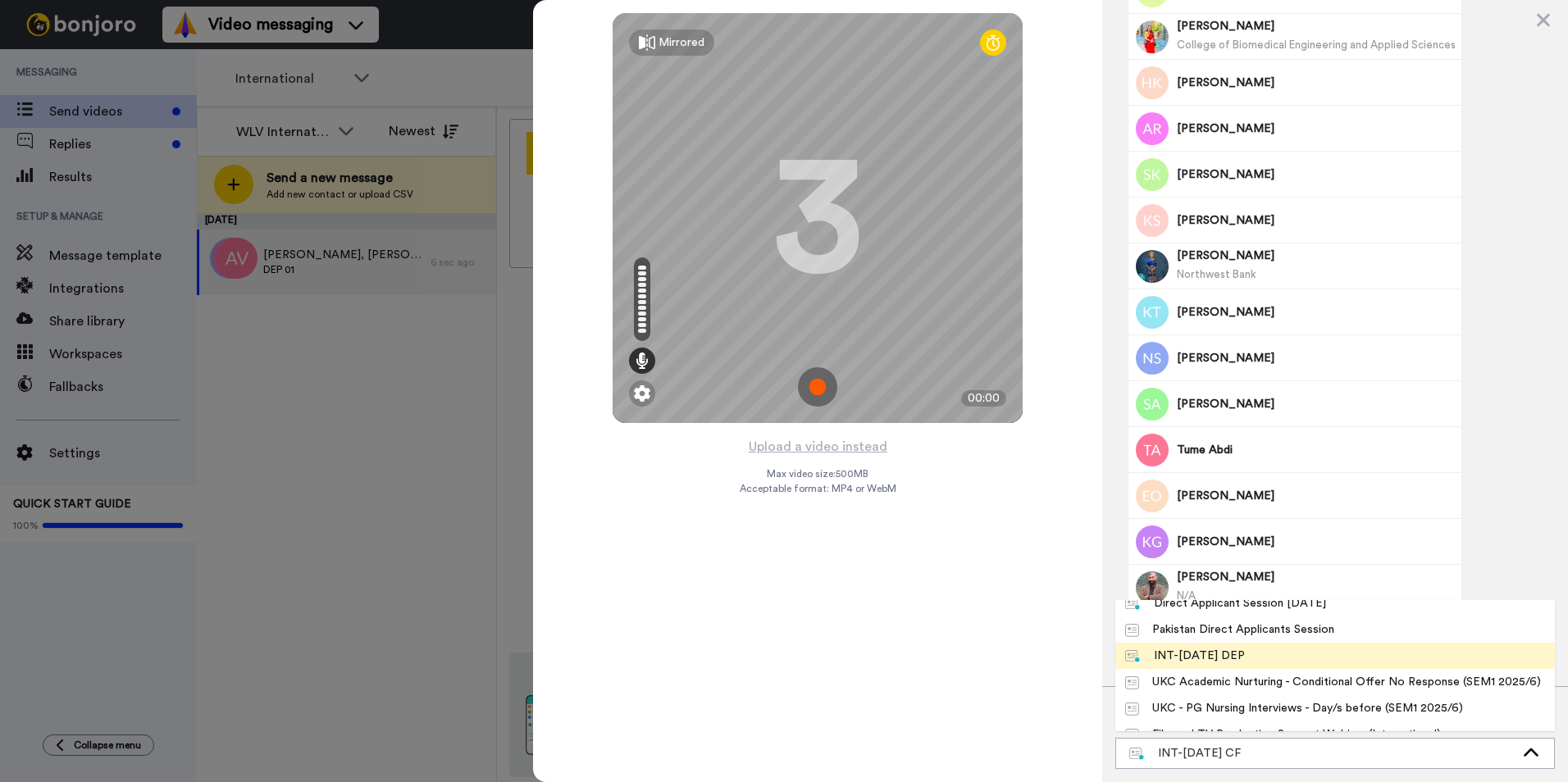
click at [1256, 662] on li "INT-[DATE] DEP" at bounding box center [1335, 656] width 439 height 27
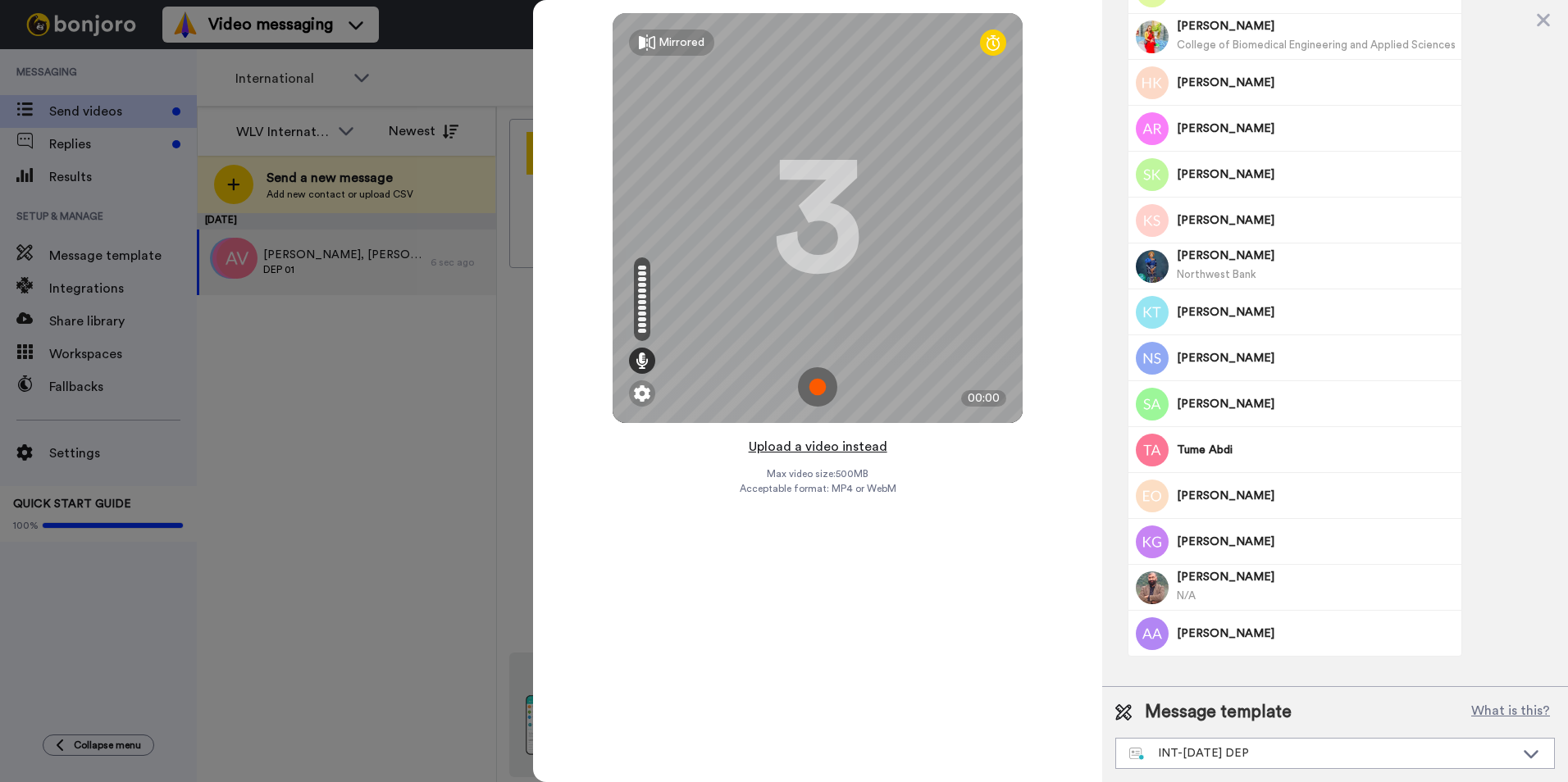
click at [790, 447] on button "Upload a video instead" at bounding box center [817, 447] width 149 height 22
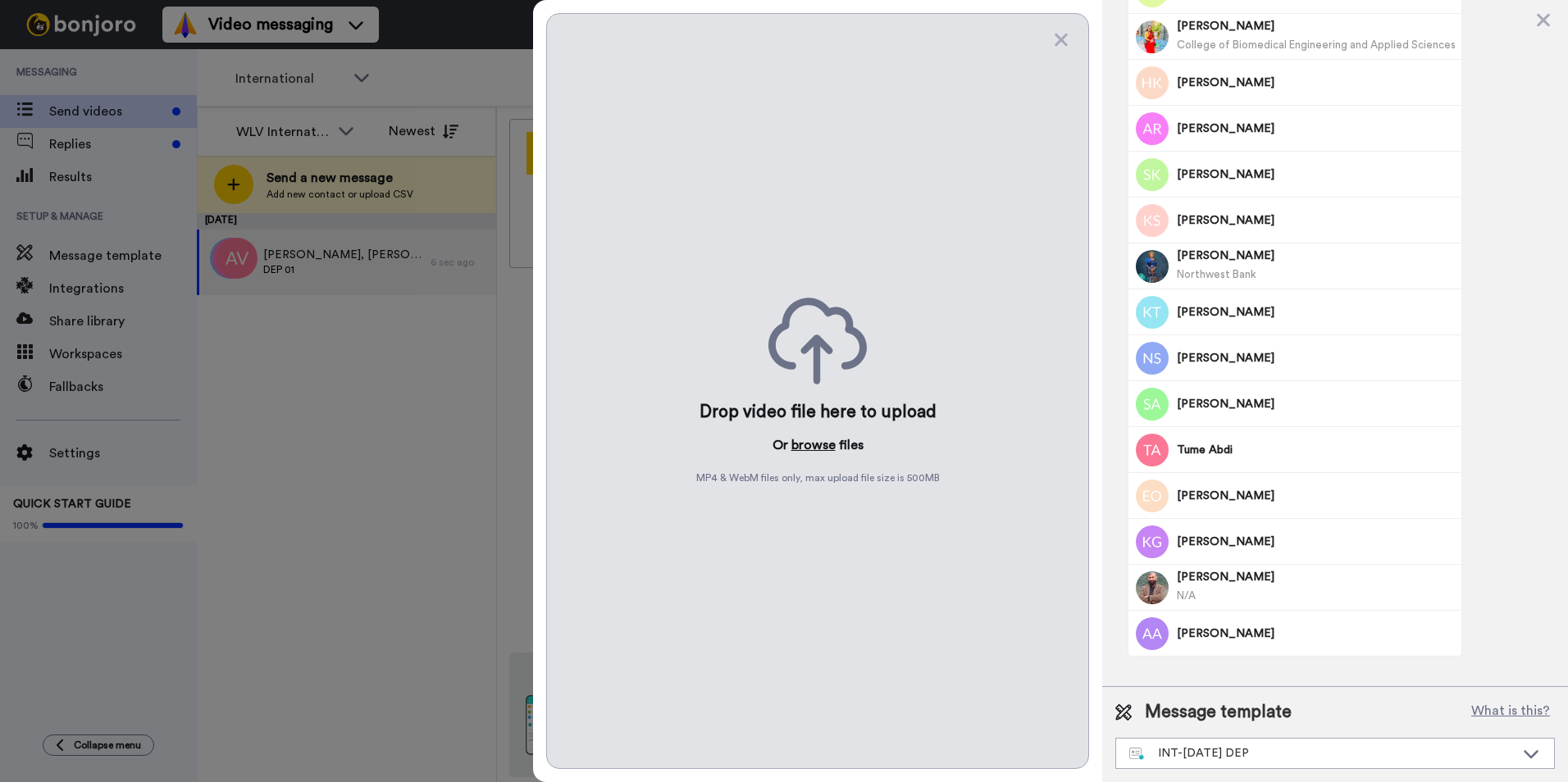
click at [804, 446] on button "browse" at bounding box center [813, 445] width 44 height 20
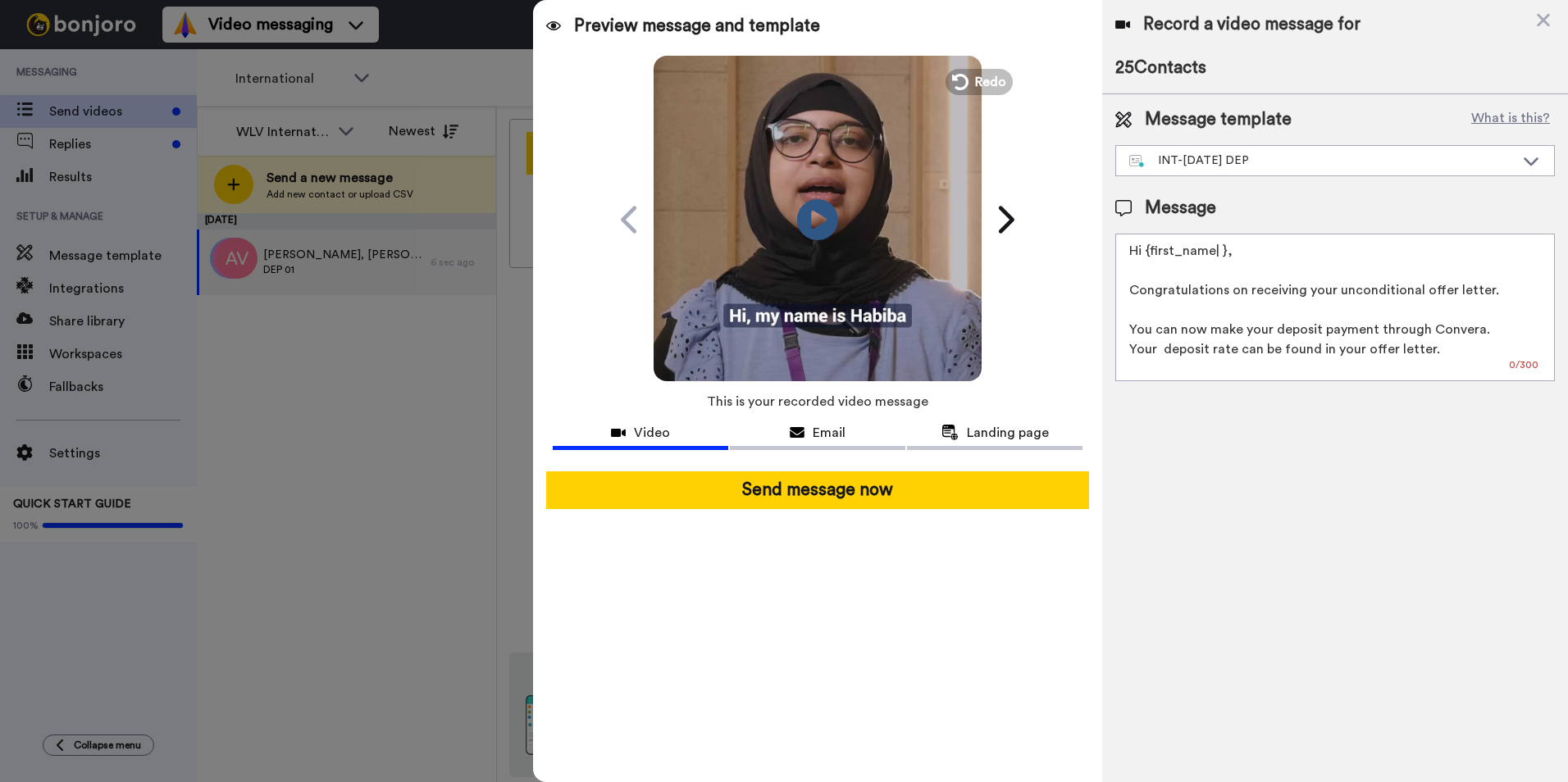
scroll to position [0, 0]
click at [827, 224] on icon at bounding box center [818, 219] width 43 height 43
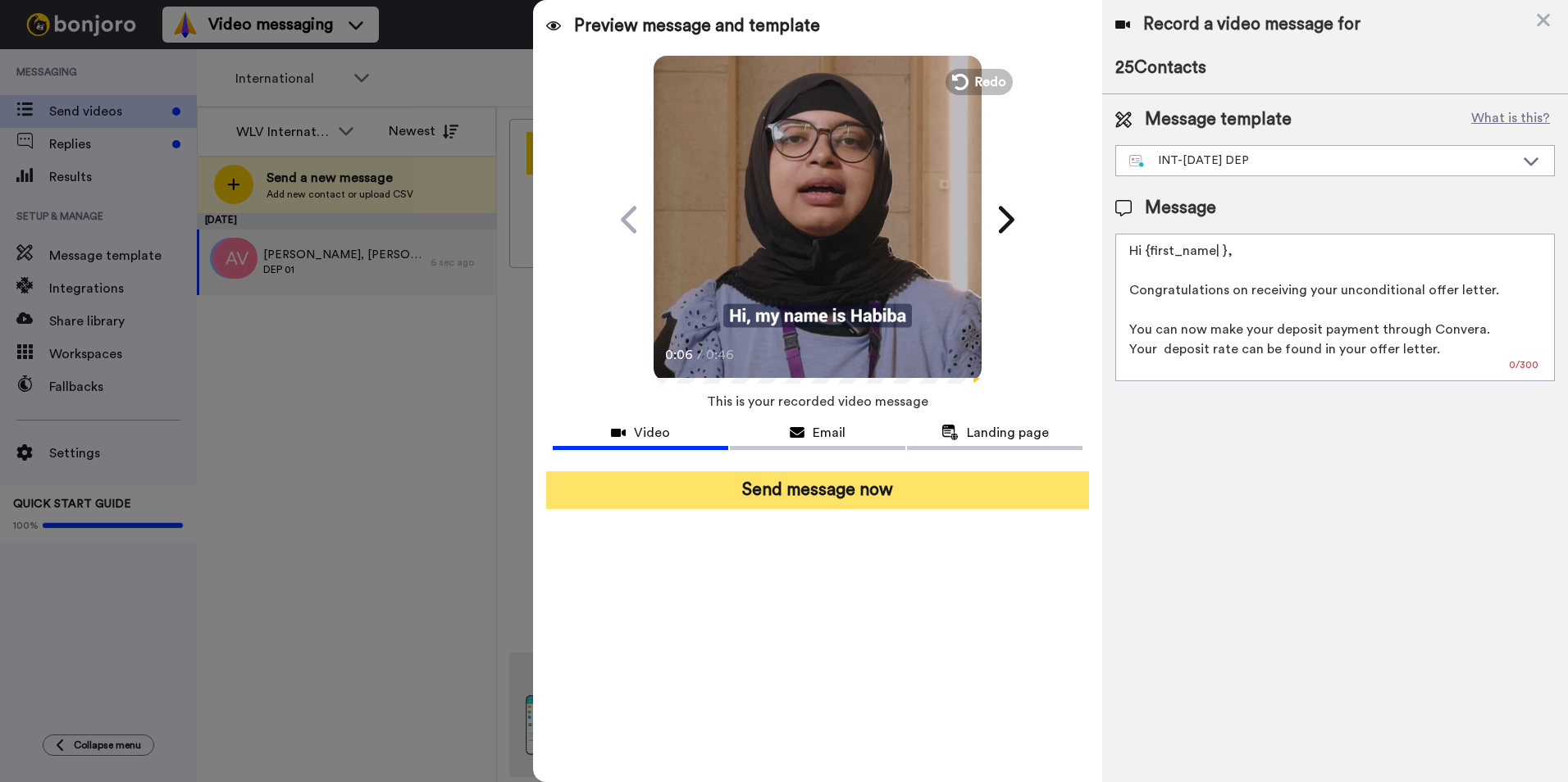
click at [938, 498] on button "Send message now" at bounding box center [817, 490] width 543 height 37
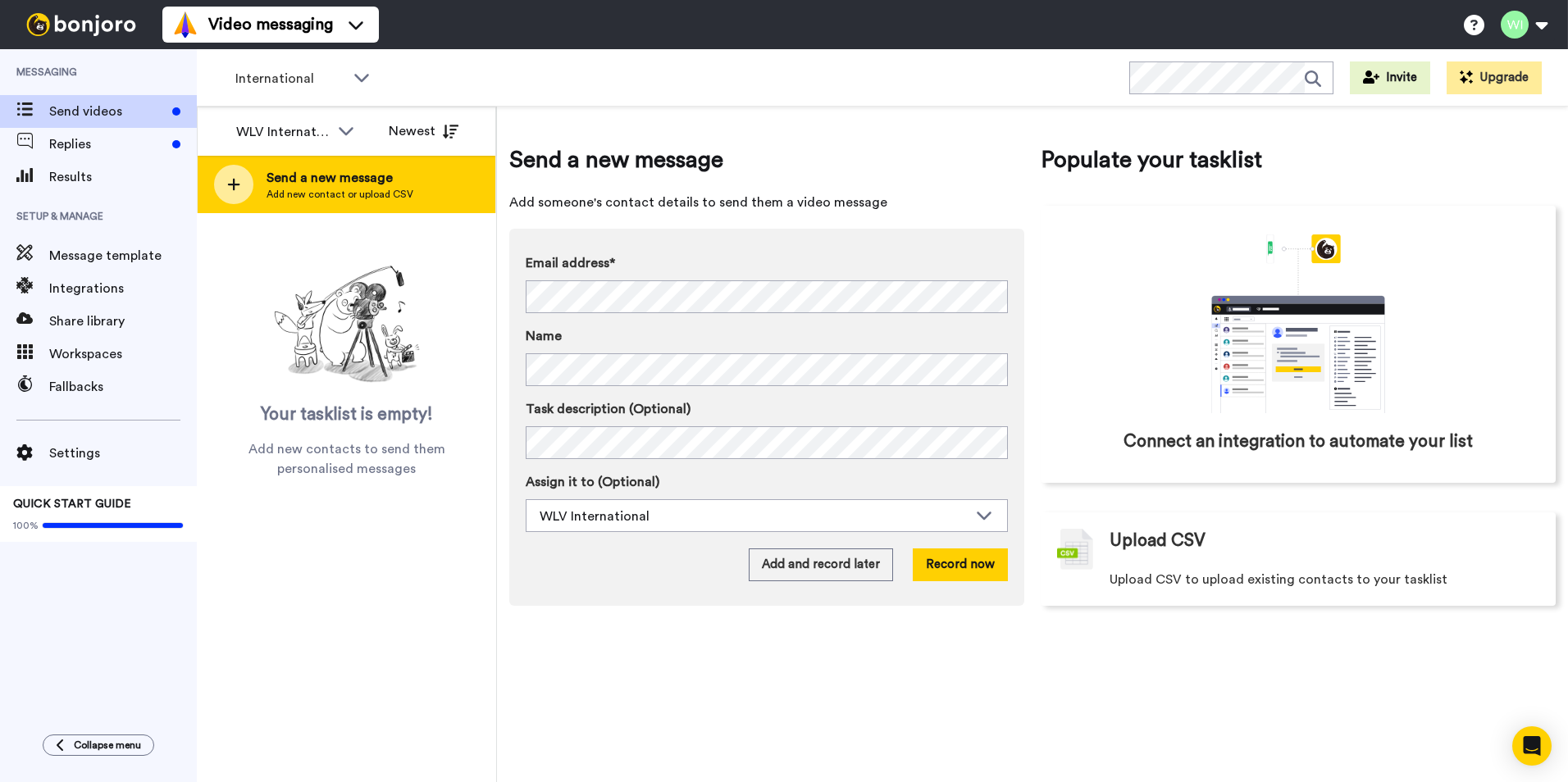
click at [321, 182] on span "Send a new message" at bounding box center [340, 178] width 147 height 20
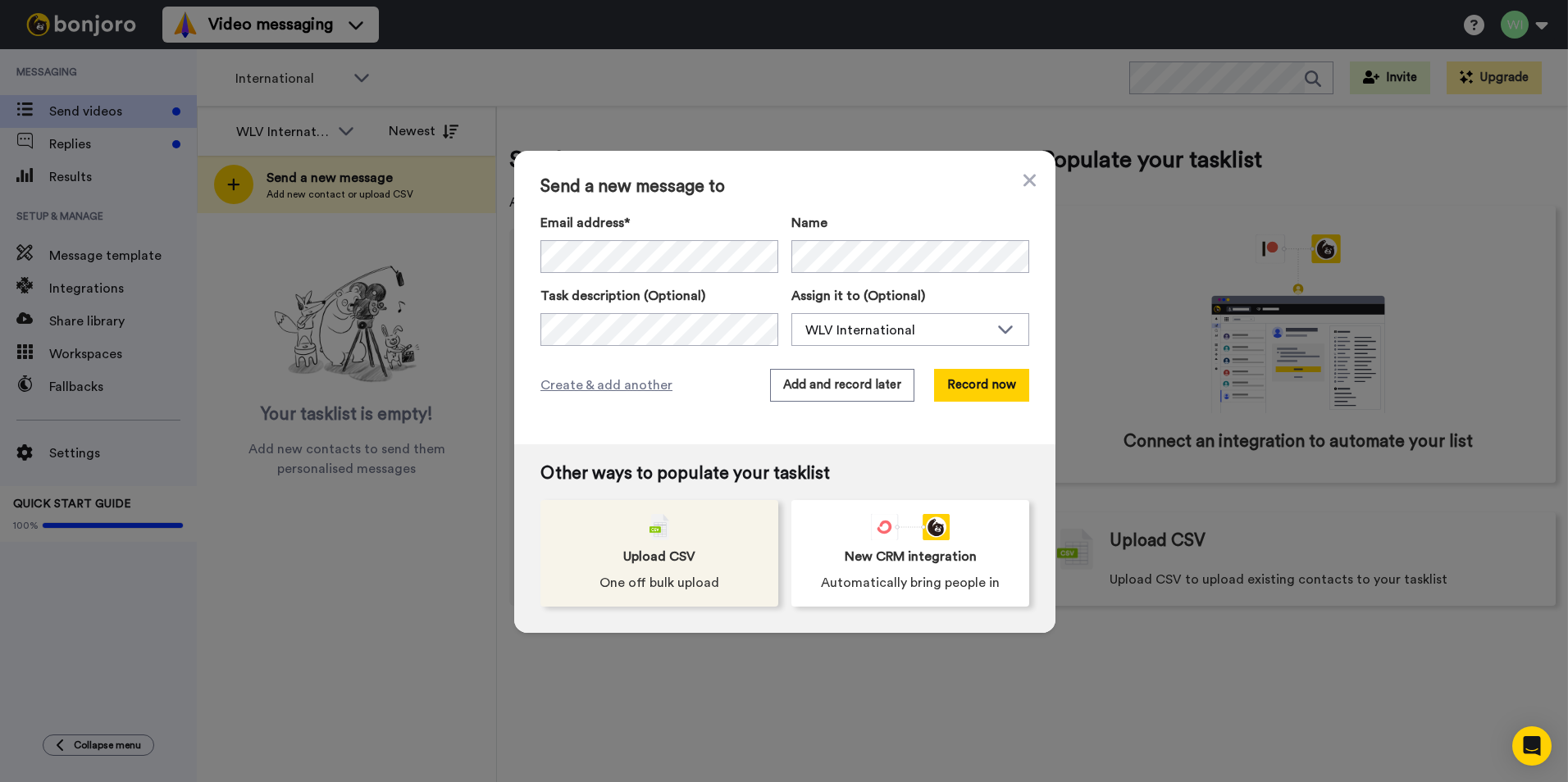
click at [698, 557] on div "Upload CSV One off bulk upload" at bounding box center [659, 553] width 238 height 106
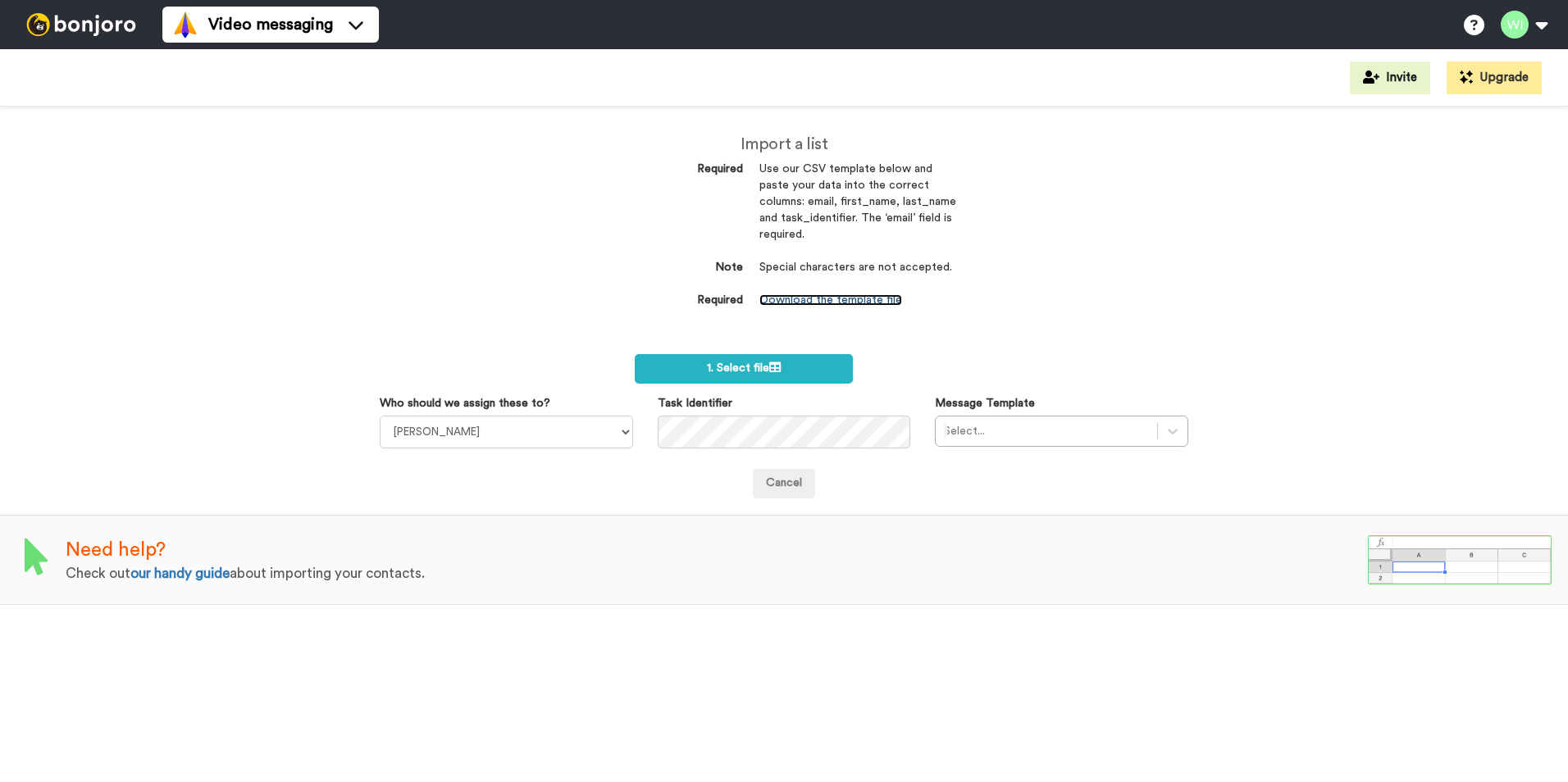
drag, startPoint x: 0, startPoint y: 0, endPoint x: 865, endPoint y: 301, distance: 915.9
click at [865, 301] on link "Download the template file" at bounding box center [831, 300] width 143 height 12
drag, startPoint x: 1027, startPoint y: 300, endPoint x: 1004, endPoint y: 316, distance: 28.0
click at [1027, 300] on div "Import a list Required Use our CSV template below and paste your data into the …" at bounding box center [784, 443] width 1568 height 675
click at [539, 442] on select "[PERSON_NAME] [PERSON_NAME] WLV Academic (FSE) [PERSON_NAME] Ademokoya UK Recru…" at bounding box center [506, 432] width 253 height 32
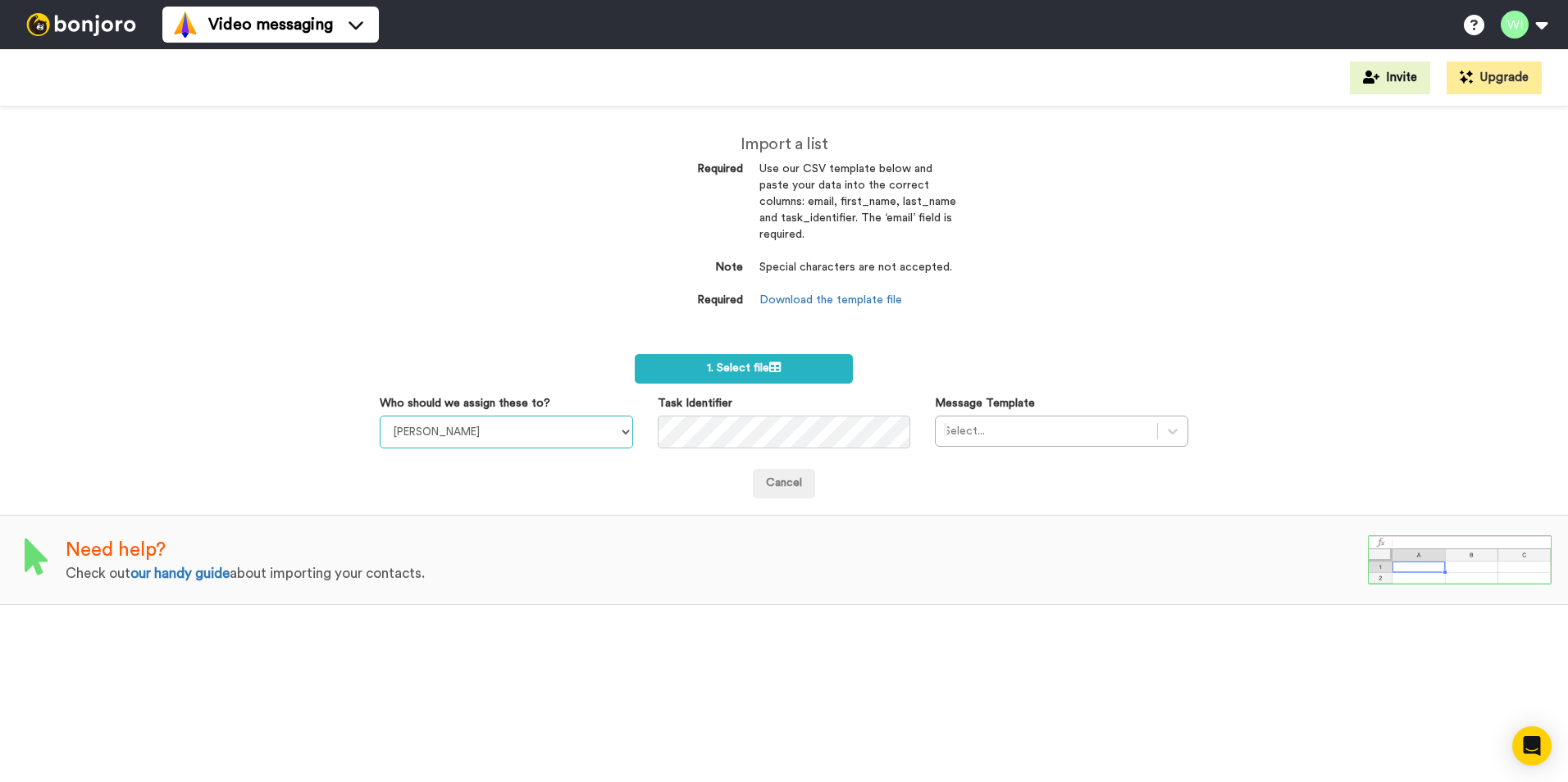
select select "d575366b-34de-4d4d-ba6c-d2d11e507584"
click at [380, 416] on select "[PERSON_NAME] [PERSON_NAME] WLV Academic (FSE) [PERSON_NAME] Ademokoya UK Recru…" at bounding box center [506, 432] width 253 height 32
click at [1164, 418] on div at bounding box center [1173, 432] width 30 height 30
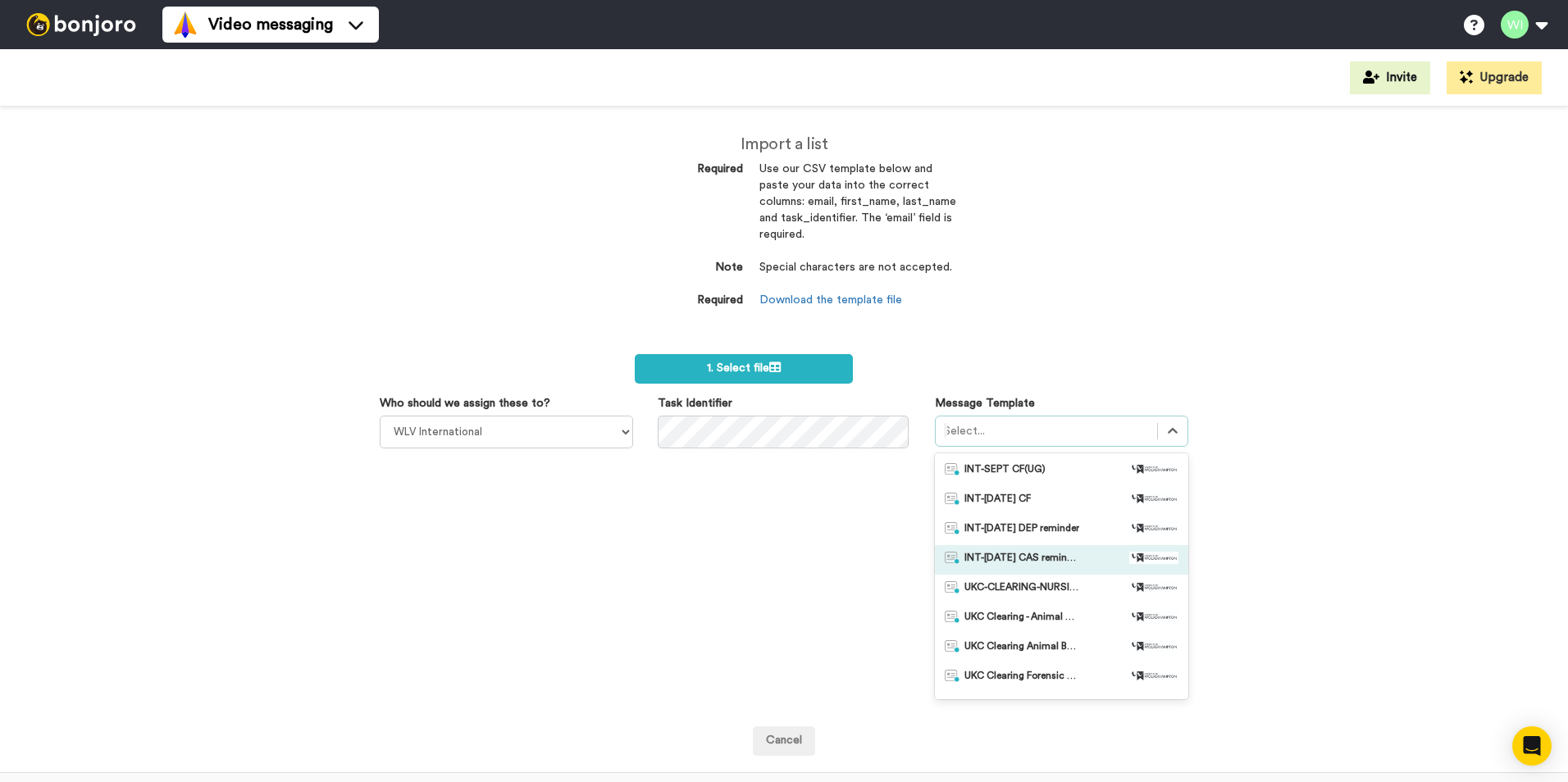
click at [1052, 567] on span "INT-[DATE] CAS reminder" at bounding box center [1022, 560] width 115 height 17
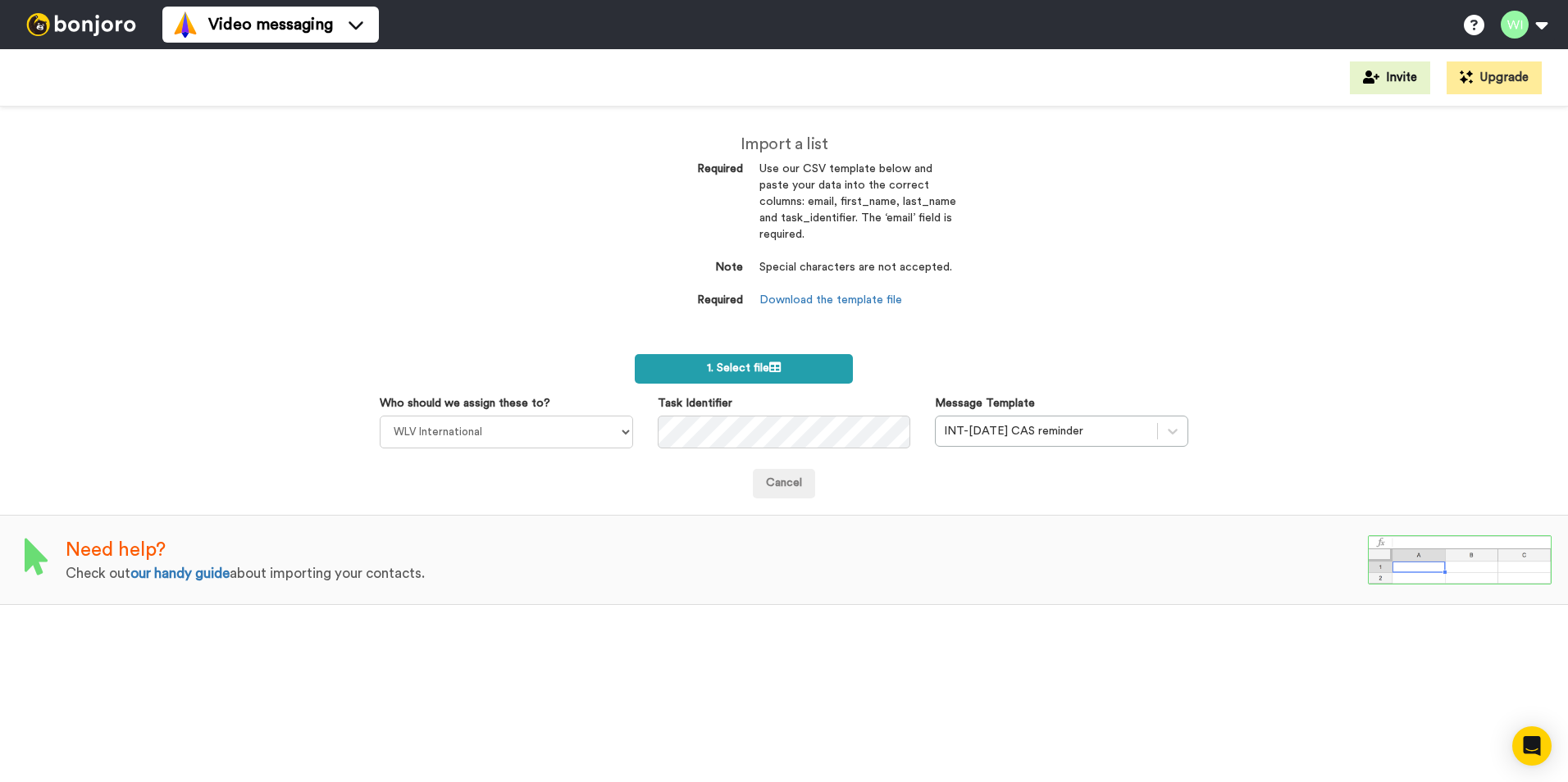
click at [767, 366] on span "1. Select file" at bounding box center [743, 368] width 74 height 12
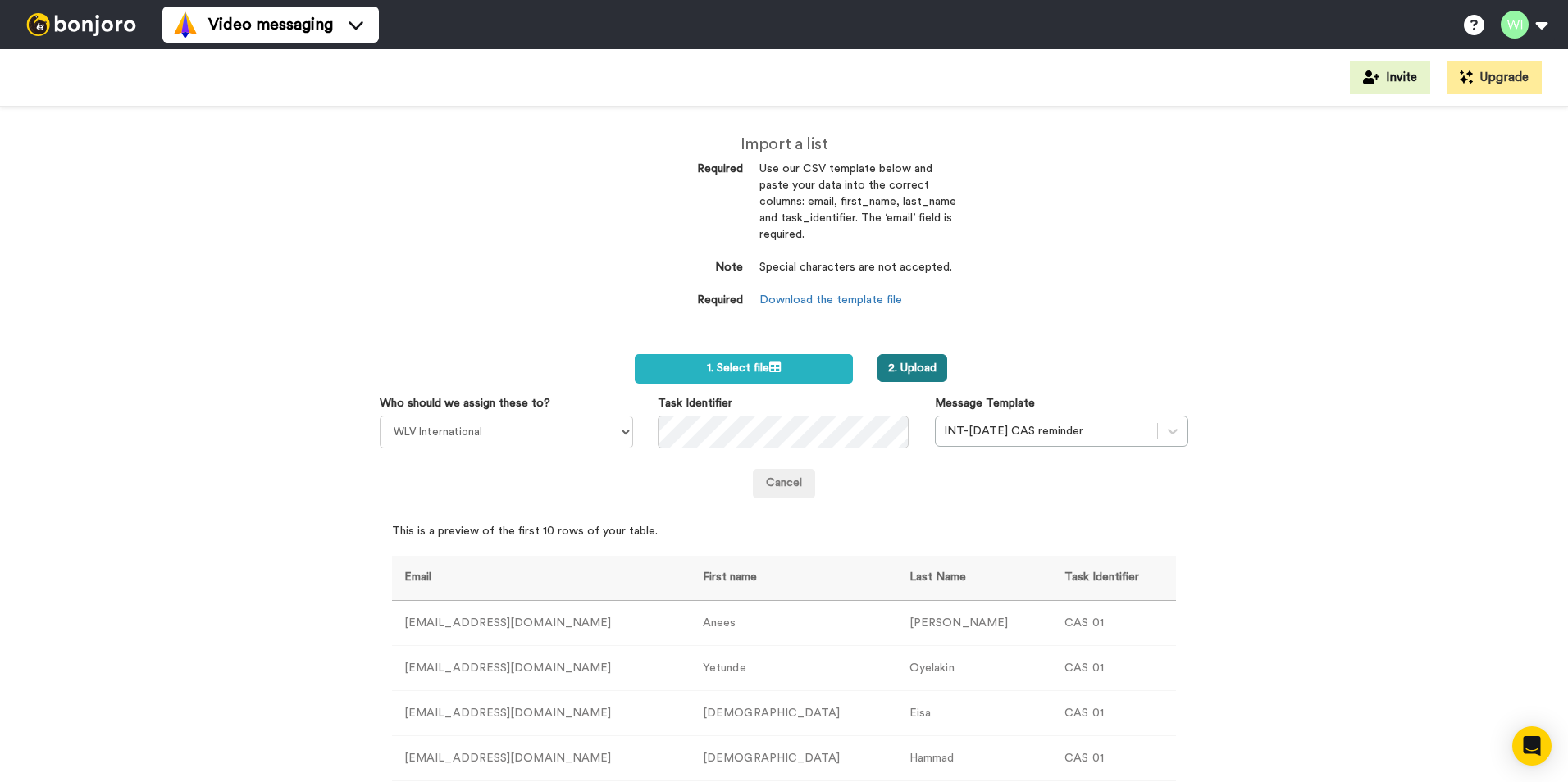
click at [920, 368] on button "2. Upload" at bounding box center [912, 368] width 70 height 28
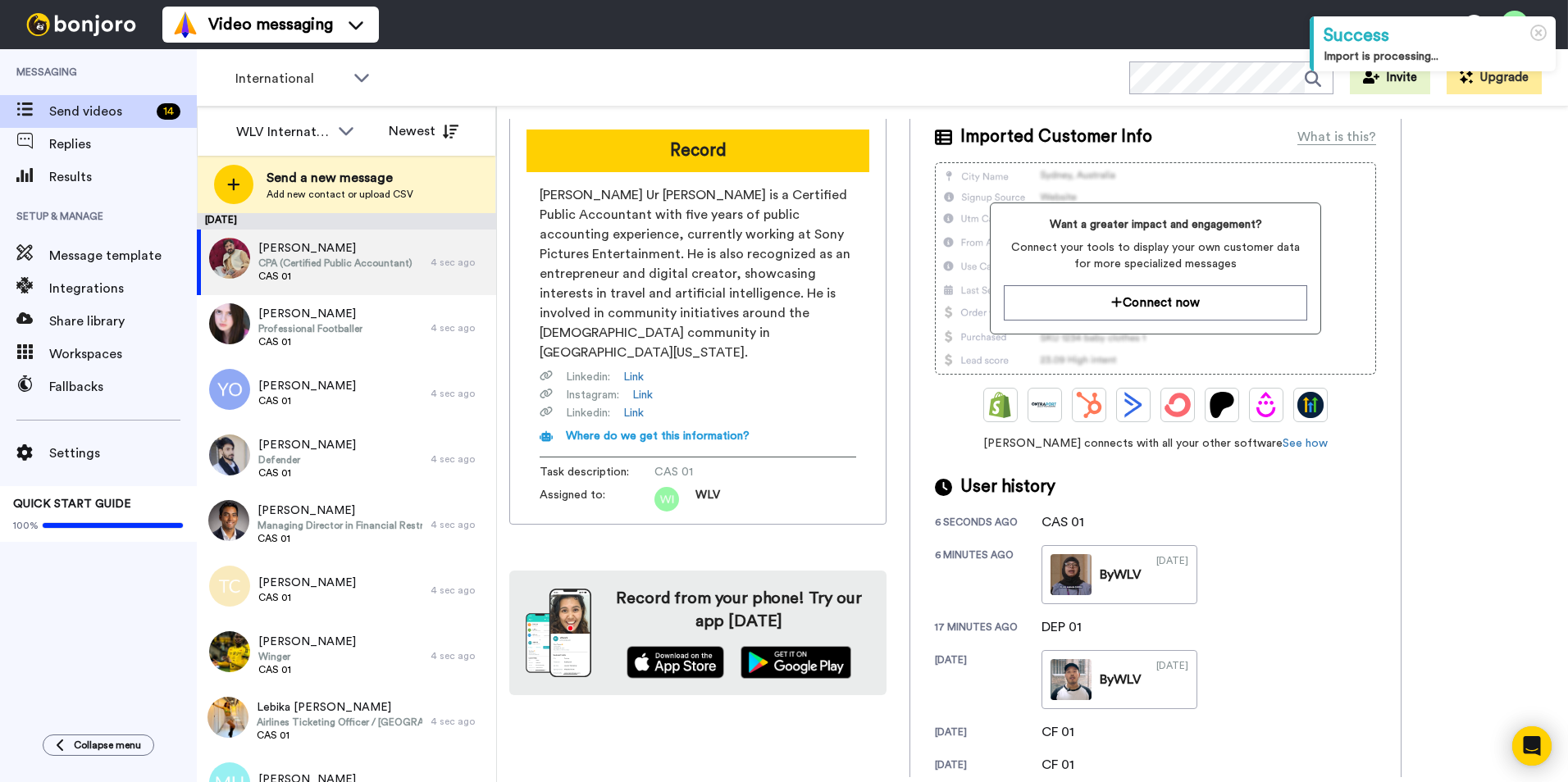
scroll to position [105, 0]
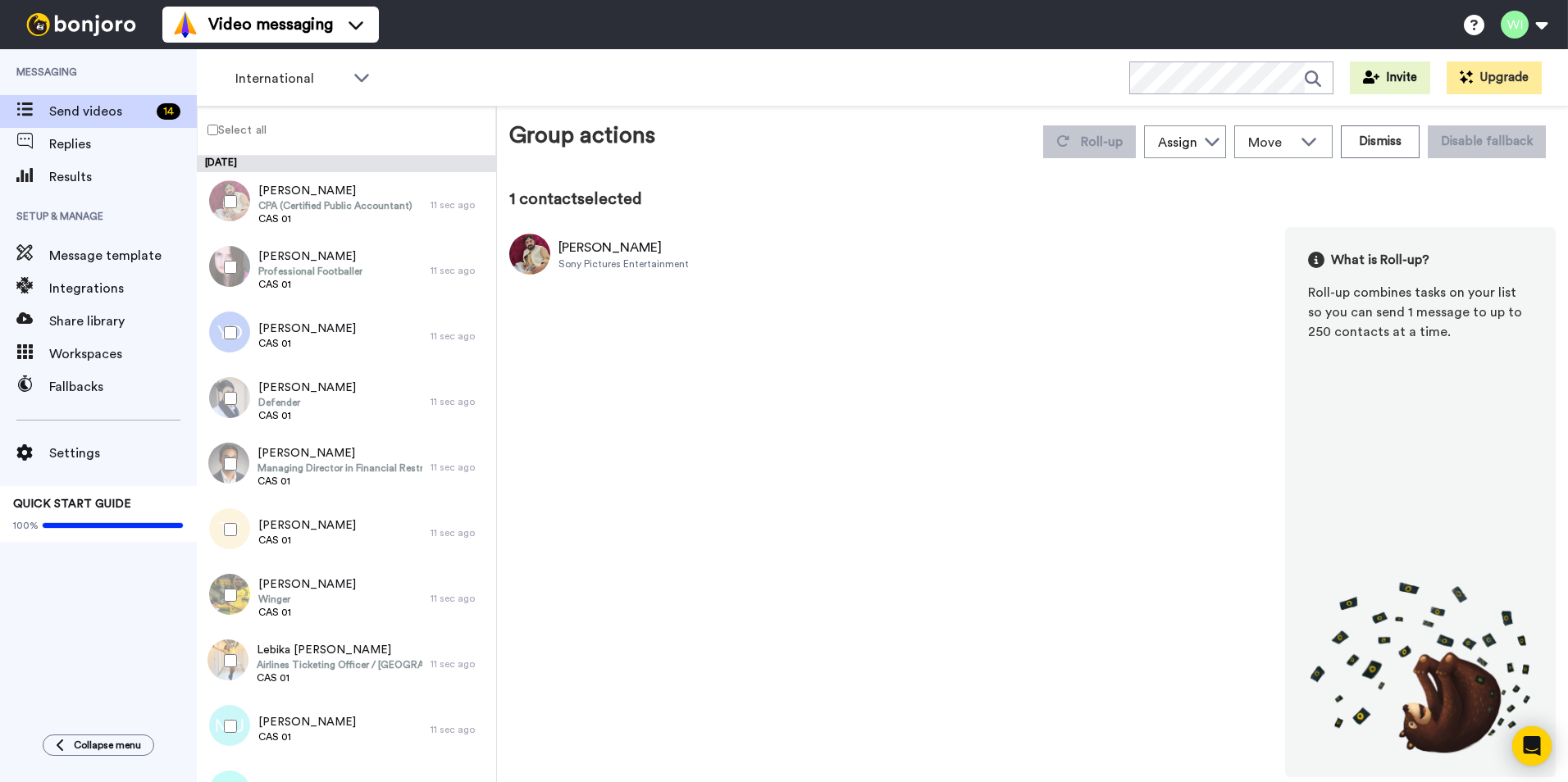
click at [206, 125] on label "Select all" at bounding box center [232, 130] width 69 height 20
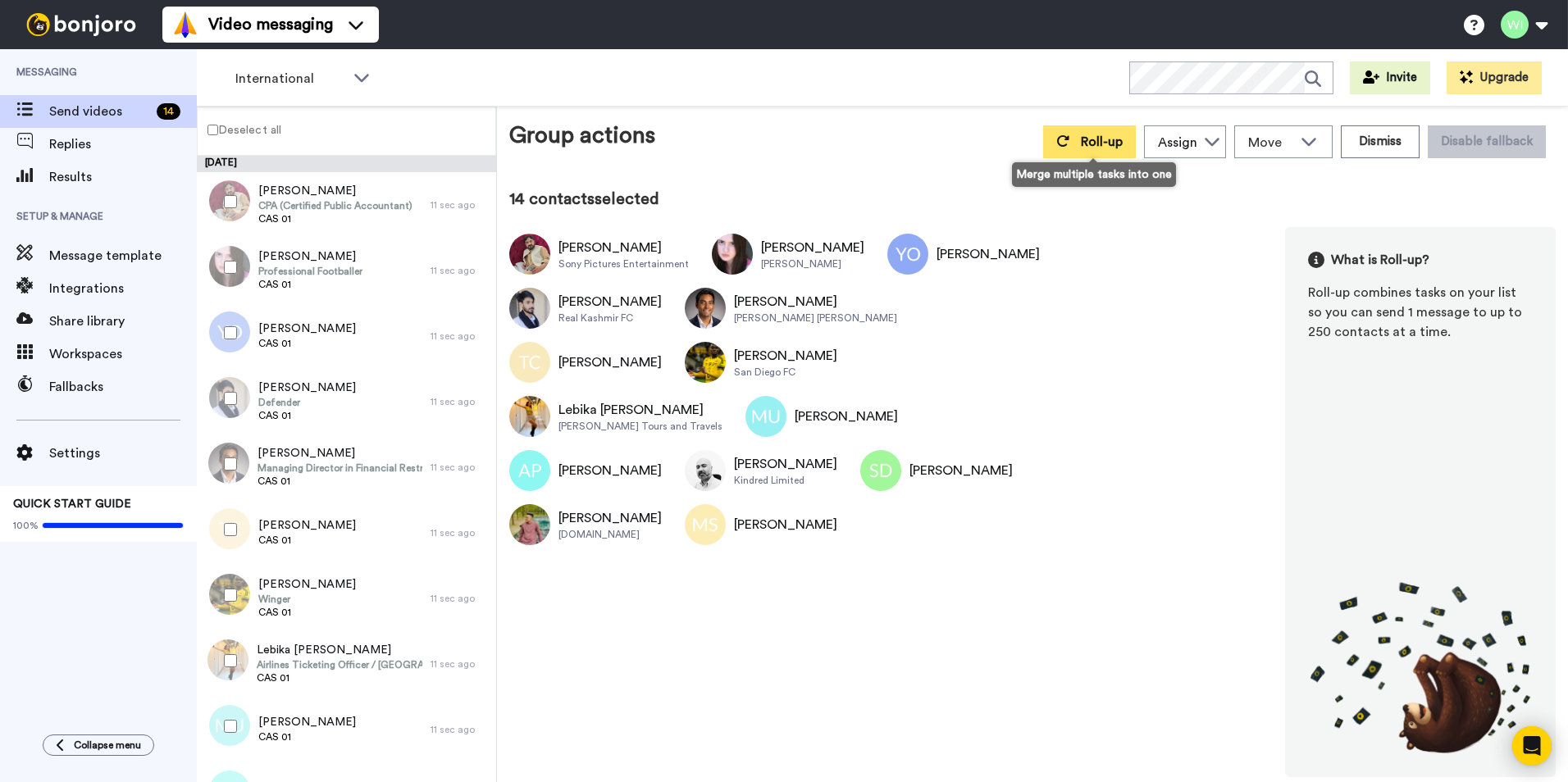
click at [1100, 153] on button "Roll-up" at bounding box center [1090, 141] width 93 height 32
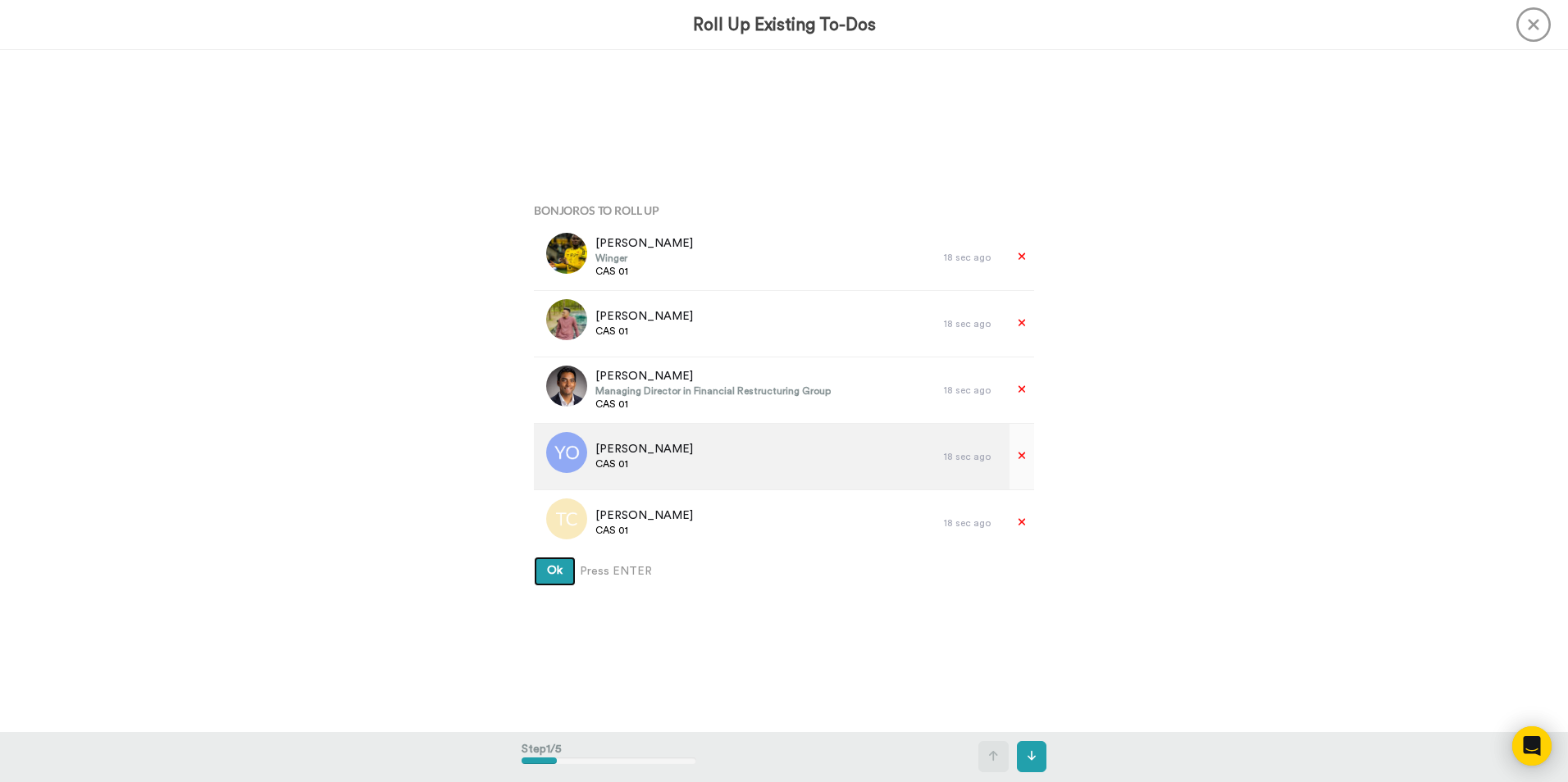
scroll to position [246, 0]
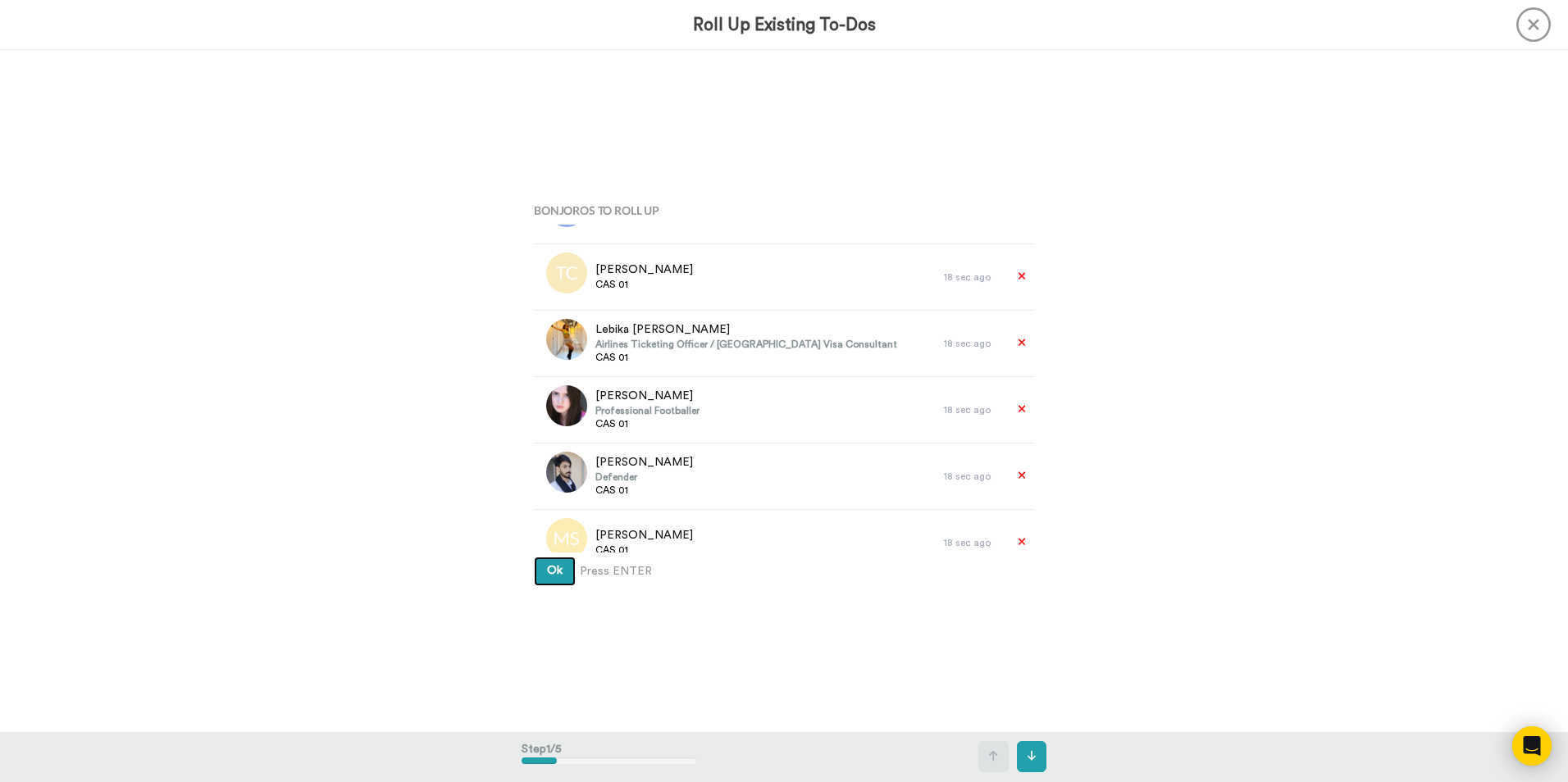
click at [552, 576] on button "Ok" at bounding box center [555, 571] width 42 height 30
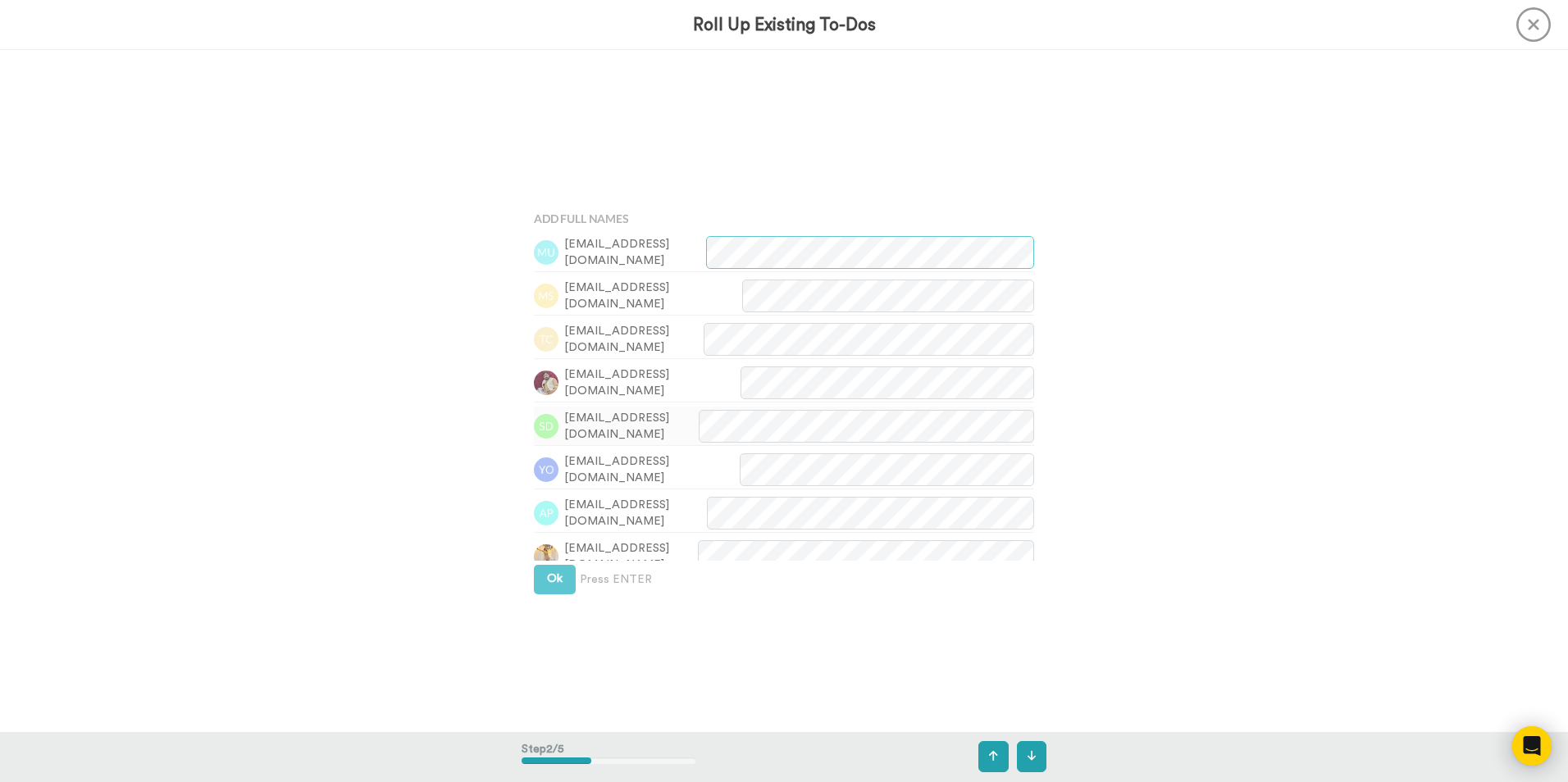
scroll to position [682, 0]
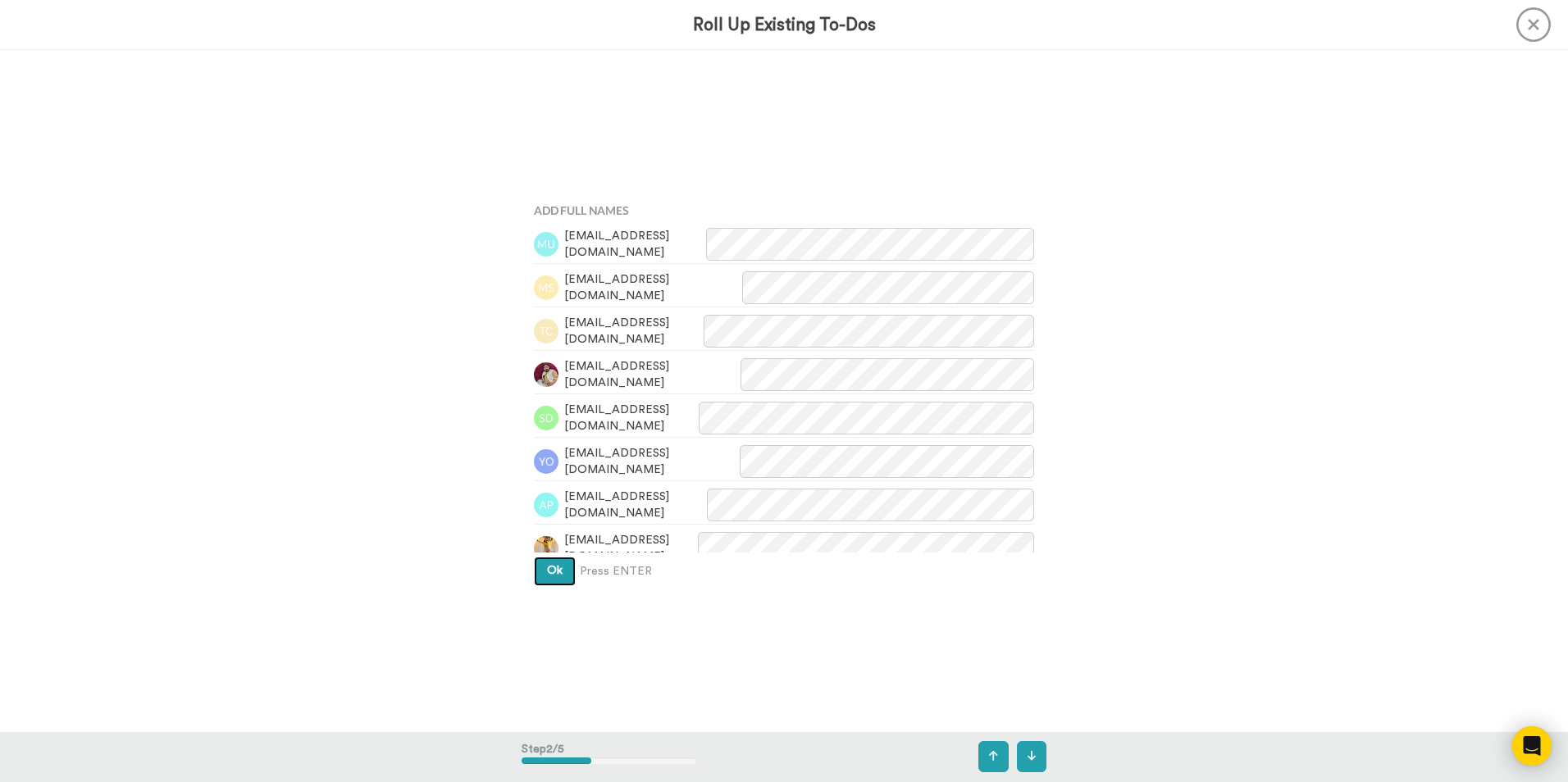
click at [553, 574] on span "Ok" at bounding box center [554, 570] width 16 height 12
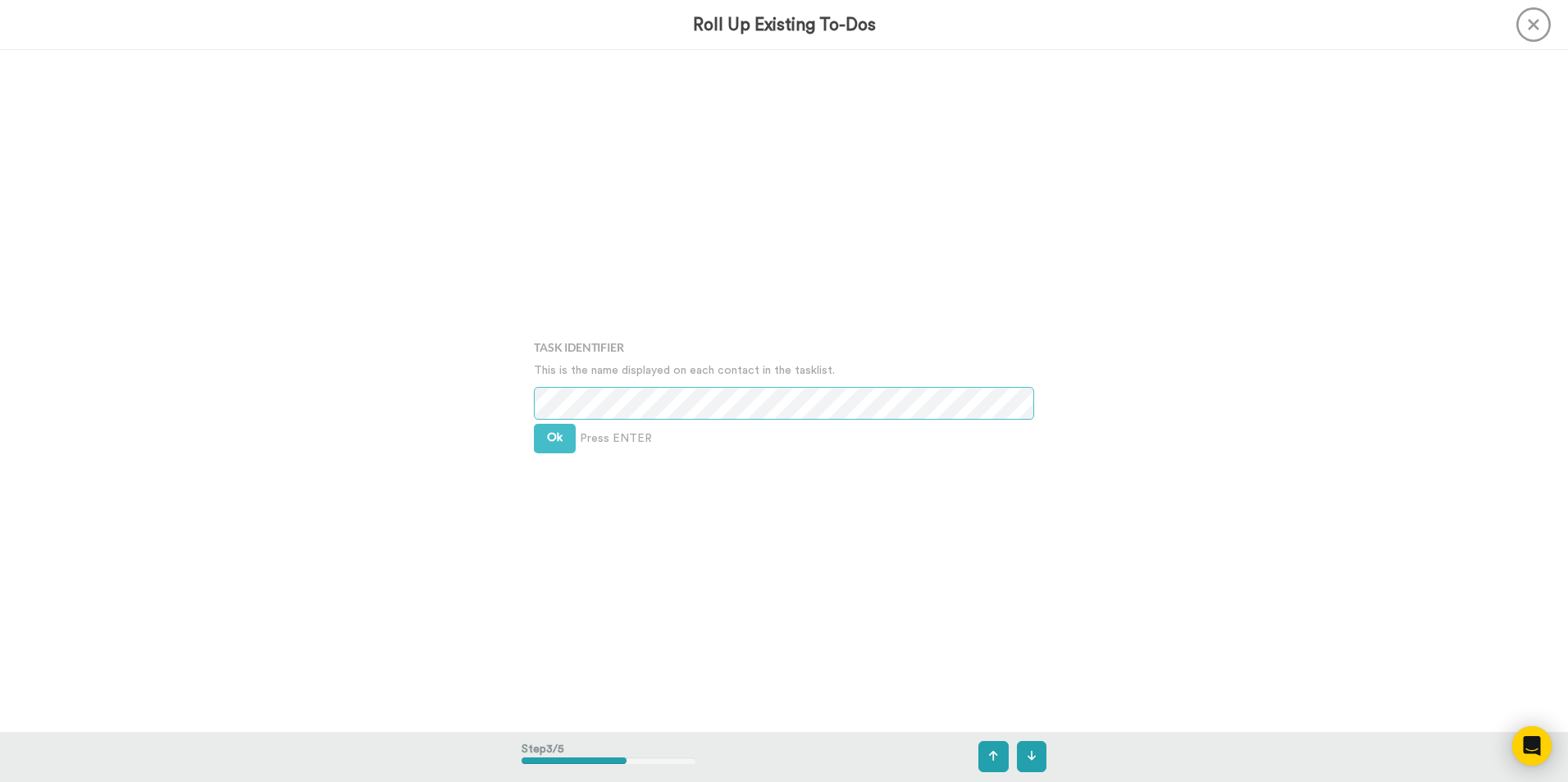
scroll to position [1364, 0]
click at [566, 431] on button "Ok" at bounding box center [555, 436] width 42 height 30
click at [557, 422] on span "Ok" at bounding box center [554, 423] width 16 height 12
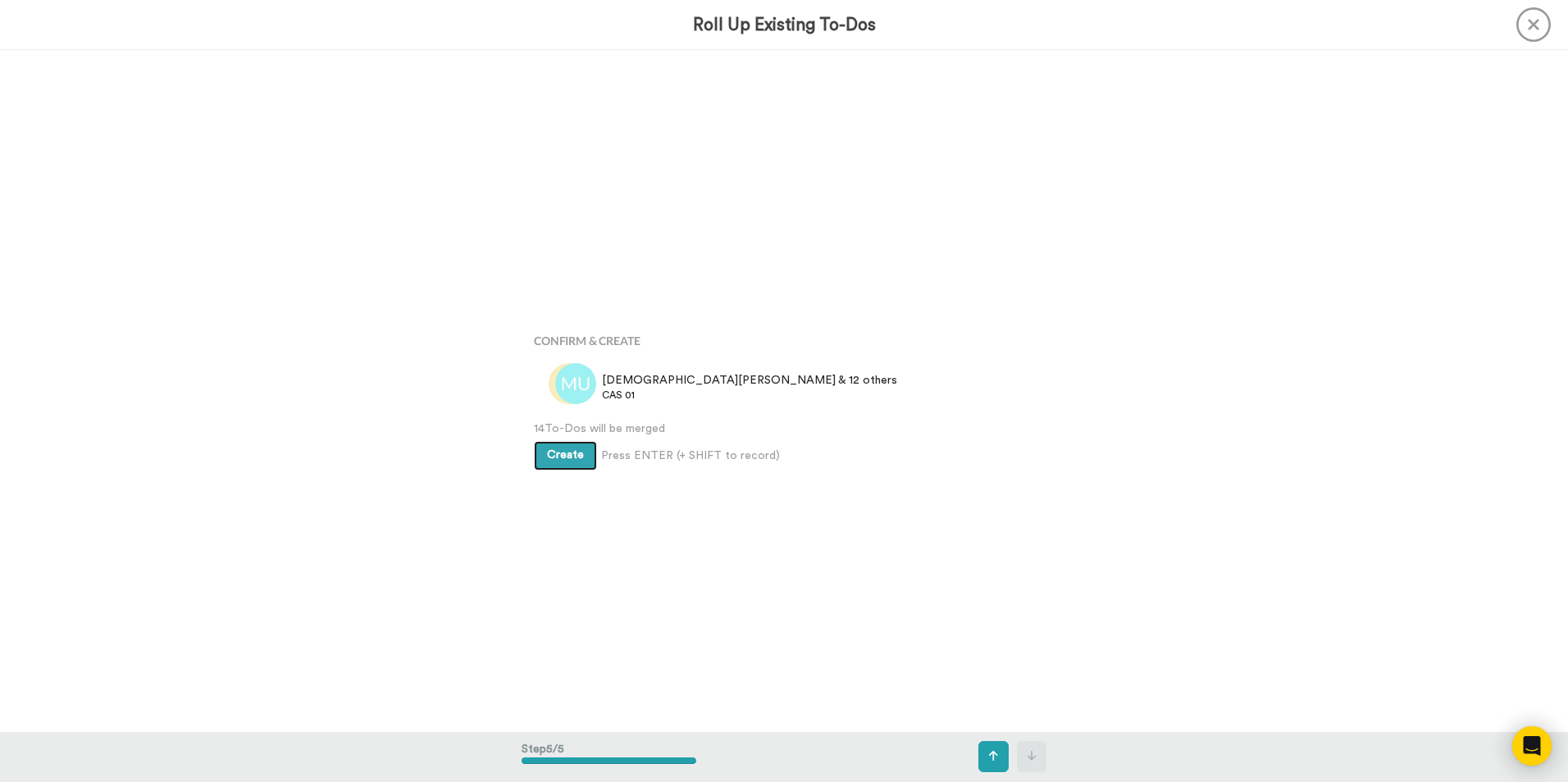
scroll to position [2726, 0]
click at [572, 453] on button "Create" at bounding box center [566, 448] width 63 height 30
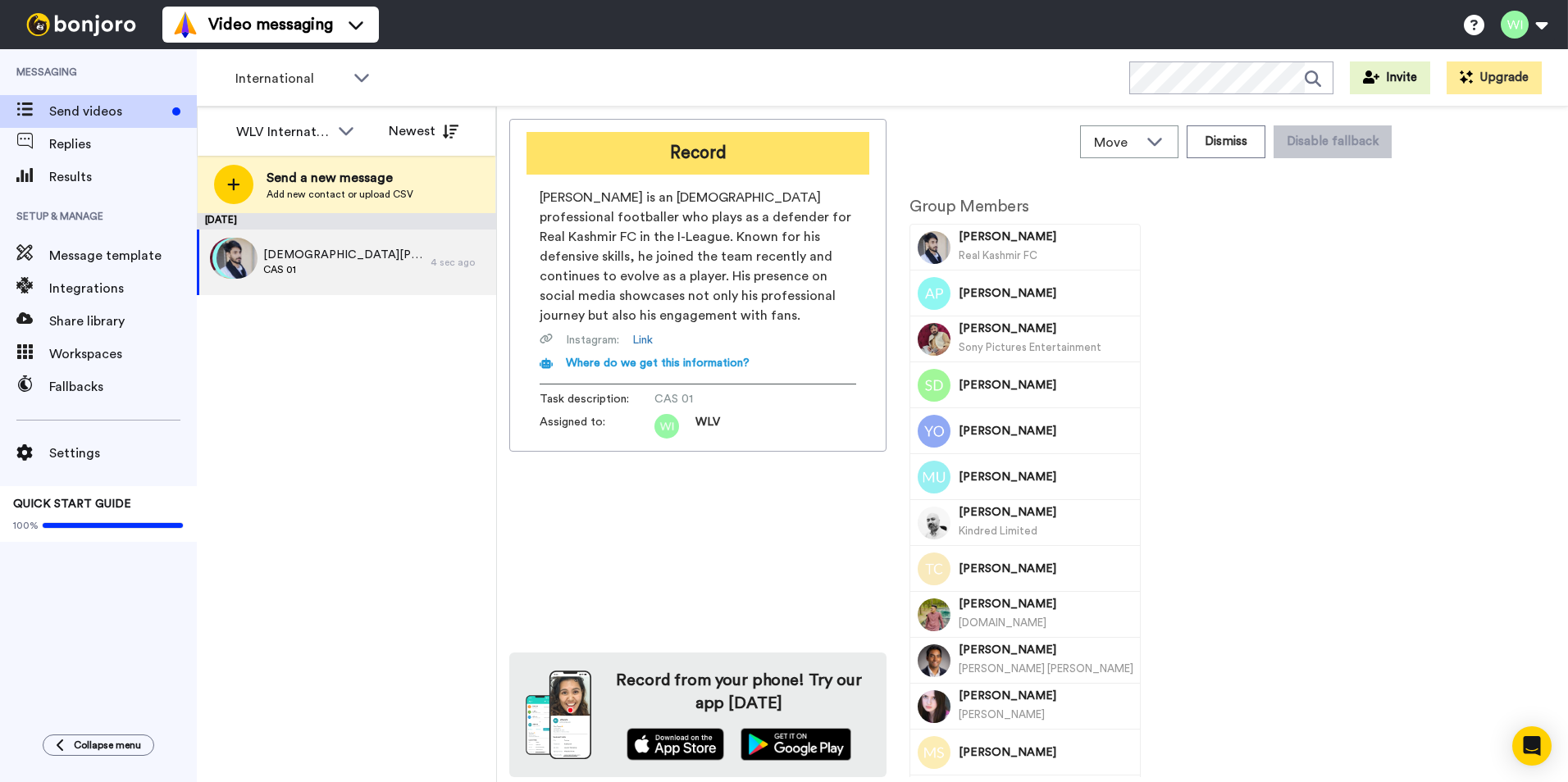
click at [670, 151] on button "Record" at bounding box center [698, 153] width 343 height 42
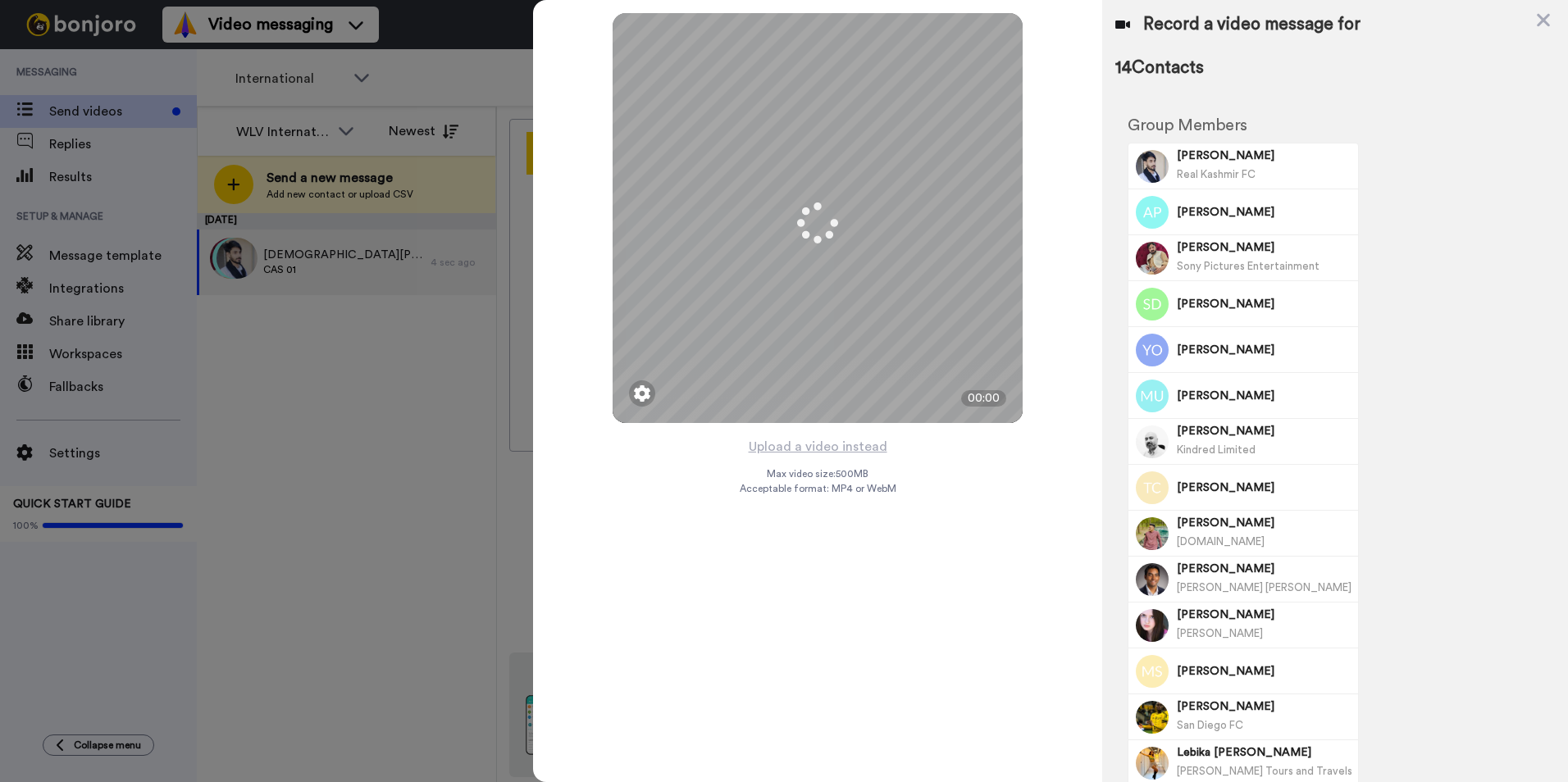
scroll to position [130, 0]
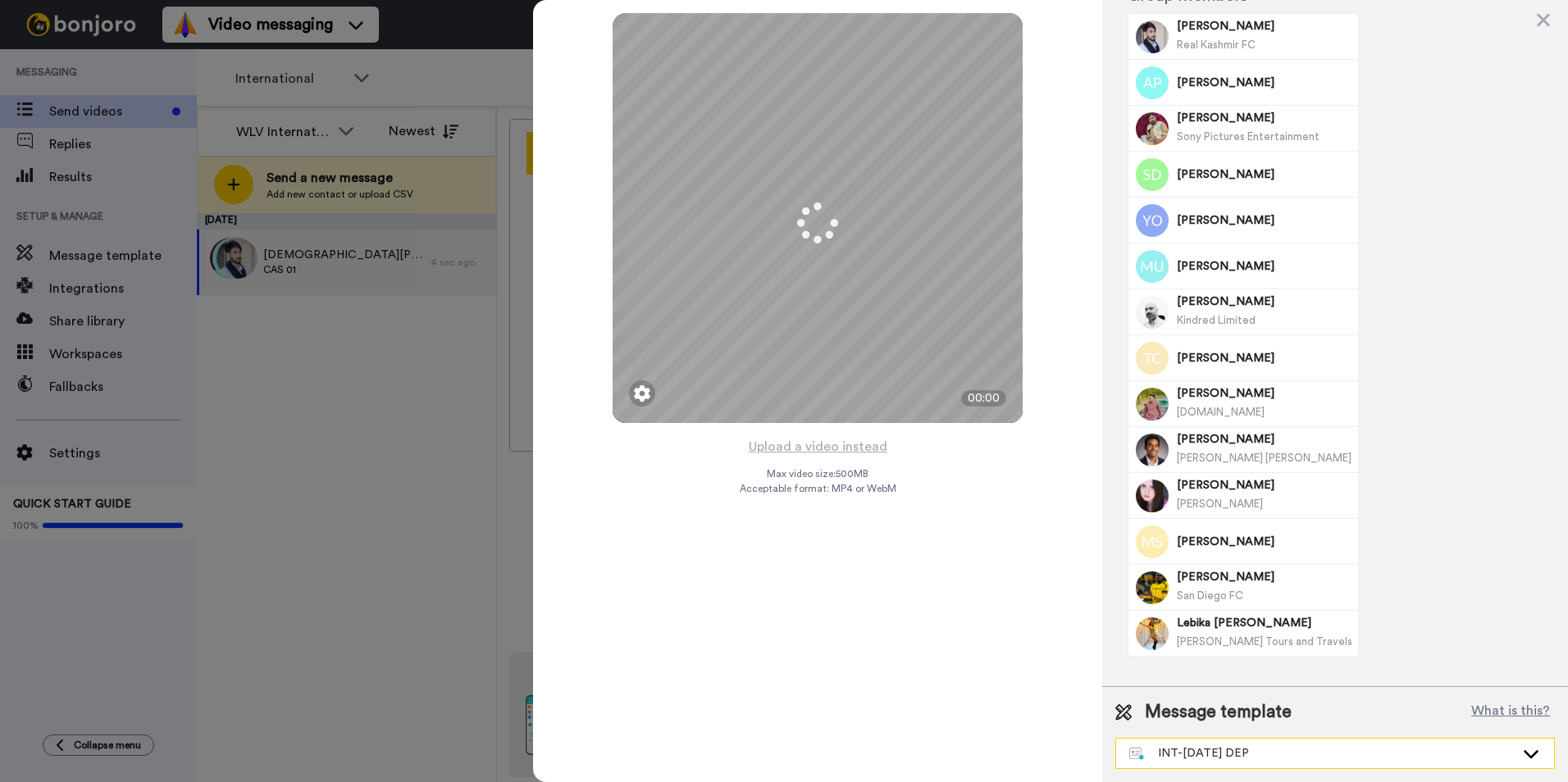
click at [1391, 752] on div "INT-Sept 25 DEP" at bounding box center [1321, 753] width 385 height 17
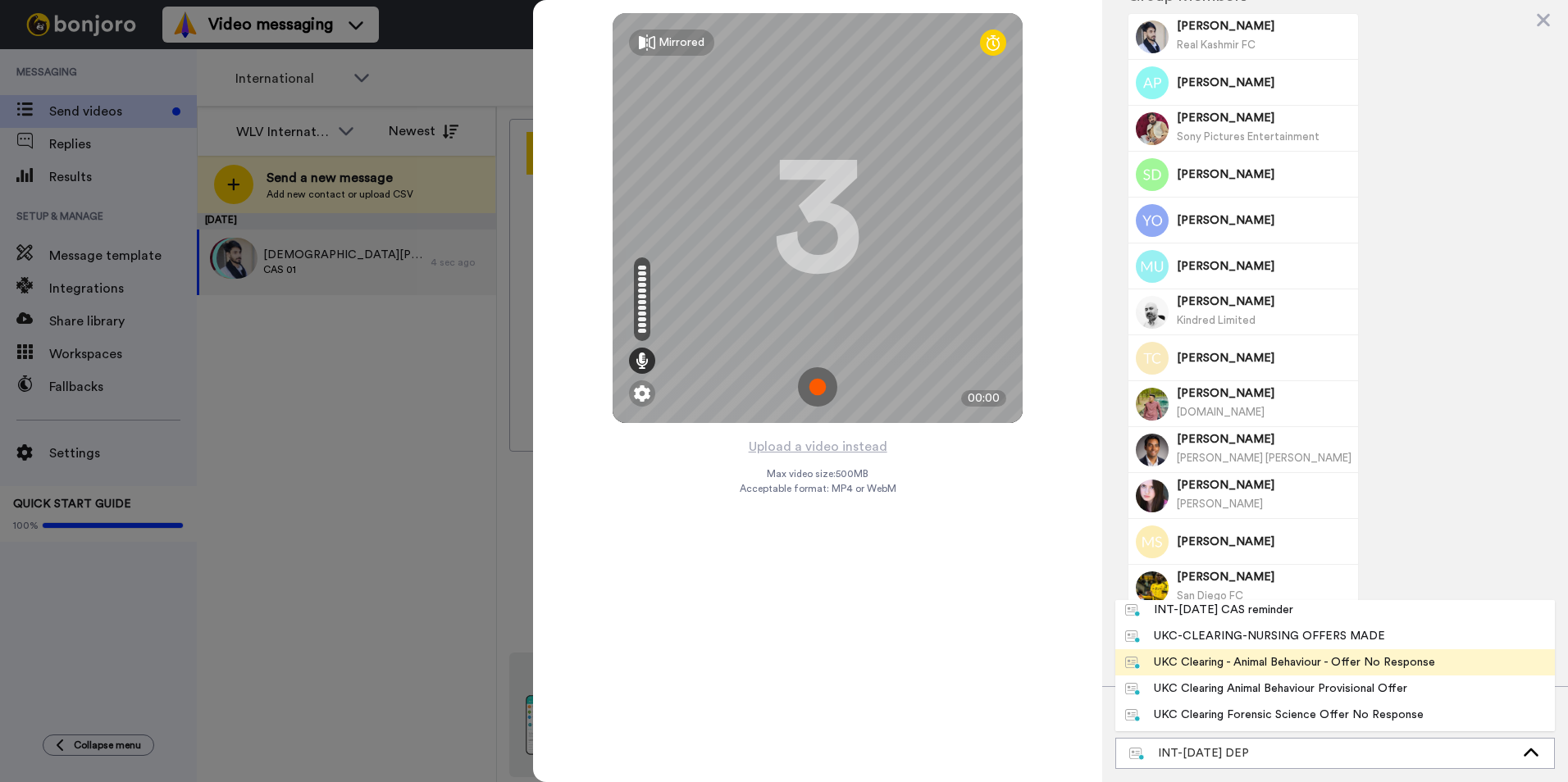
scroll to position [0, 0]
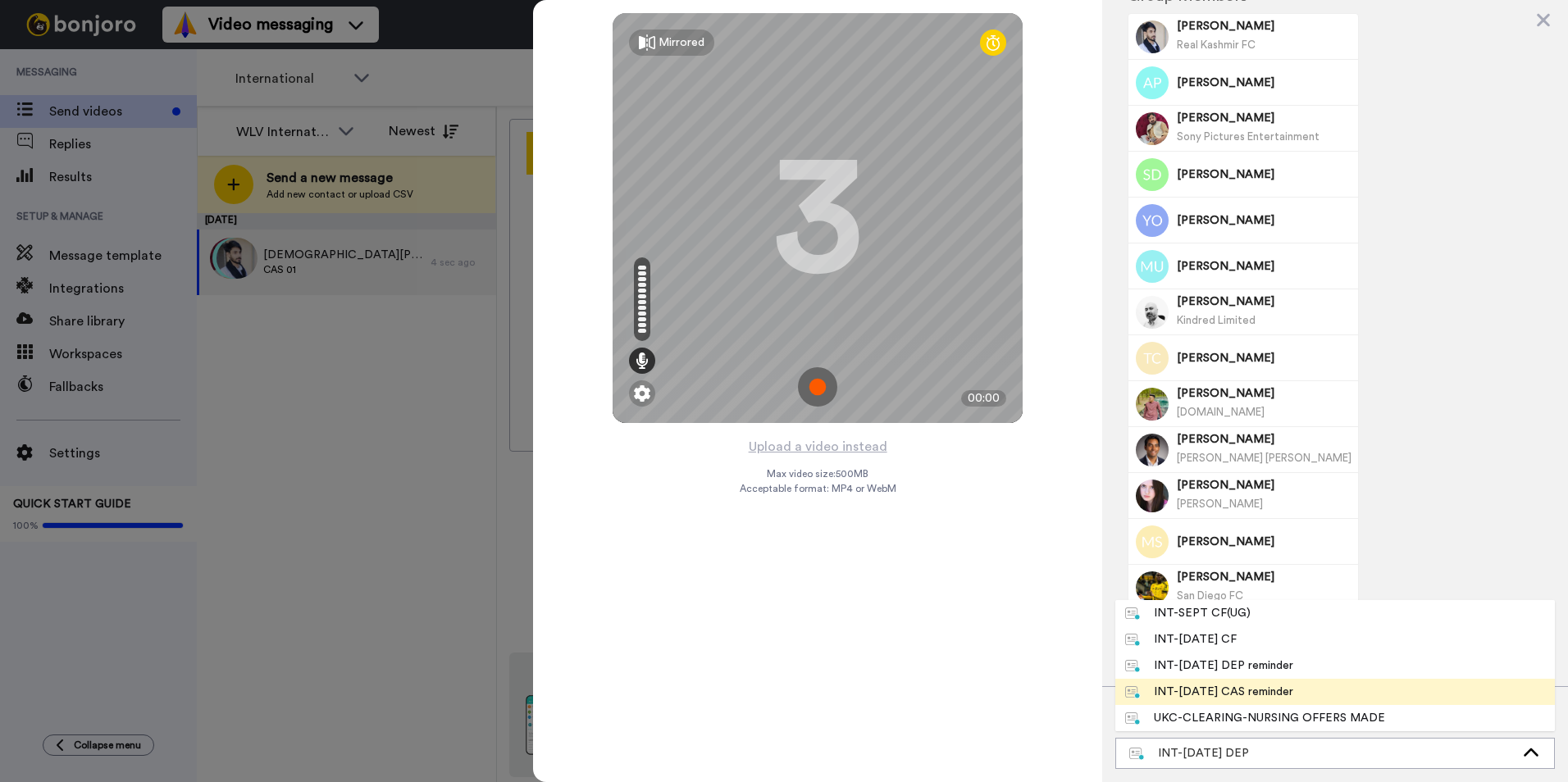
click at [1271, 687] on div "INT-Sept 25 CAS reminder" at bounding box center [1208, 692] width 168 height 17
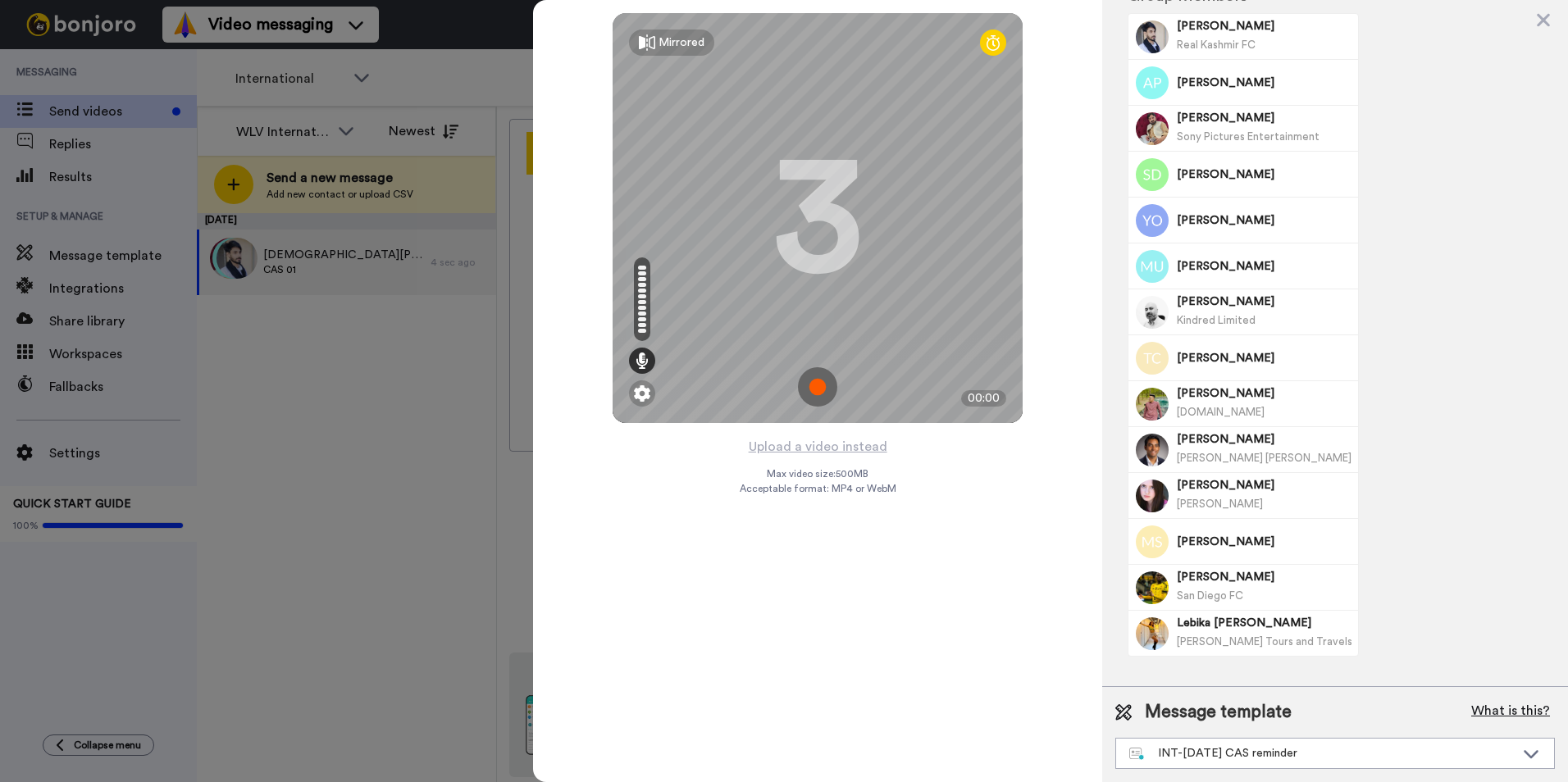
click at [1487, 719] on button "What is this?" at bounding box center [1510, 712] width 89 height 25
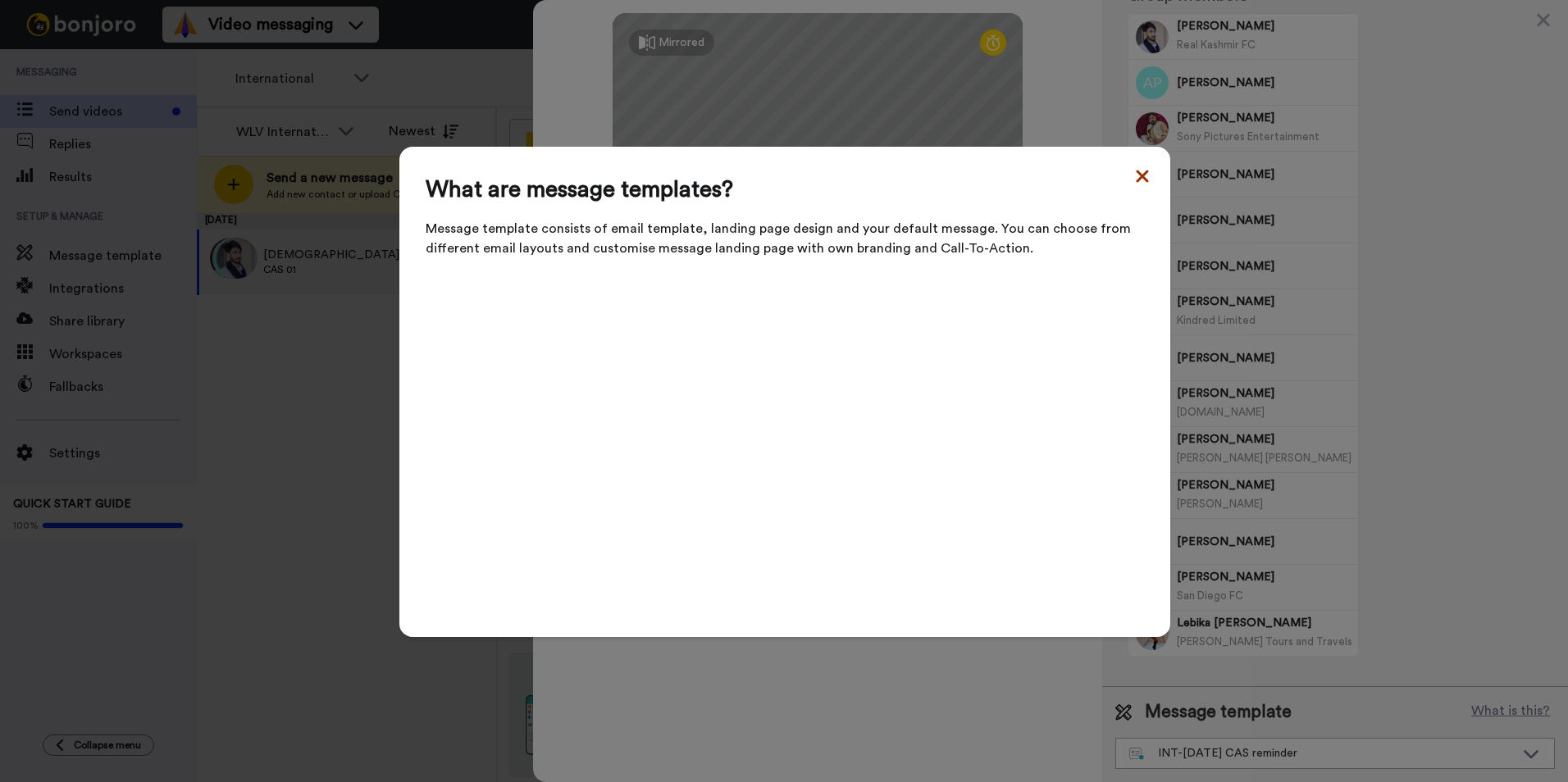
click at [1134, 185] on icon at bounding box center [1142, 176] width 17 height 20
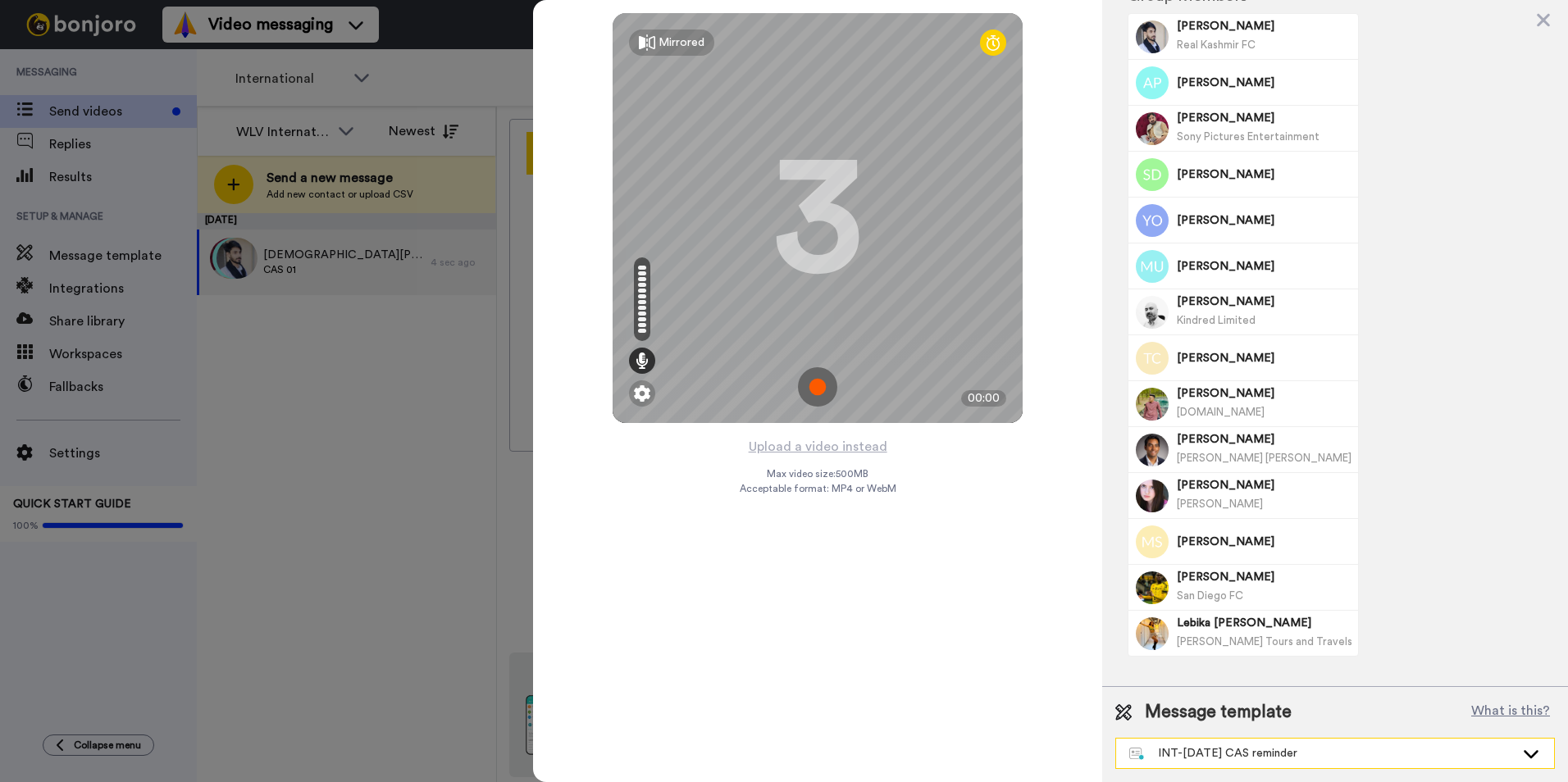
click at [1428, 747] on div "INT-Sept 25 CAS reminder" at bounding box center [1321, 753] width 385 height 17
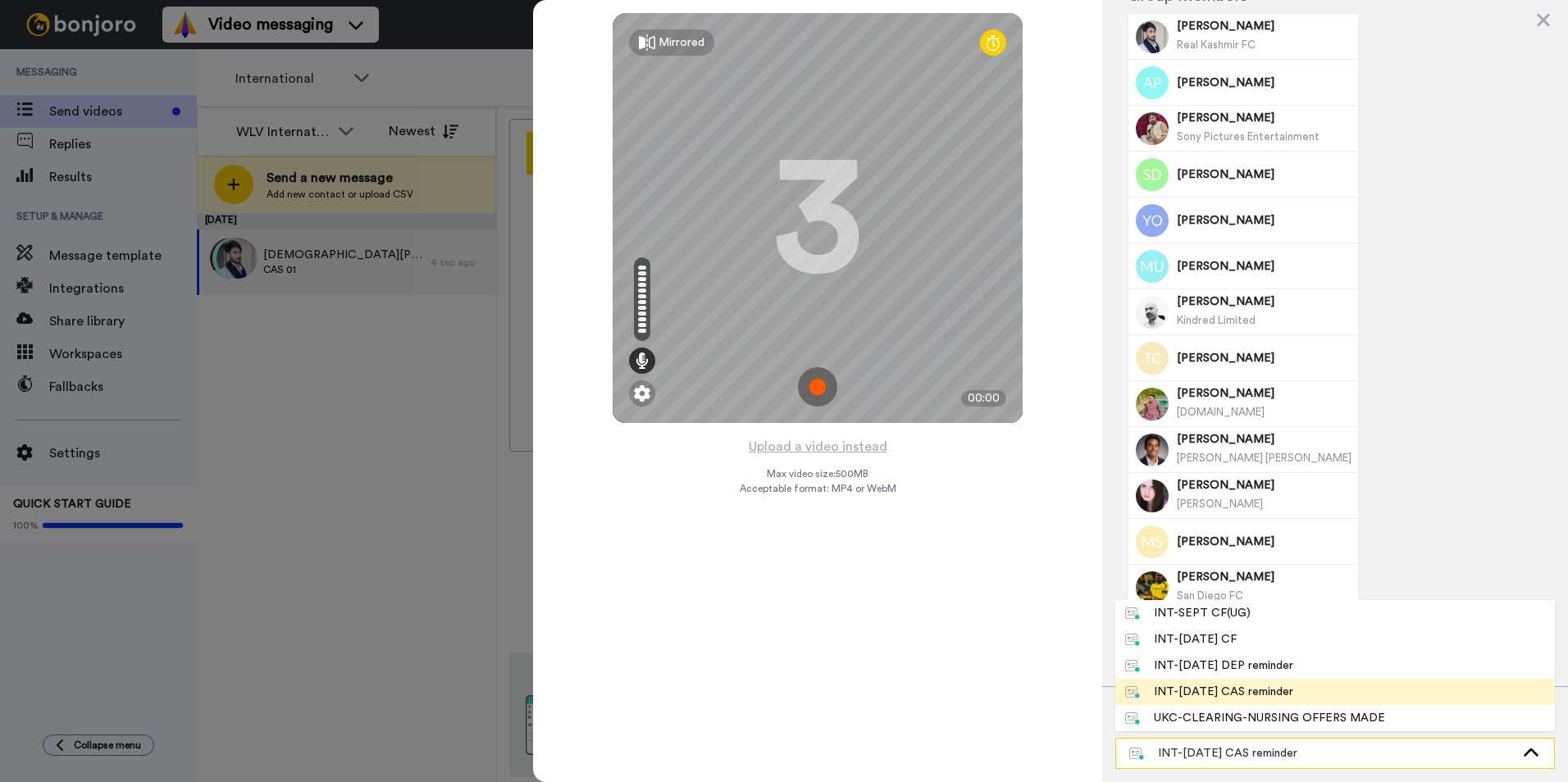
click at [1428, 747] on div "INT-Sept 25 CAS reminder" at bounding box center [1321, 753] width 385 height 17
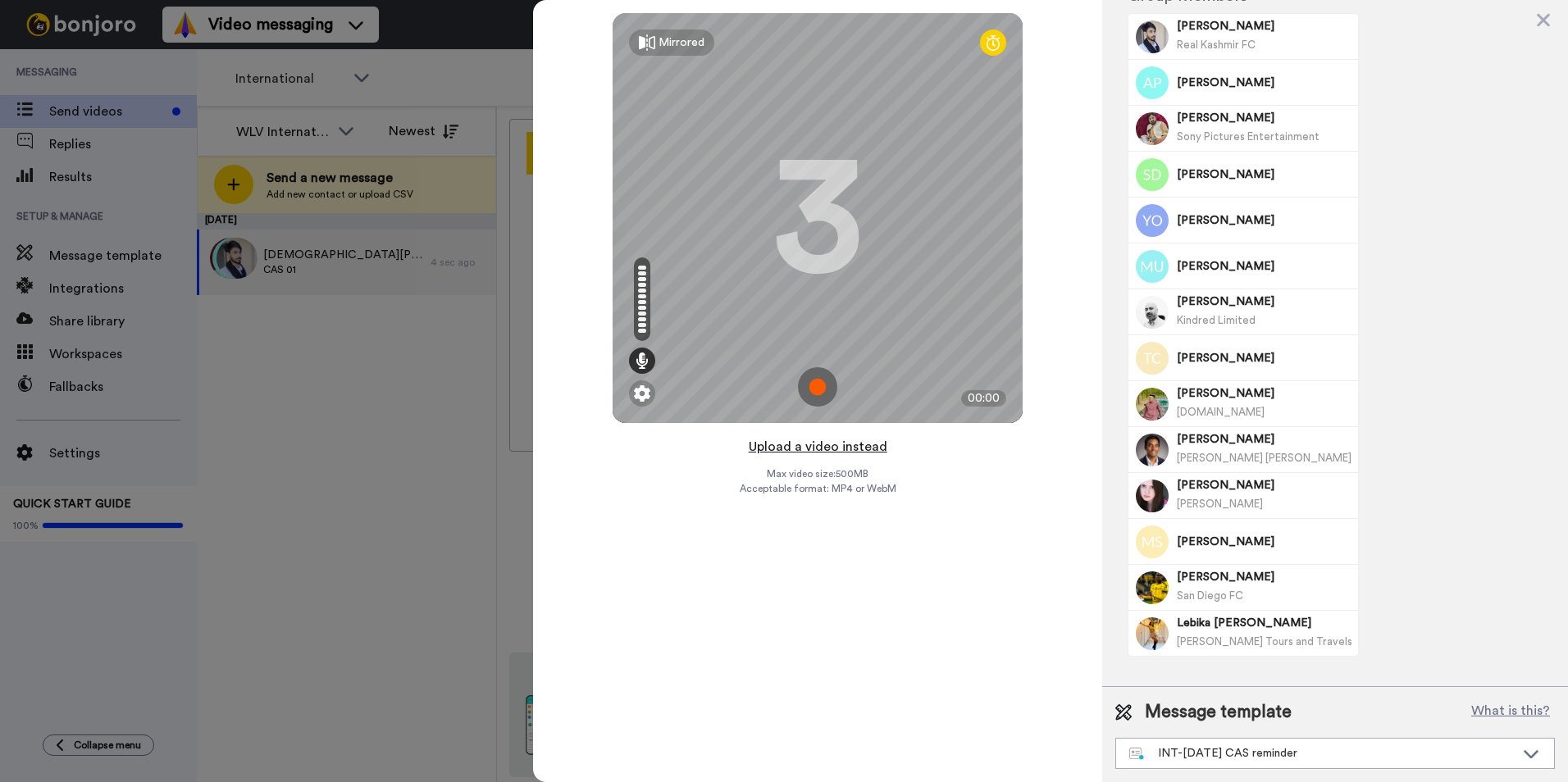
click at [786, 439] on button "Upload a video instead" at bounding box center [817, 447] width 149 height 22
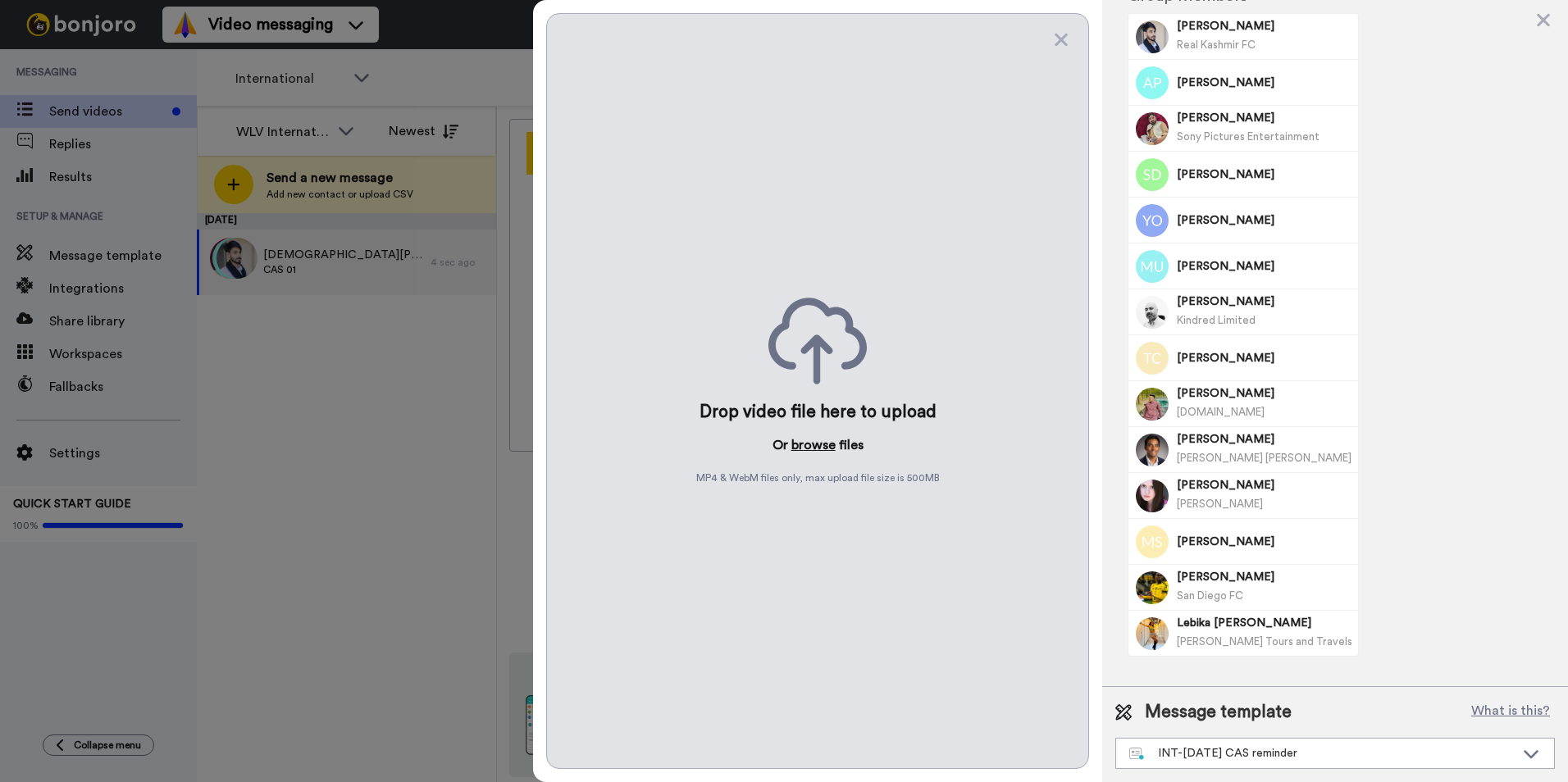
click at [810, 442] on button "browse" at bounding box center [813, 445] width 44 height 20
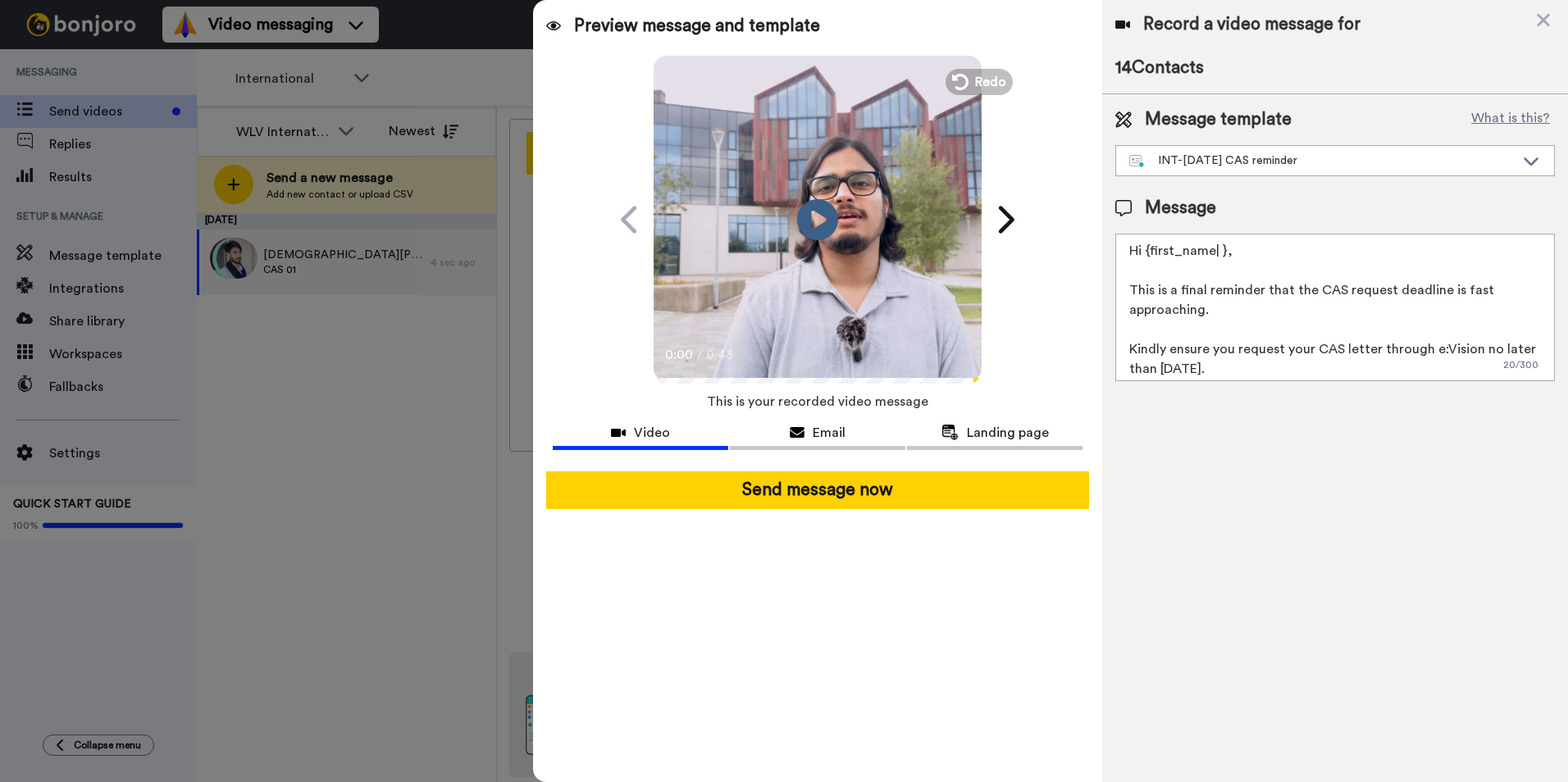
scroll to position [82, 0]
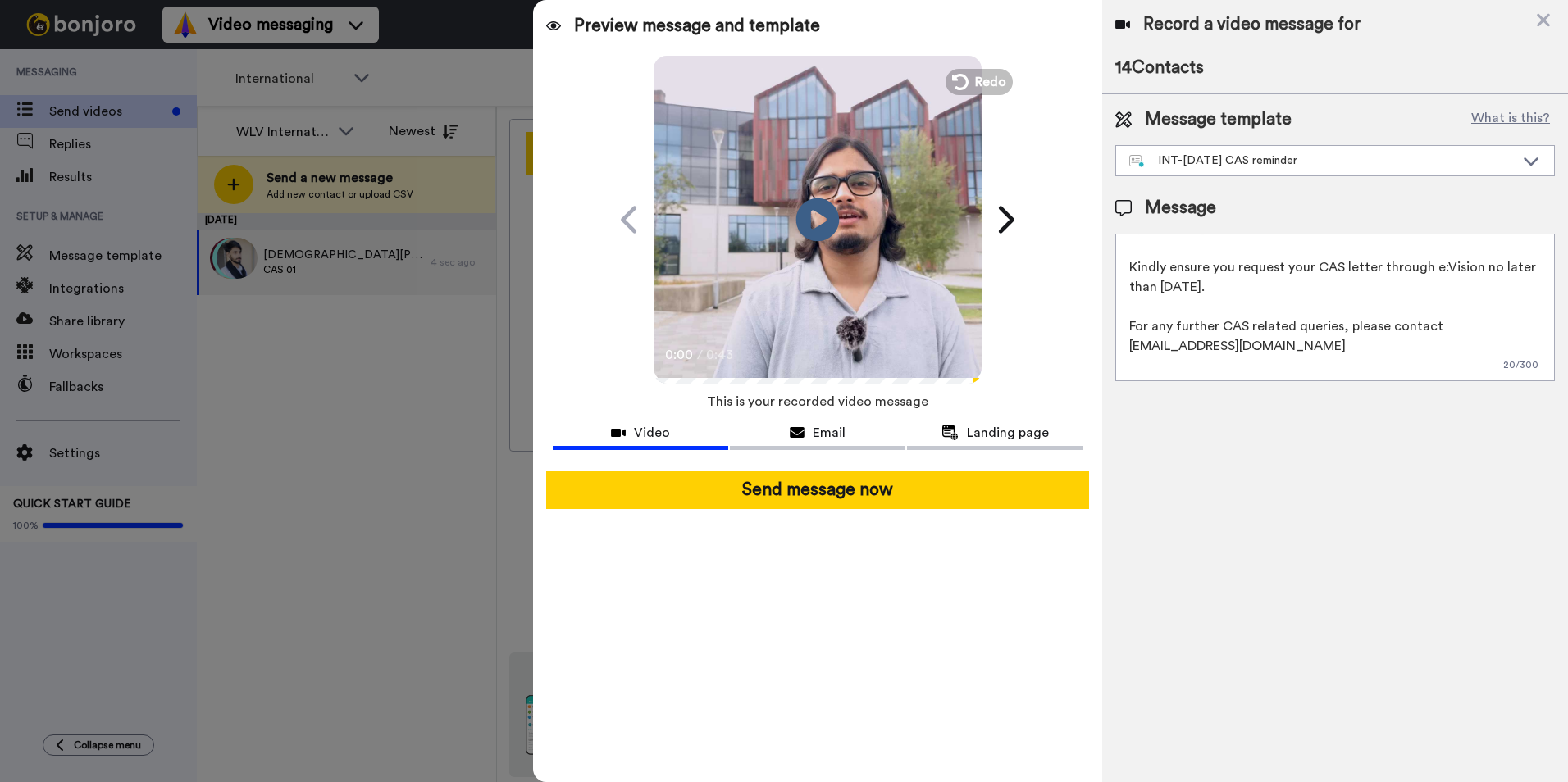
click at [809, 222] on icon at bounding box center [818, 219] width 43 height 43
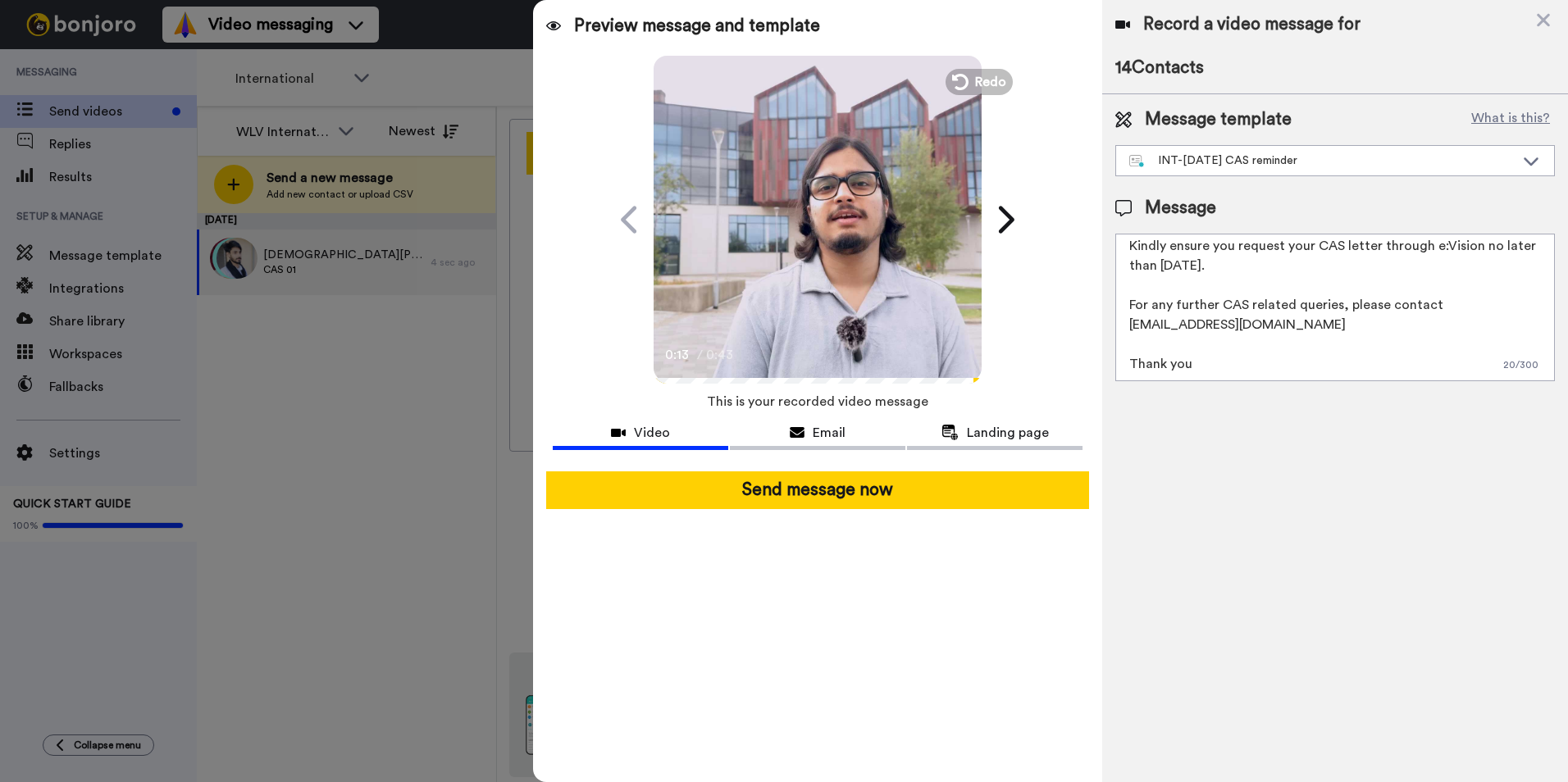
scroll to position [0, 0]
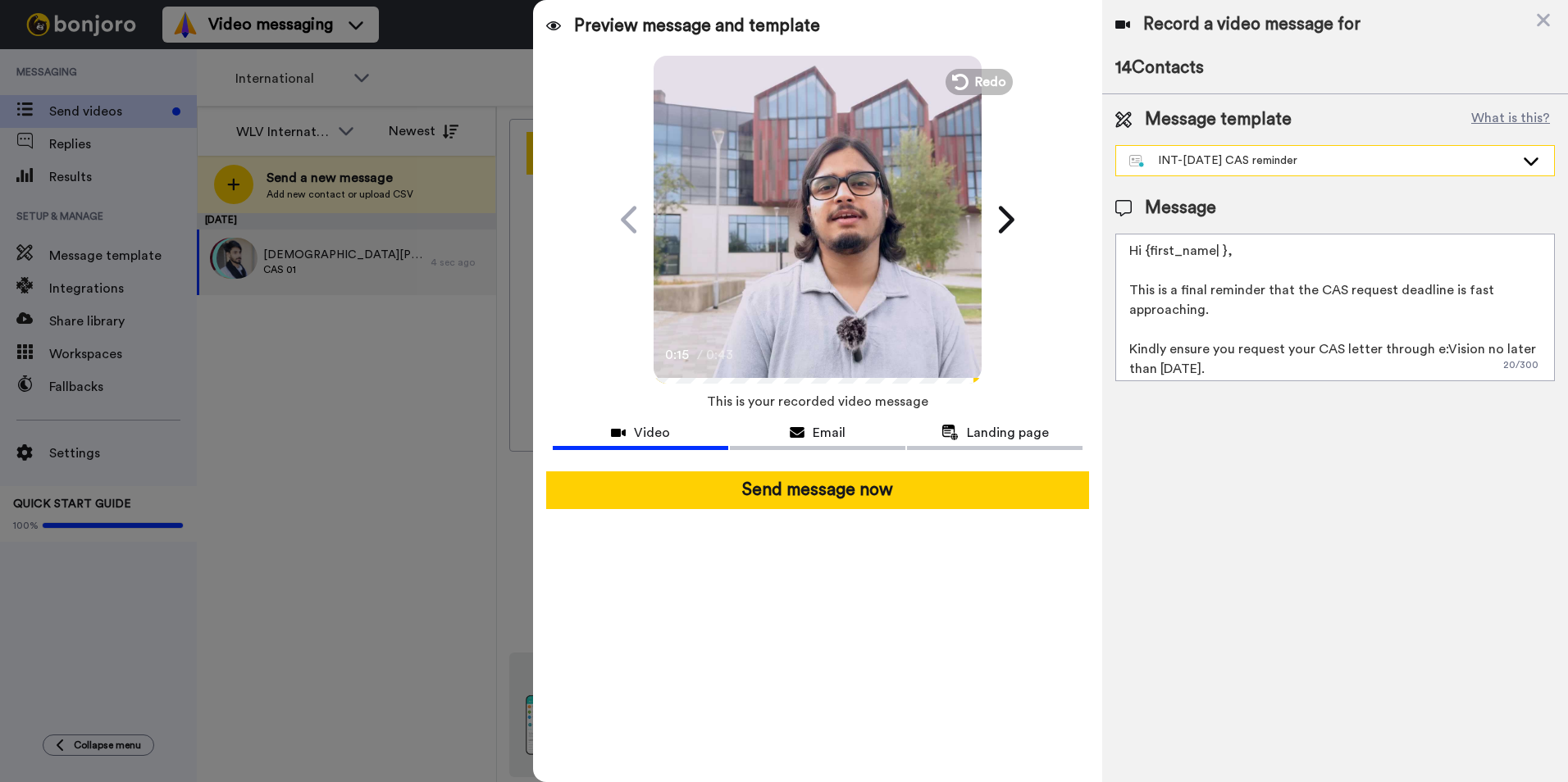
click at [1363, 148] on div "INT-Sept 25 CAS reminder" at bounding box center [1335, 161] width 438 height 30
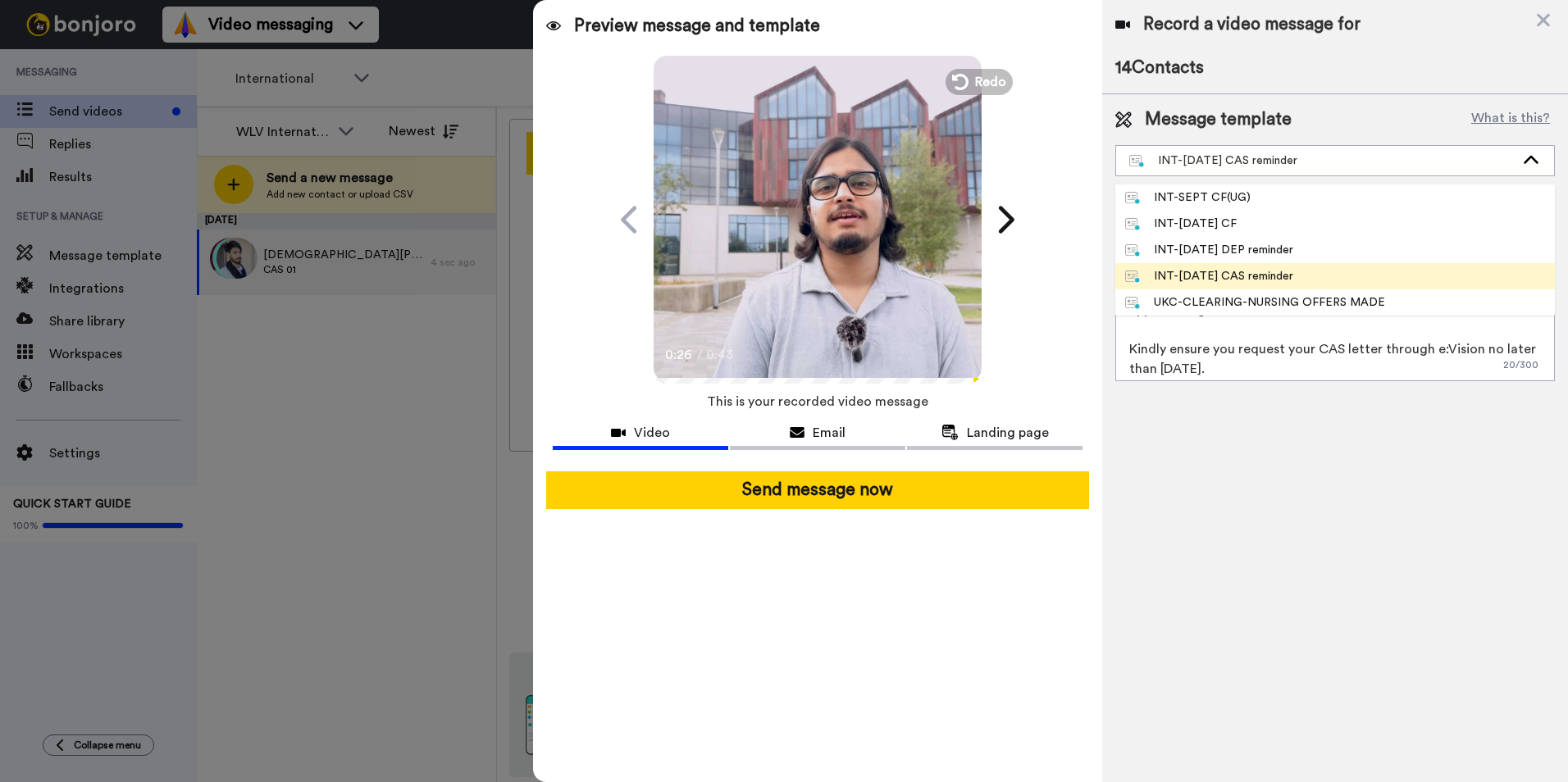
click at [1275, 271] on div "INT-Sept 25 CAS reminder" at bounding box center [1208, 276] width 168 height 17
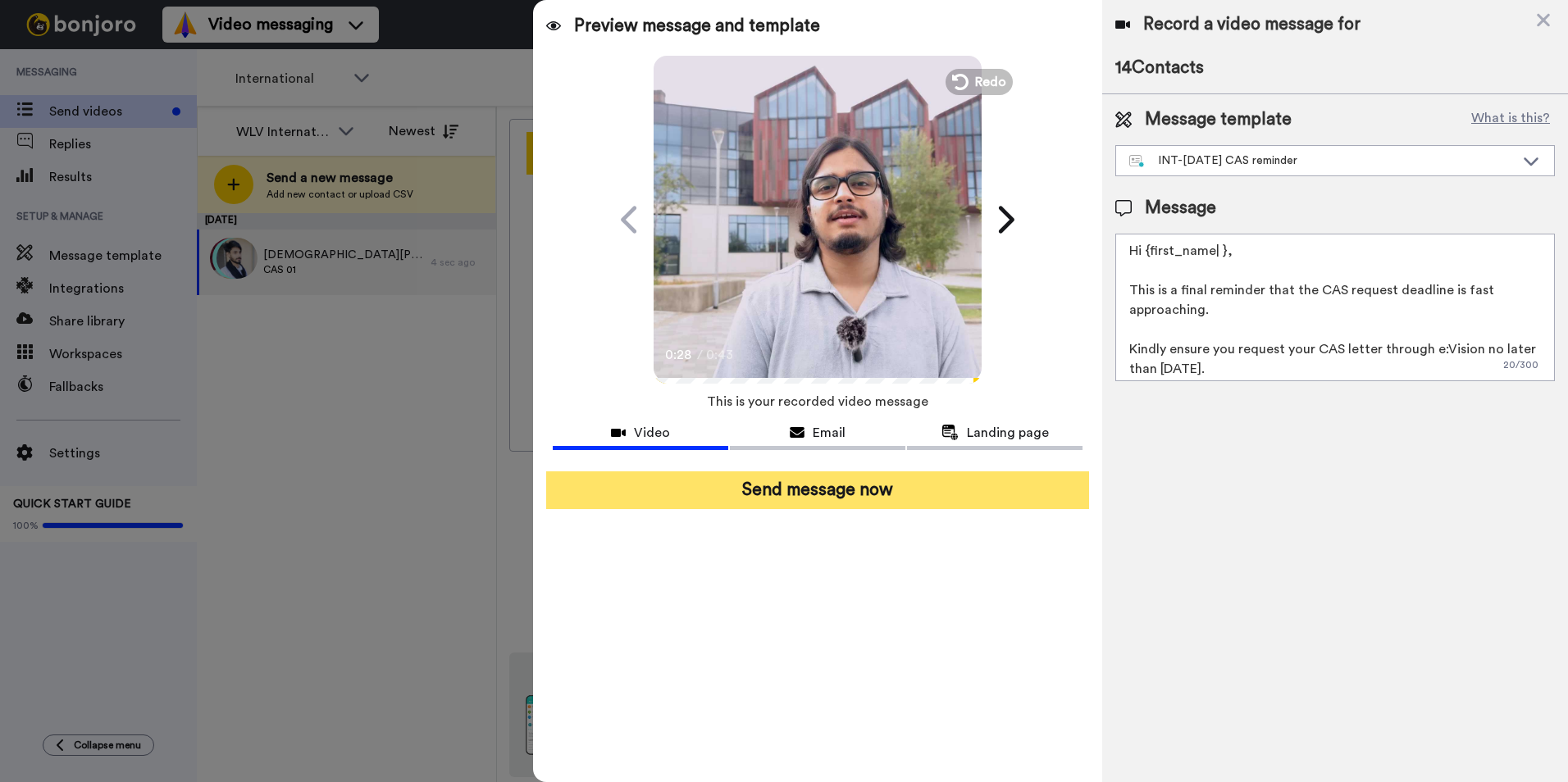
click at [875, 495] on button "Send message now" at bounding box center [817, 490] width 543 height 37
